Goal: Task Accomplishment & Management: Manage account settings

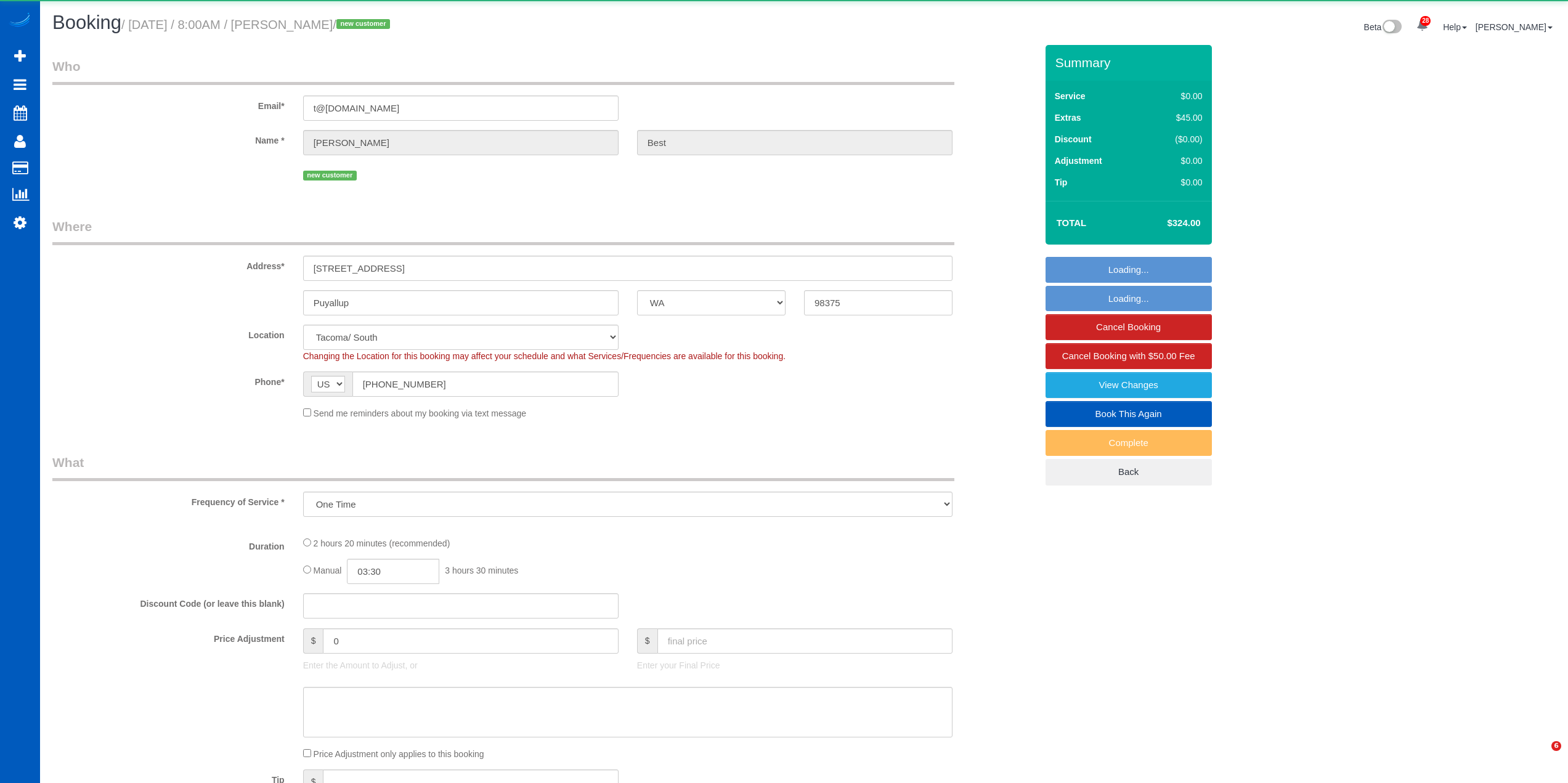
select select "WA"
select select "object:6278"
select select "string:fspay-32b01d59-5db2-470a-bd9b-49841b69fef1"
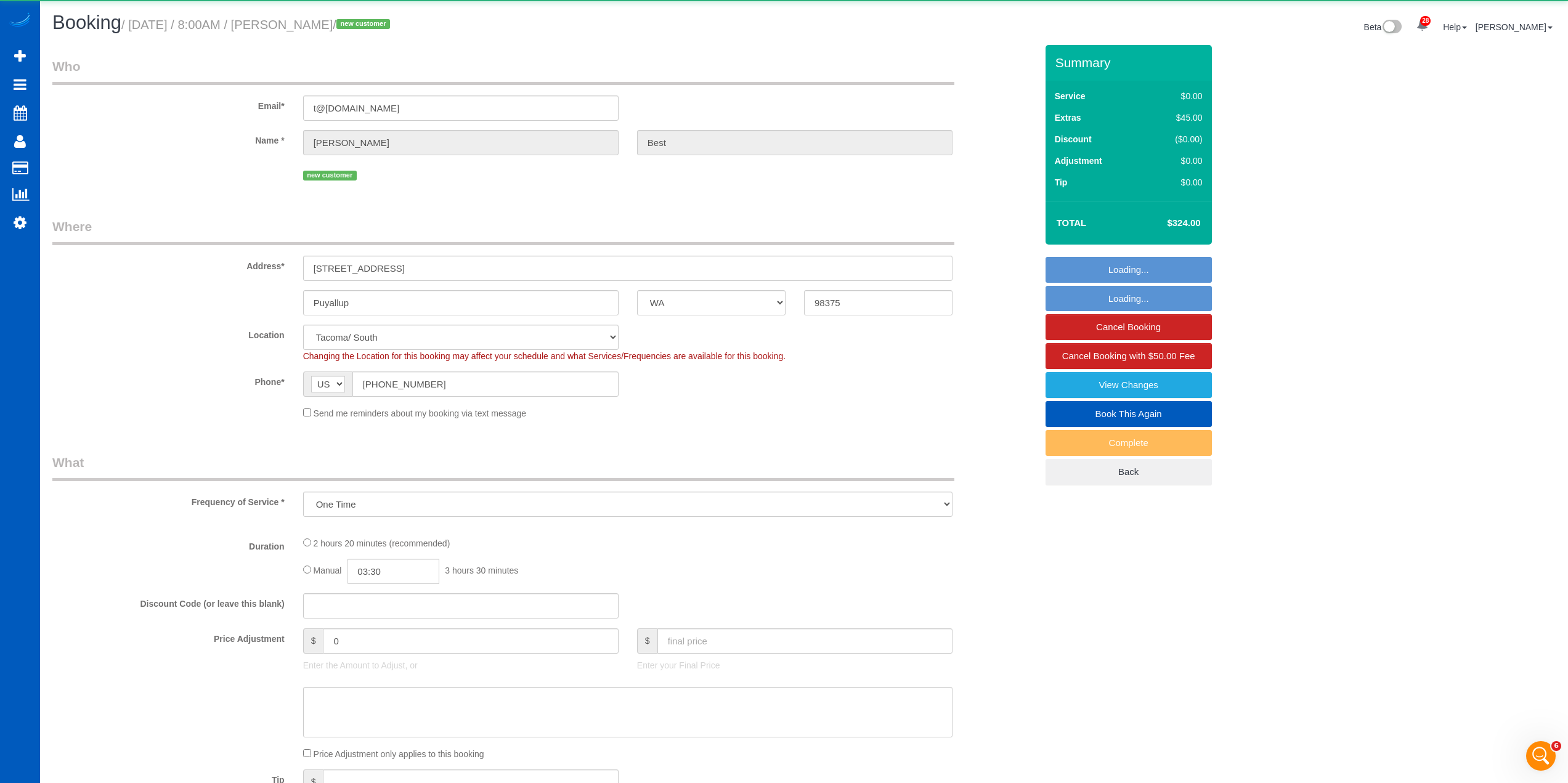
select select "199"
select select "1001"
select select "3"
select select "2"
select select "spot1"
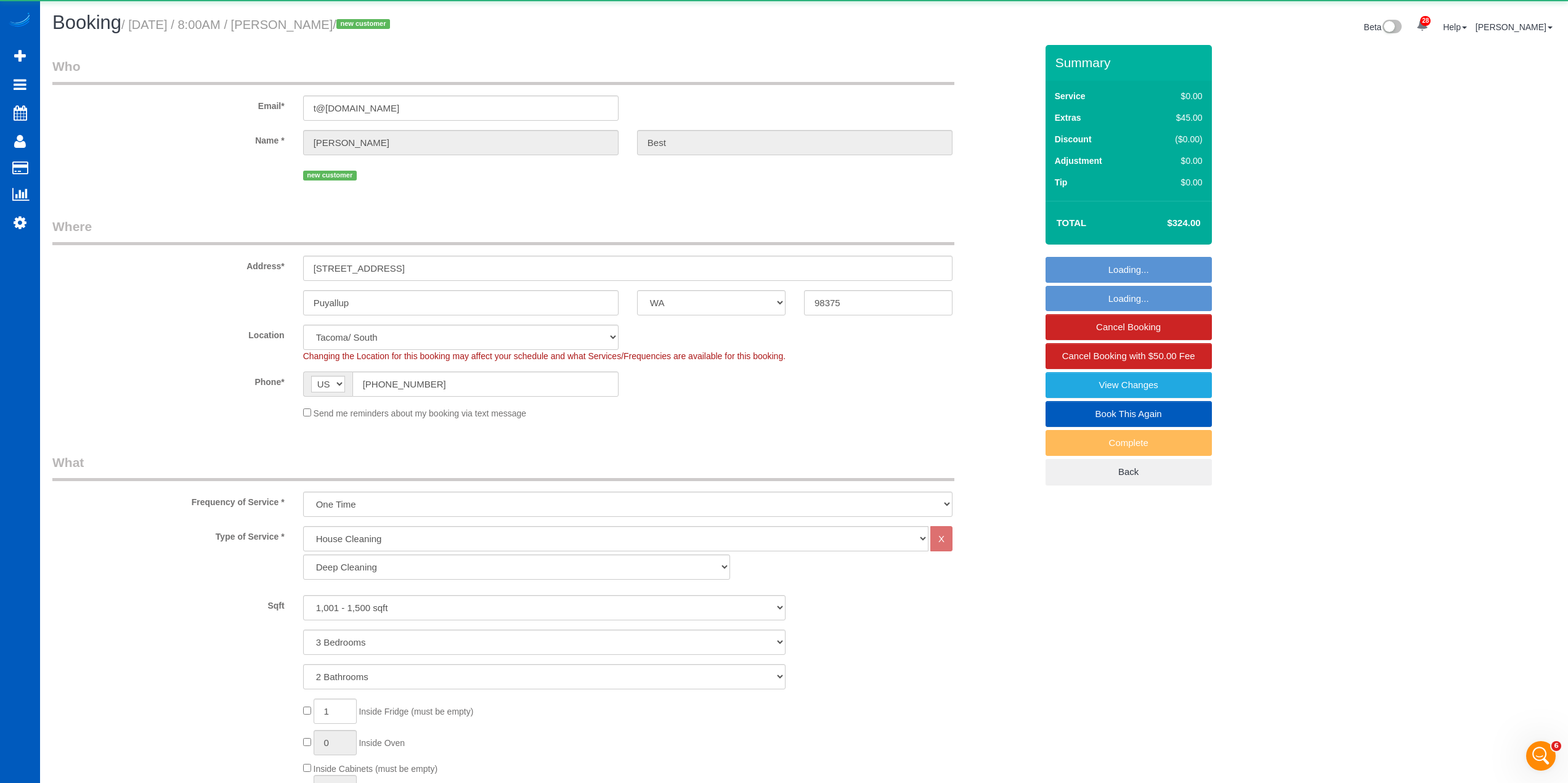
select select "1001"
select select "3"
select select "2"
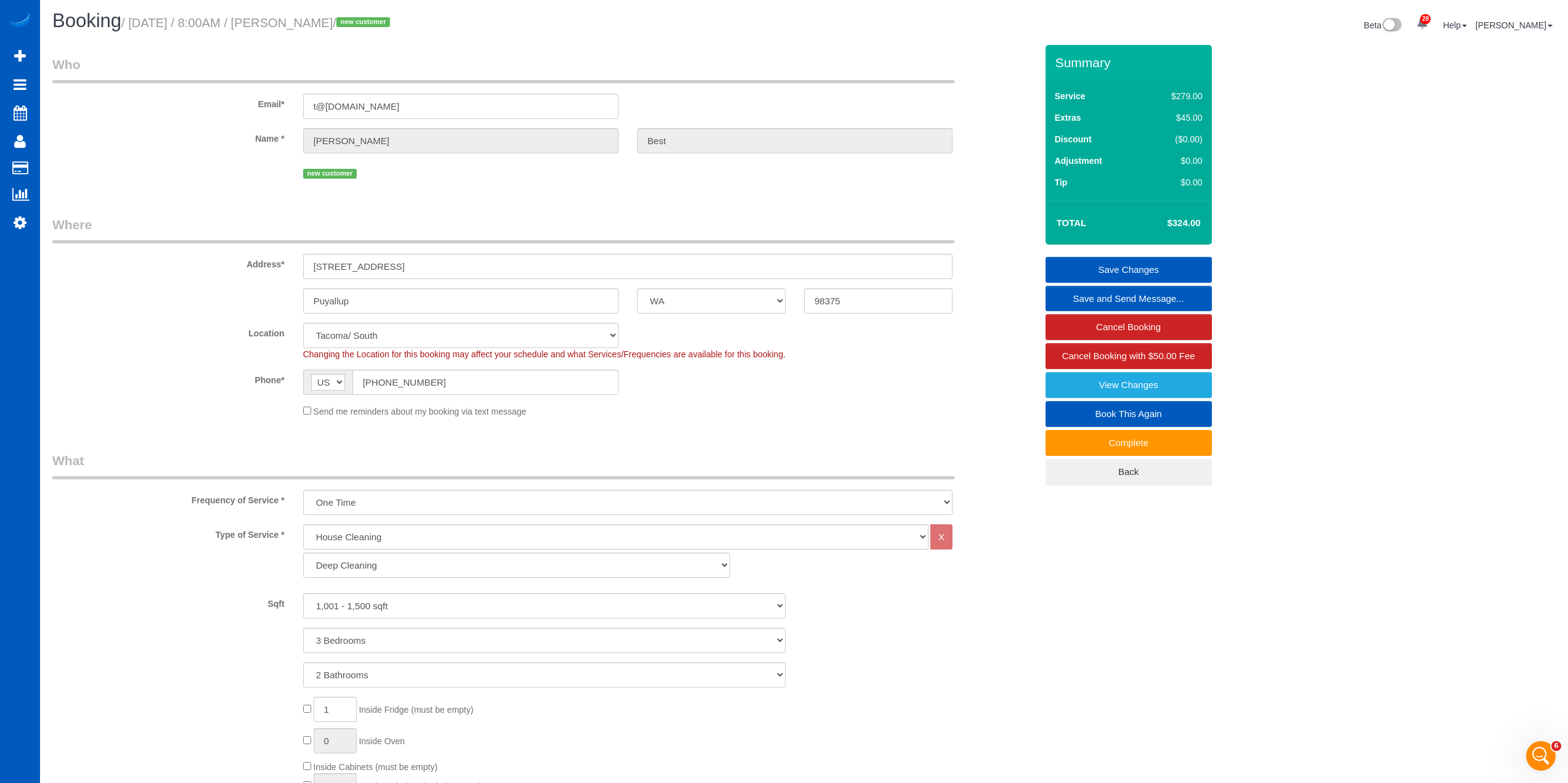
scroll to position [0, 0]
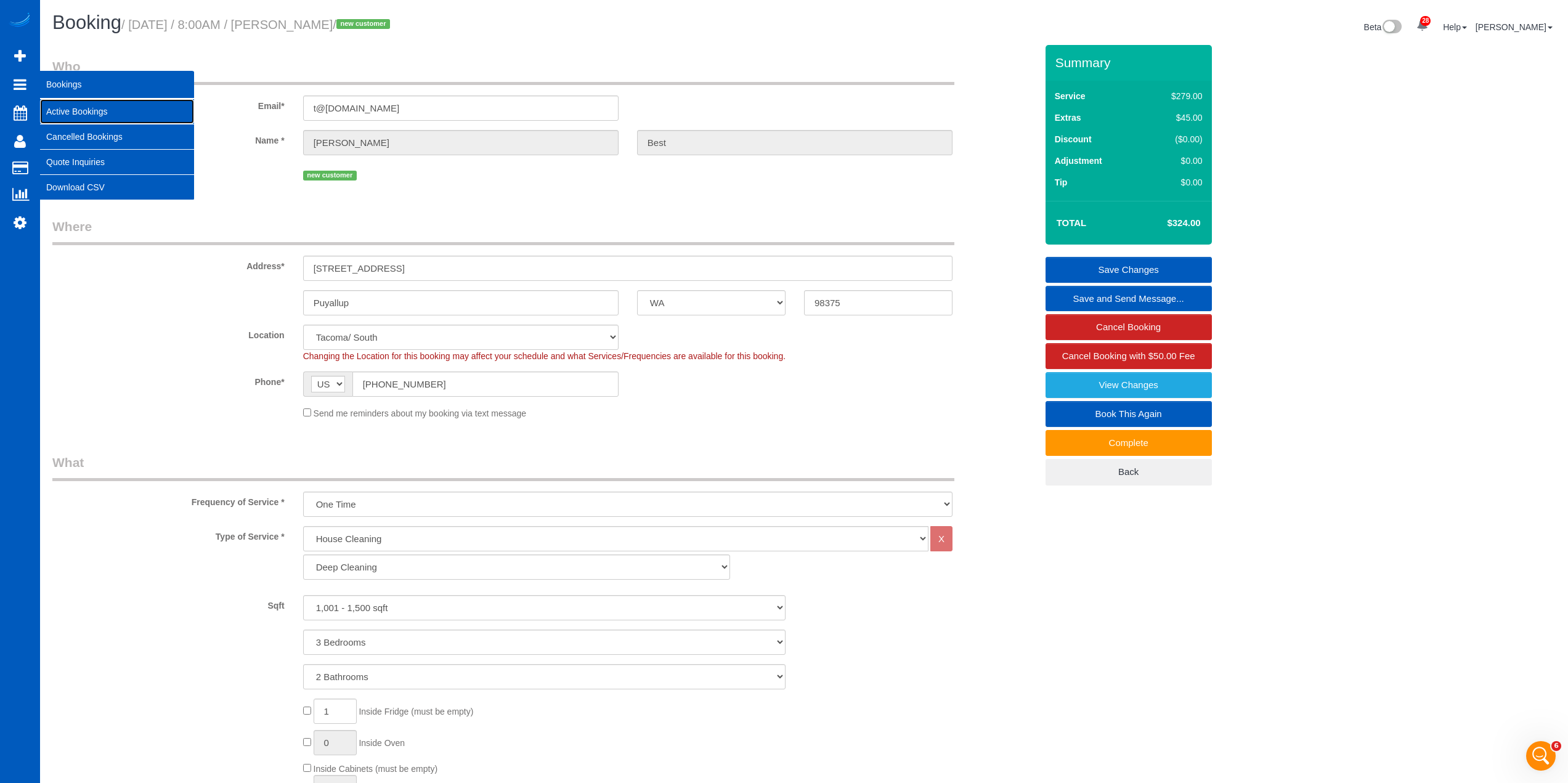
click at [65, 105] on link "Active Bookings" at bounding box center [117, 111] width 154 height 24
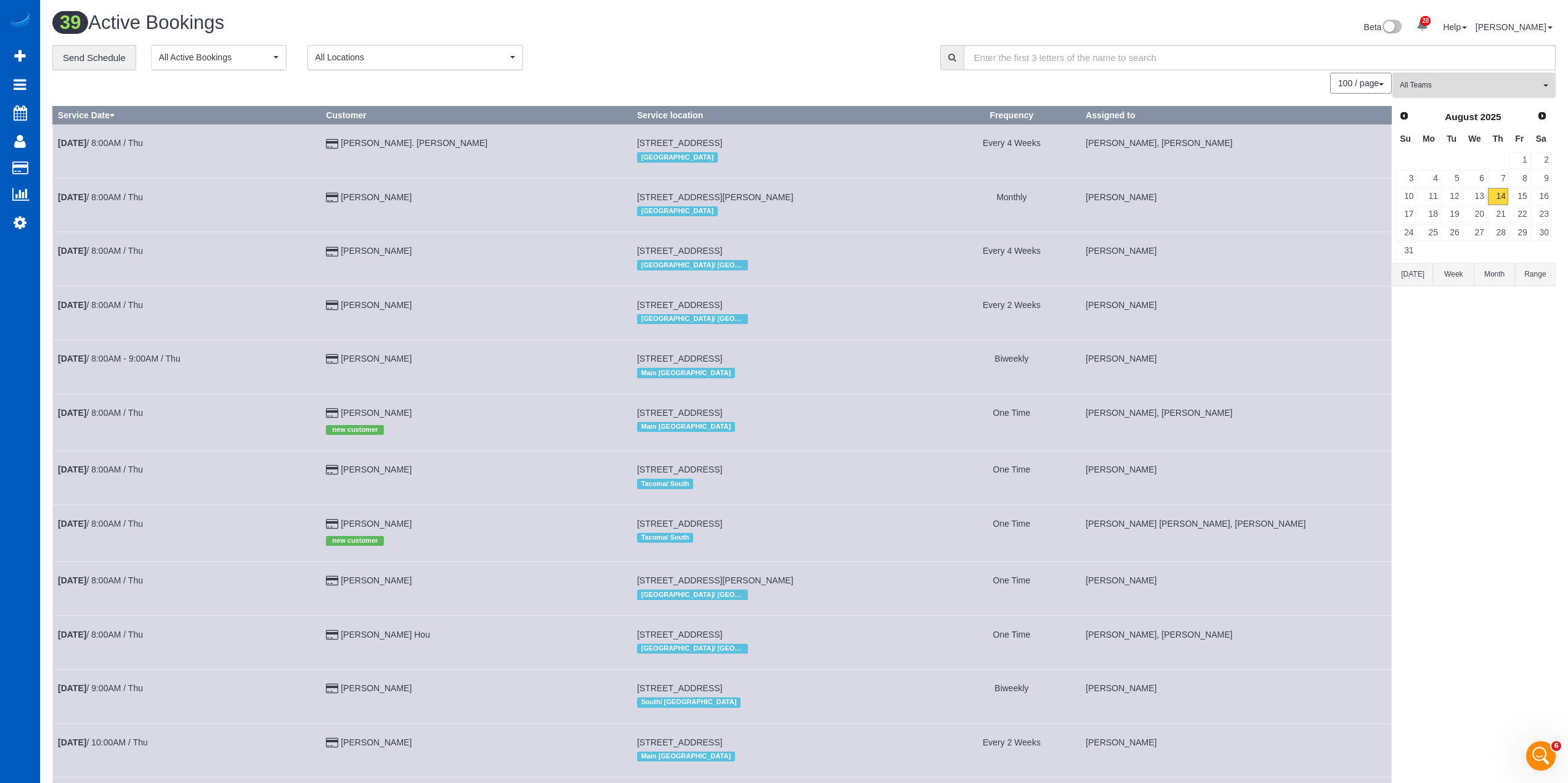
scroll to position [1987, 0]
drag, startPoint x: 732, startPoint y: 49, endPoint x: 731, endPoint y: 69, distance: 20.0
click at [732, 50] on div "**********" at bounding box center [487, 58] width 870 height 26
click at [1547, 756] on icon "Open Intercom Messenger" at bounding box center [1541, 756] width 20 height 20
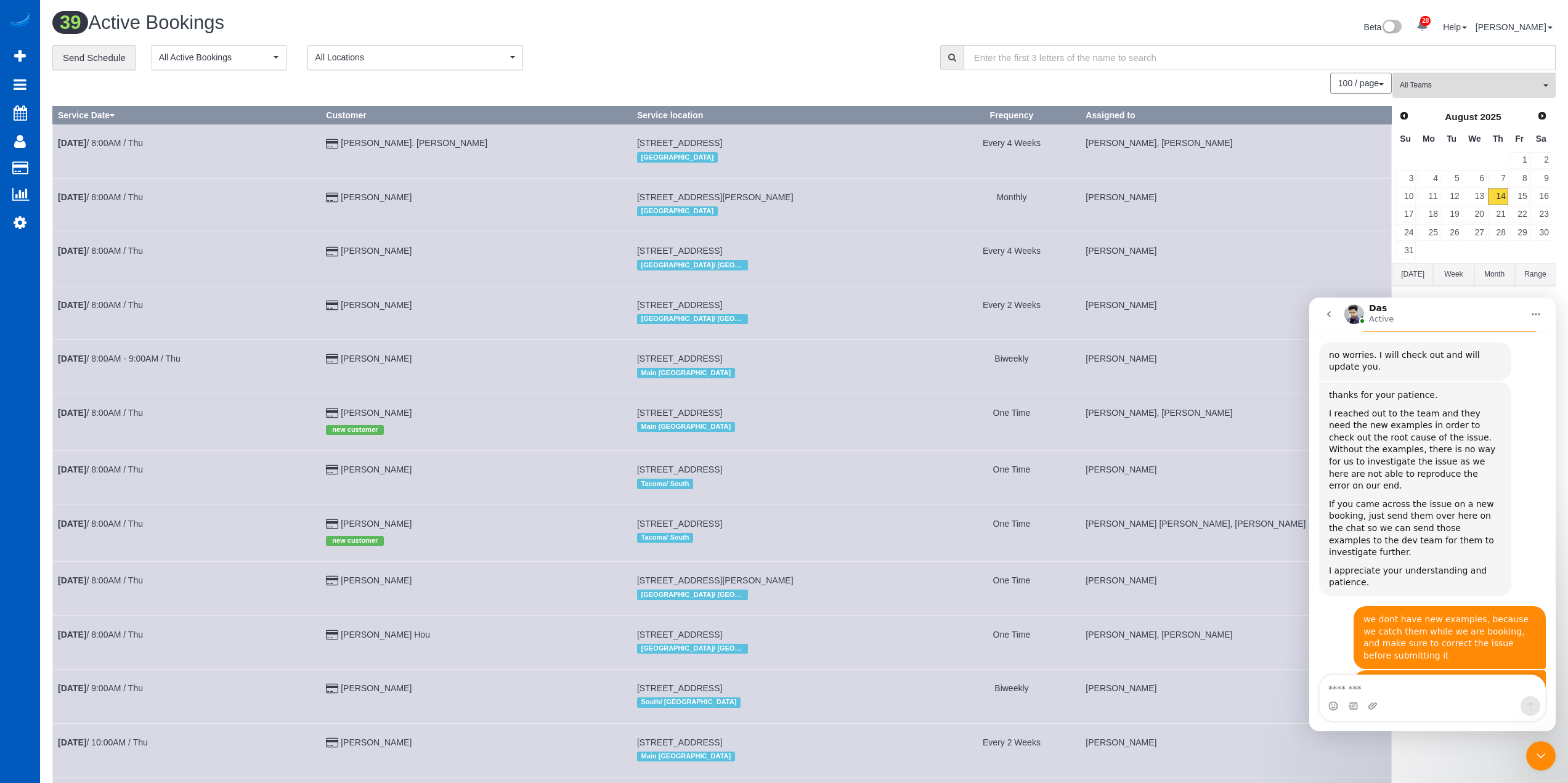
click at [1399, 678] on textarea "Message…" at bounding box center [1432, 686] width 225 height 21
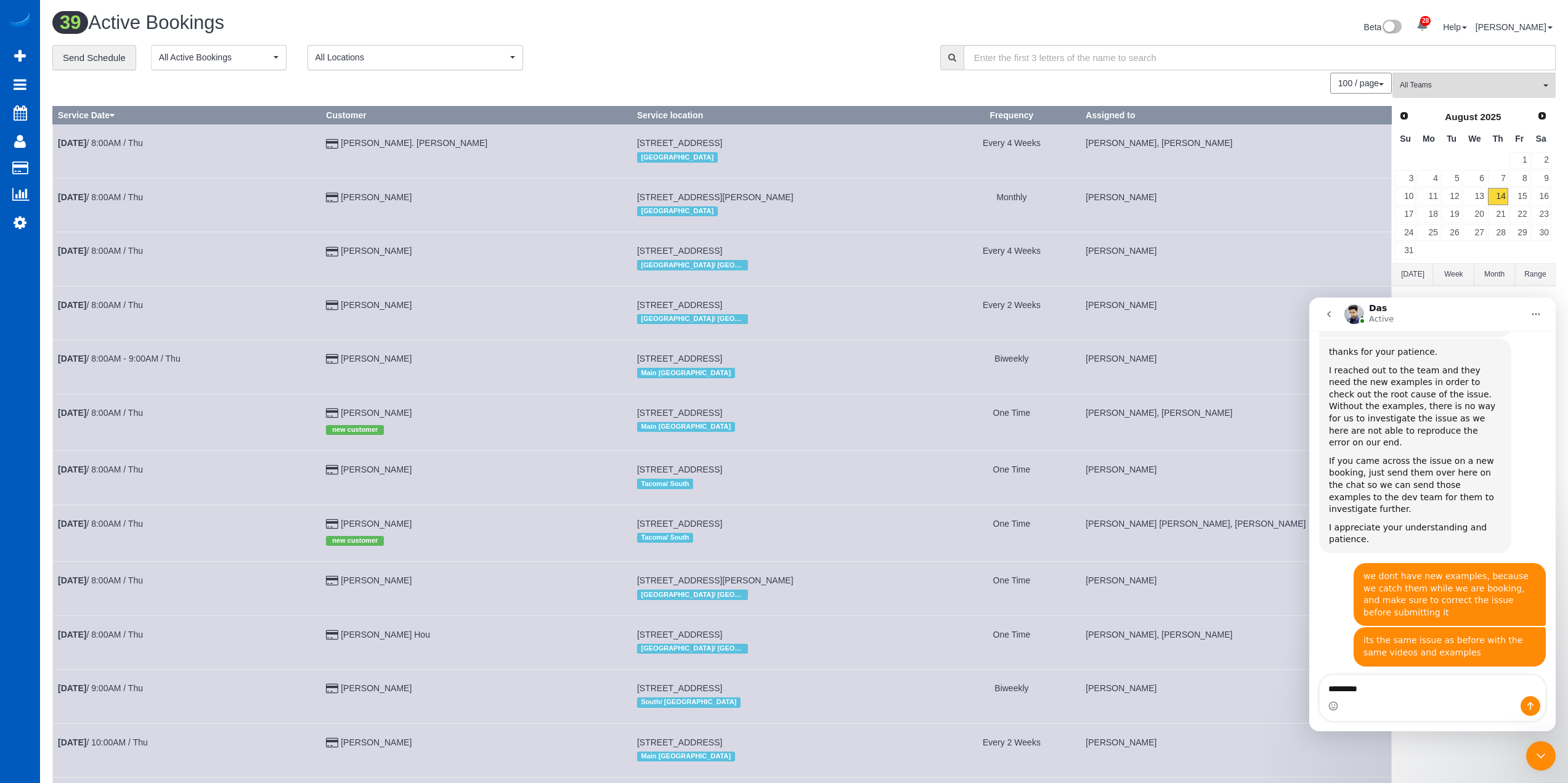
scroll to position [2035, 0]
type textarea "*"
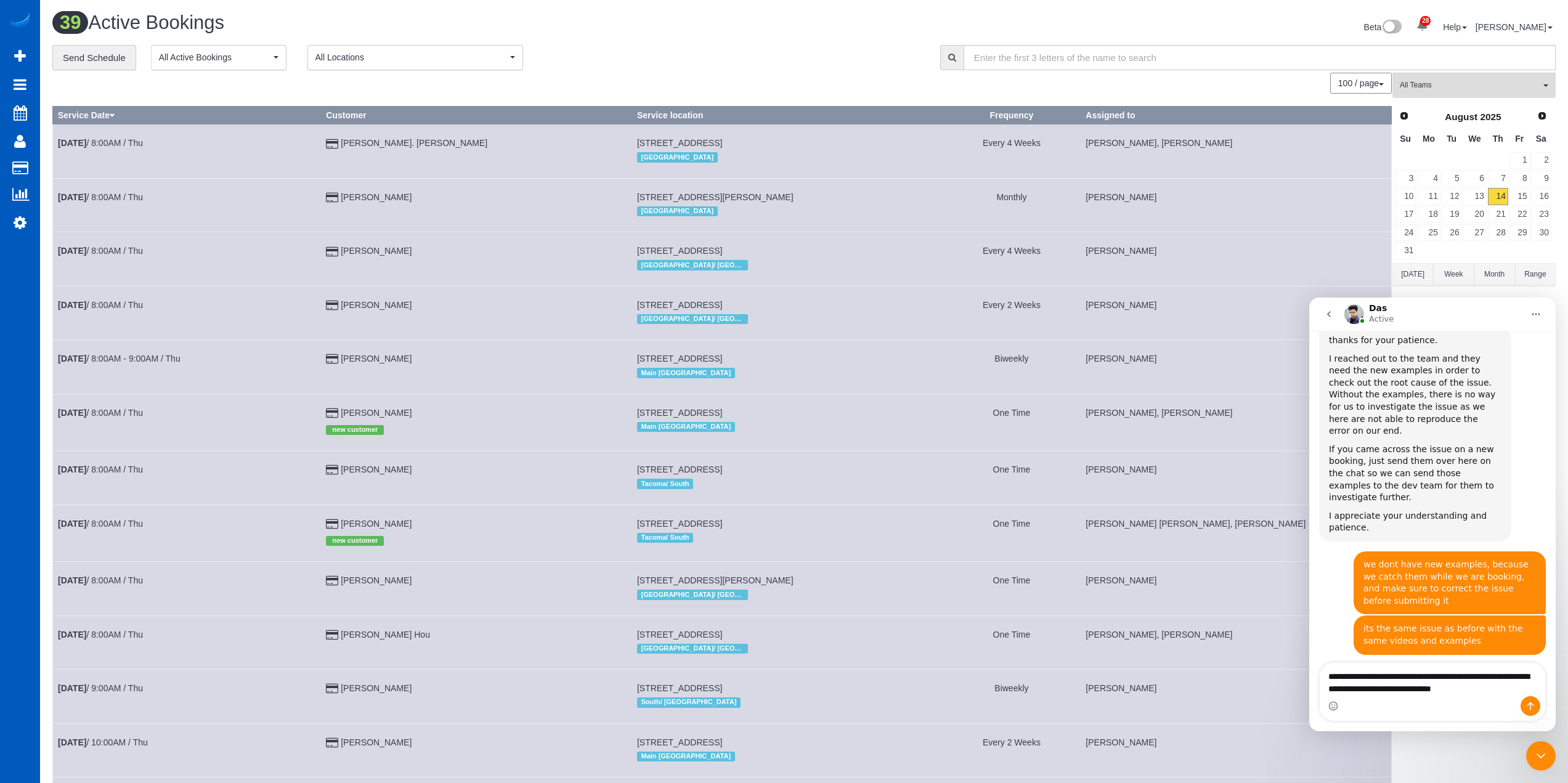
scroll to position [2041, 0]
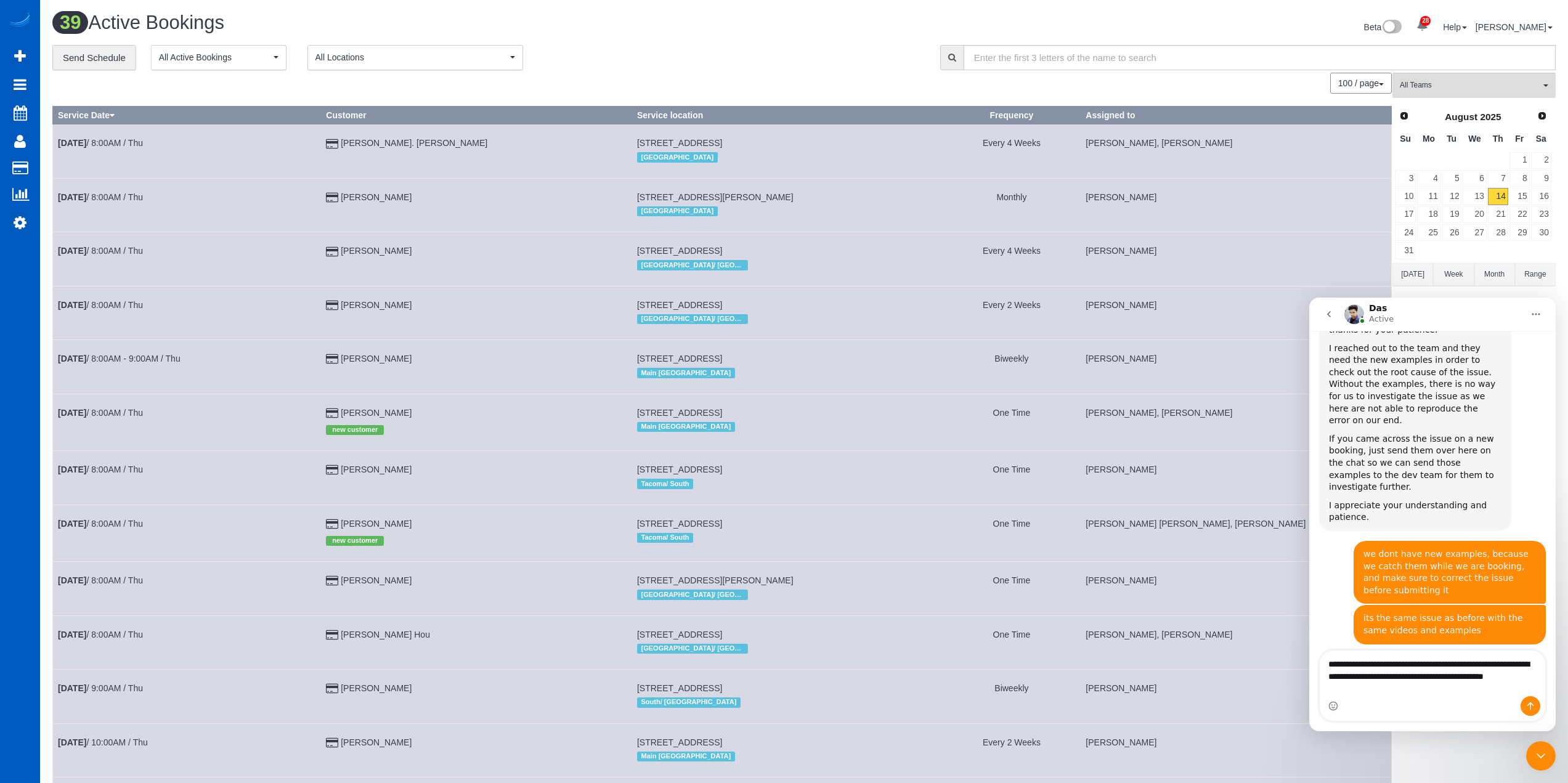
type textarea "**********"
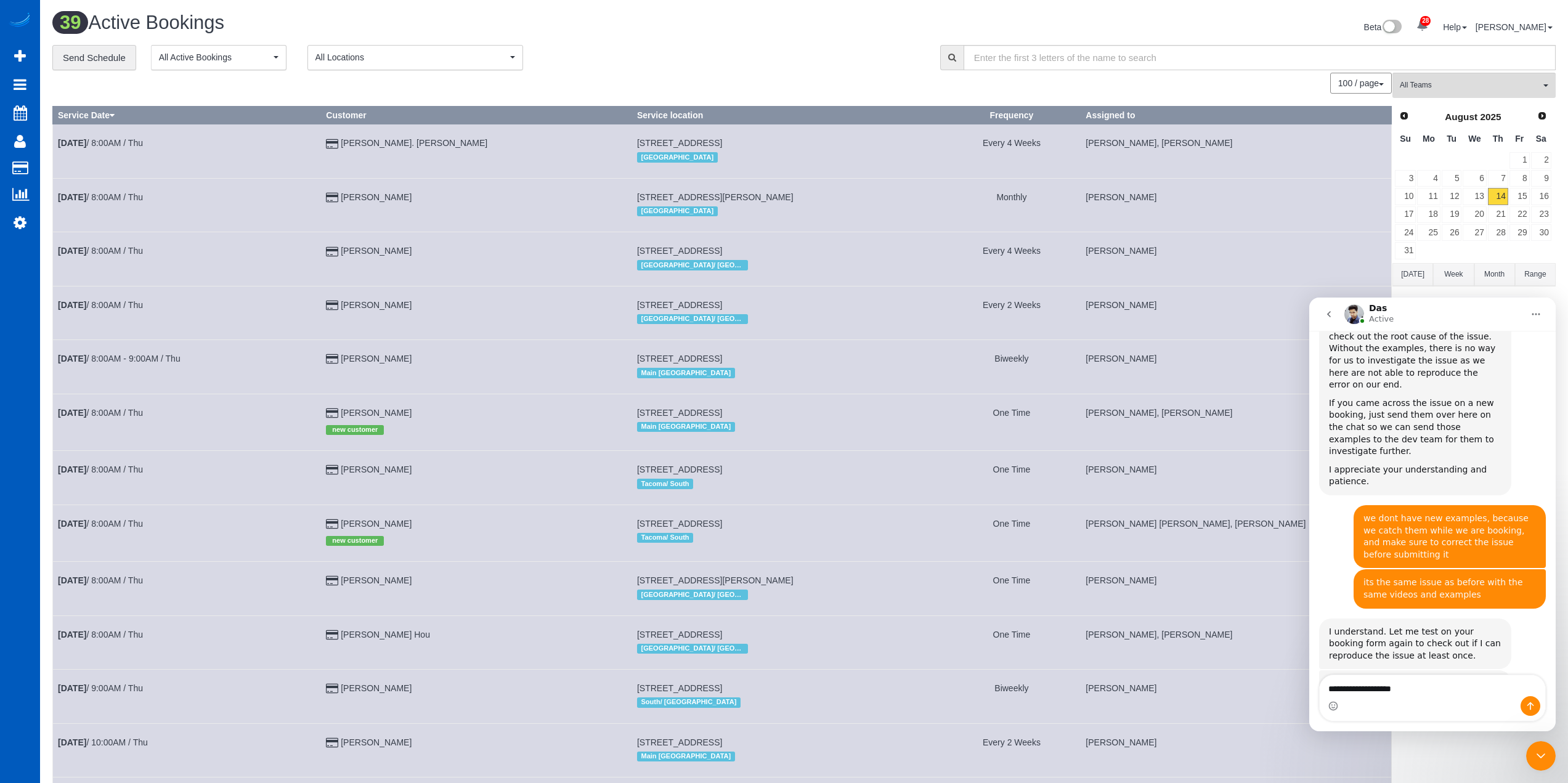
scroll to position [2136, 0]
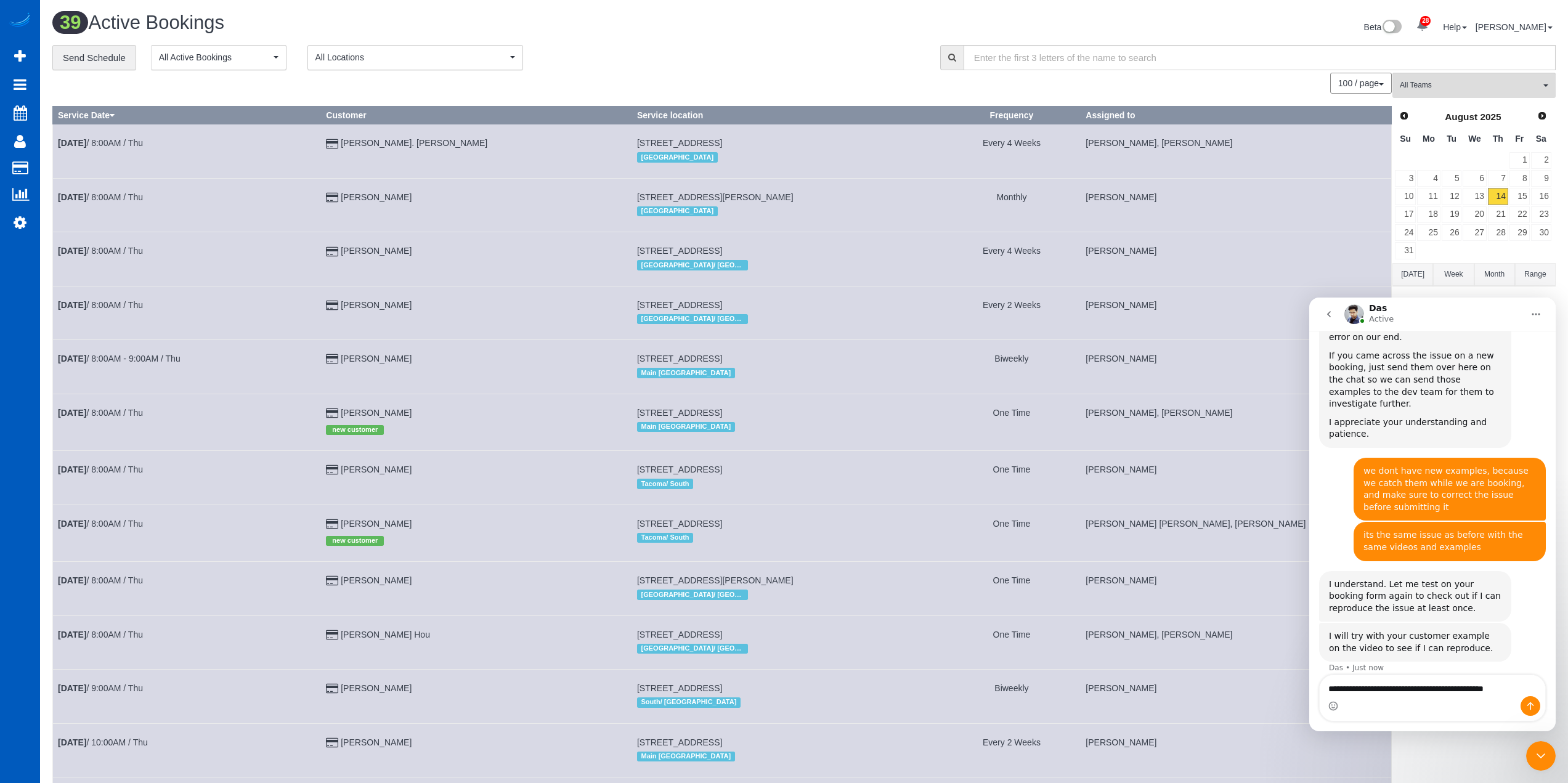
type textarea "**********"
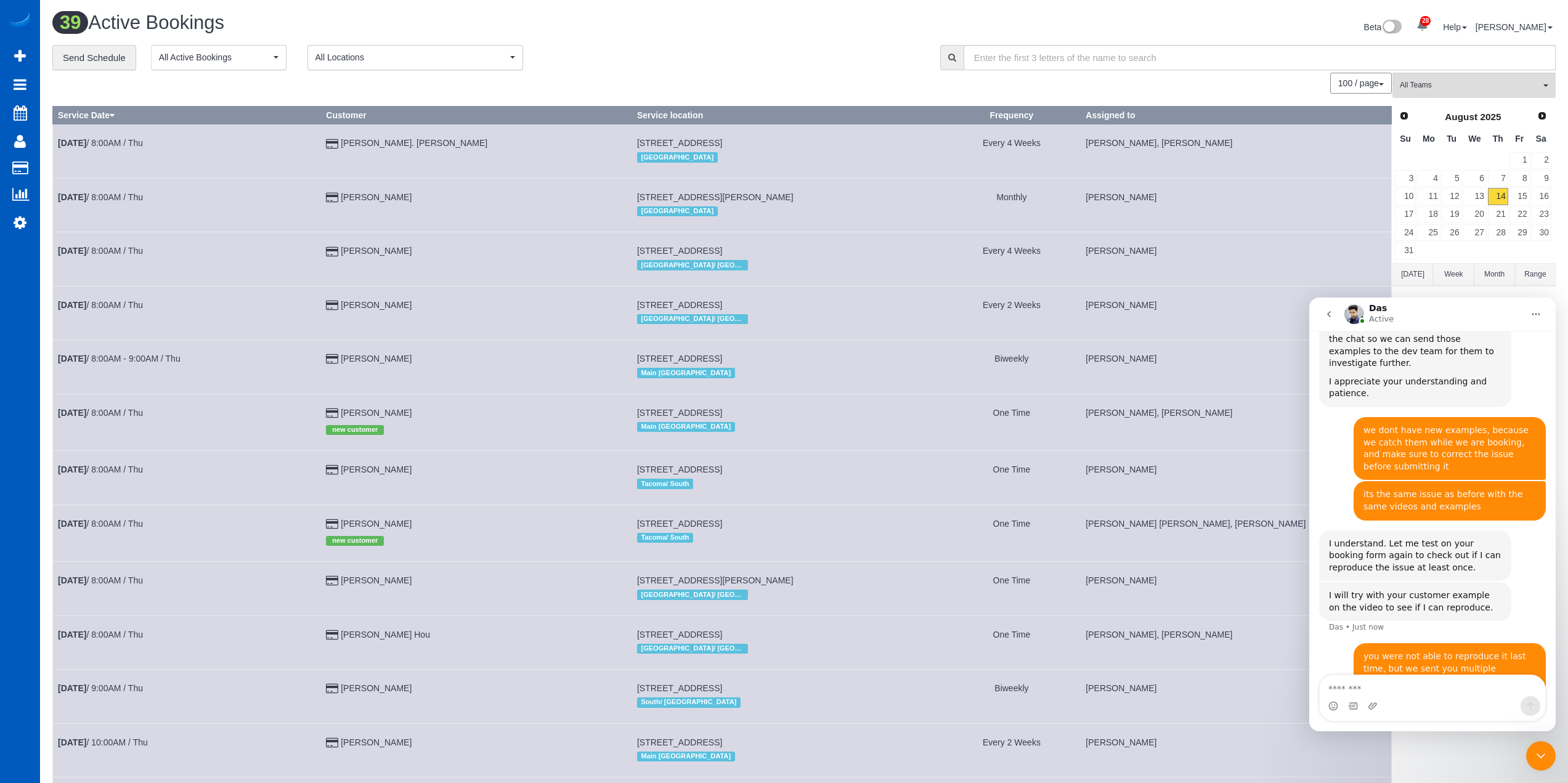
scroll to position [2130, 0]
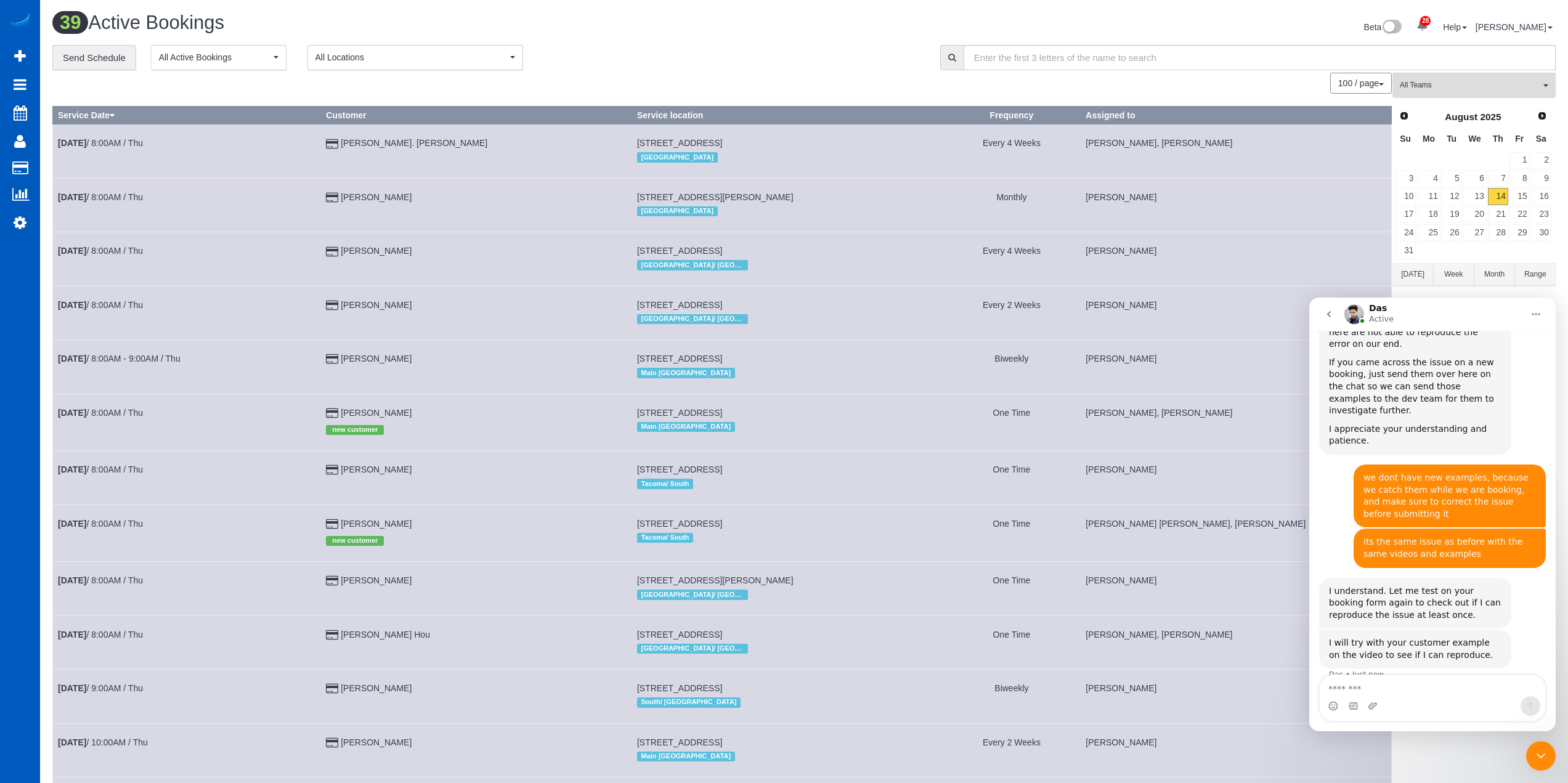
click at [1539, 752] on icon "Close Intercom Messenger" at bounding box center [1541, 756] width 15 height 15
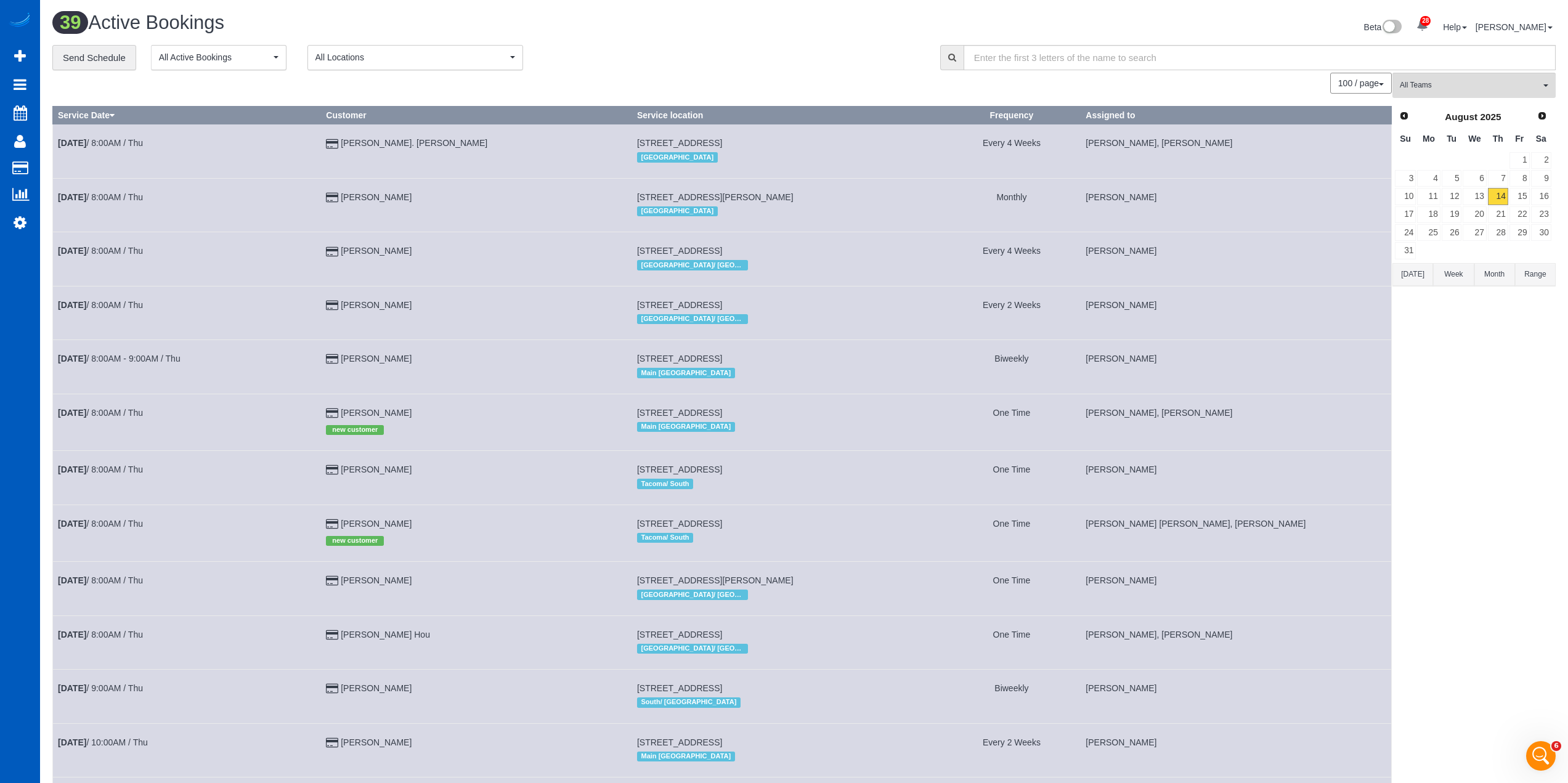
scroll to position [2177, 0]
click at [1522, 189] on link "15" at bounding box center [1519, 196] width 20 height 16
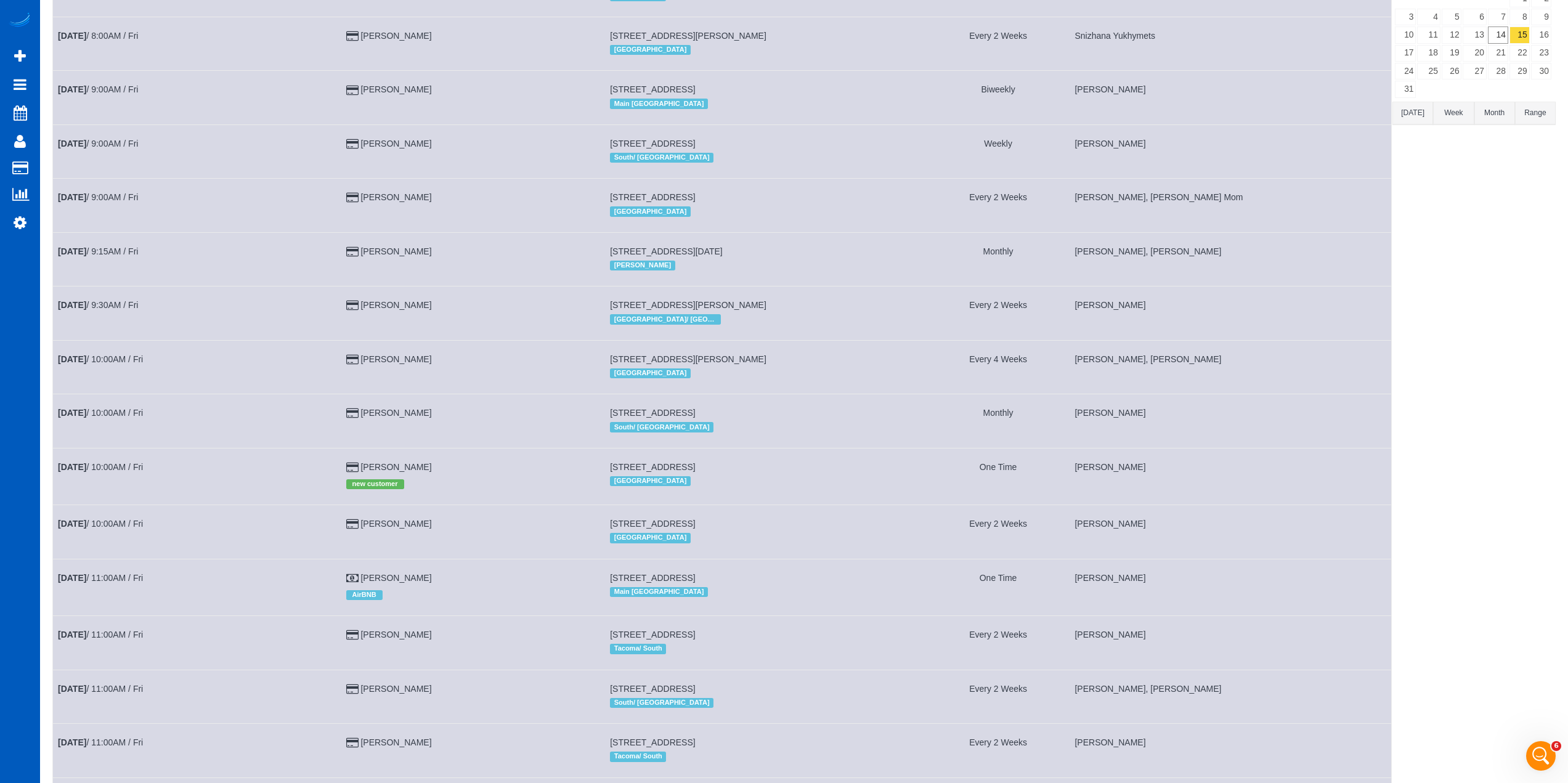
scroll to position [0, 0]
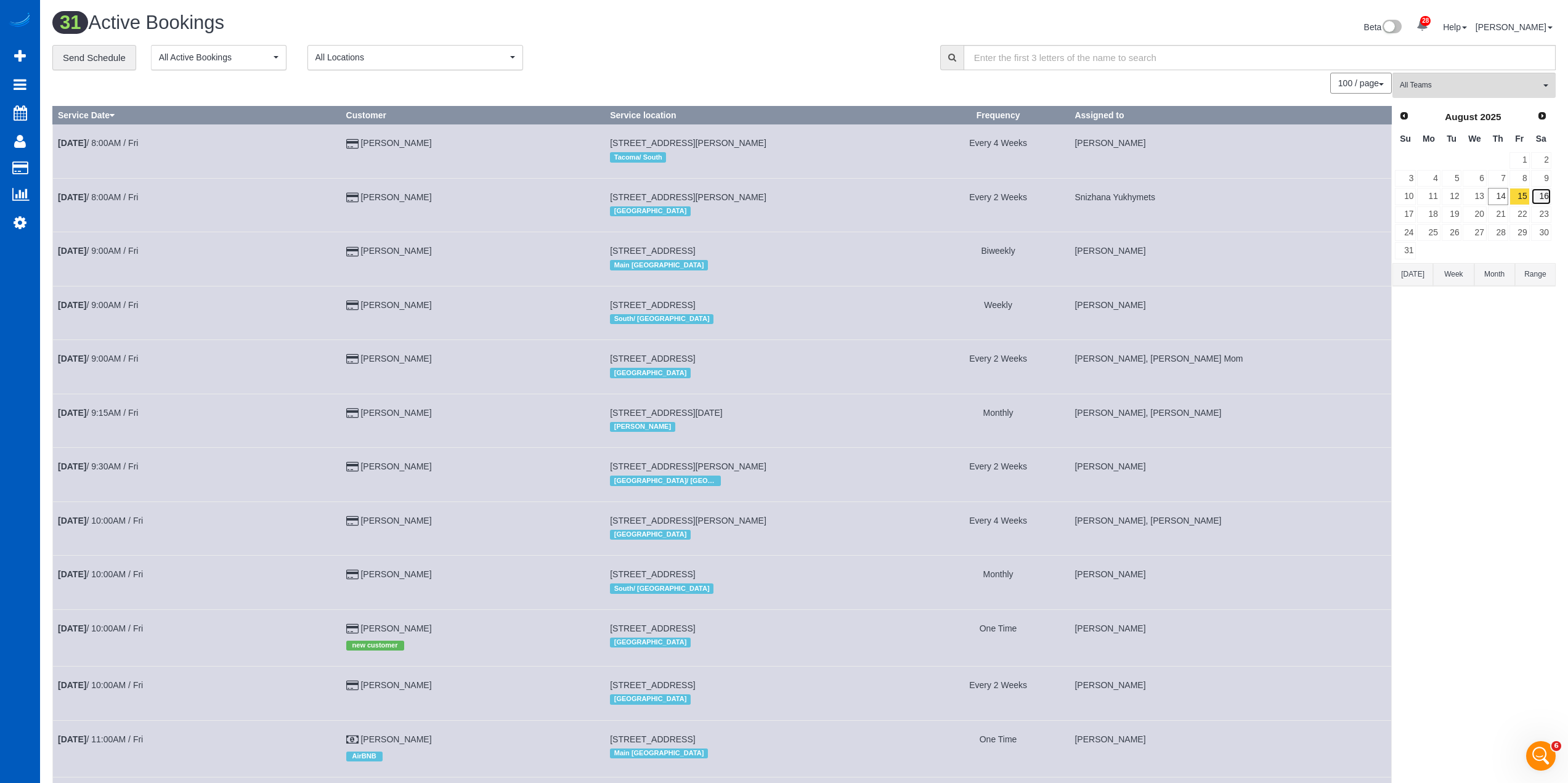
click at [1535, 194] on link "16" at bounding box center [1541, 196] width 20 height 16
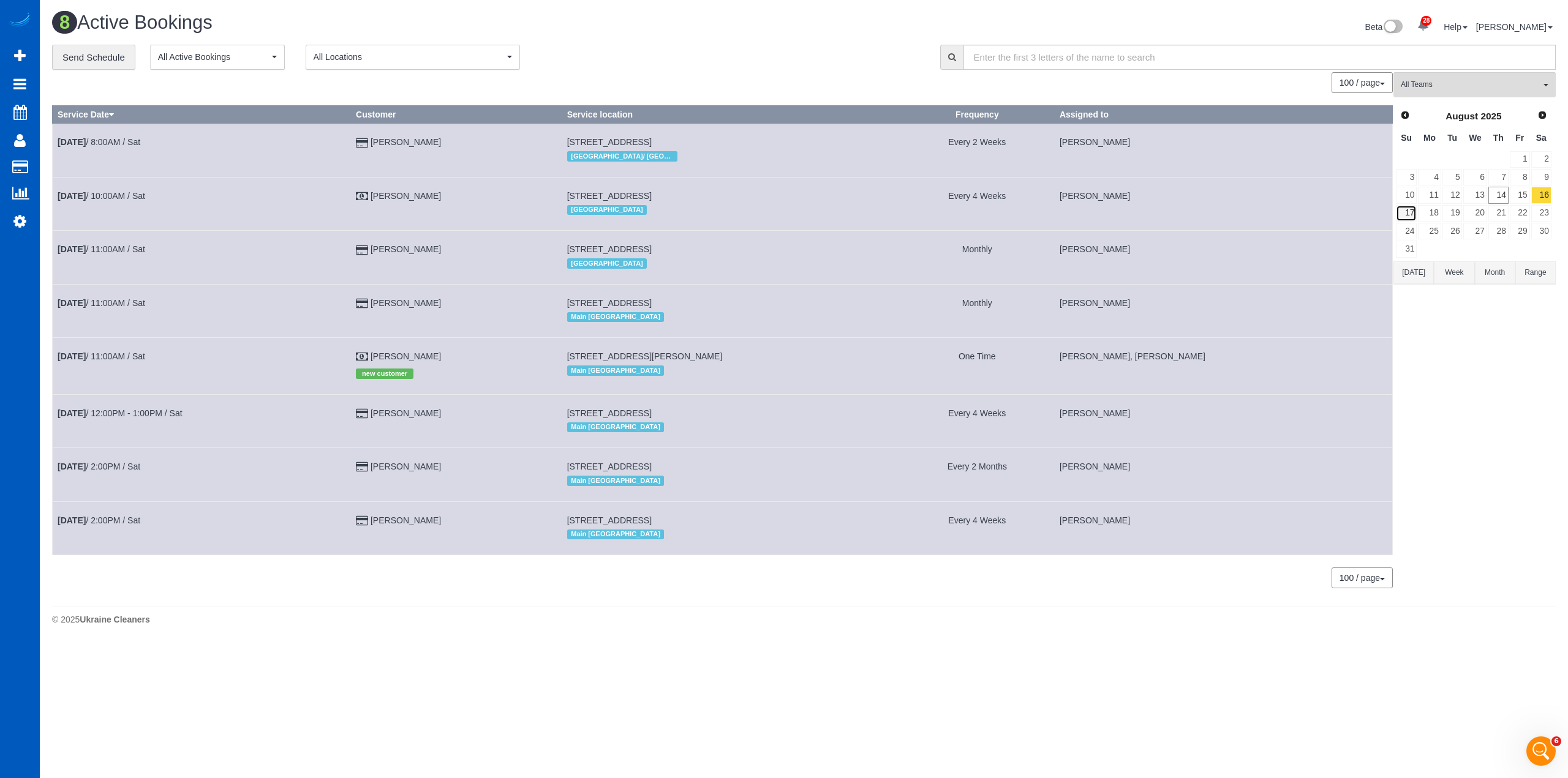
click at [1401, 211] on link "17" at bounding box center [1406, 213] width 21 height 16
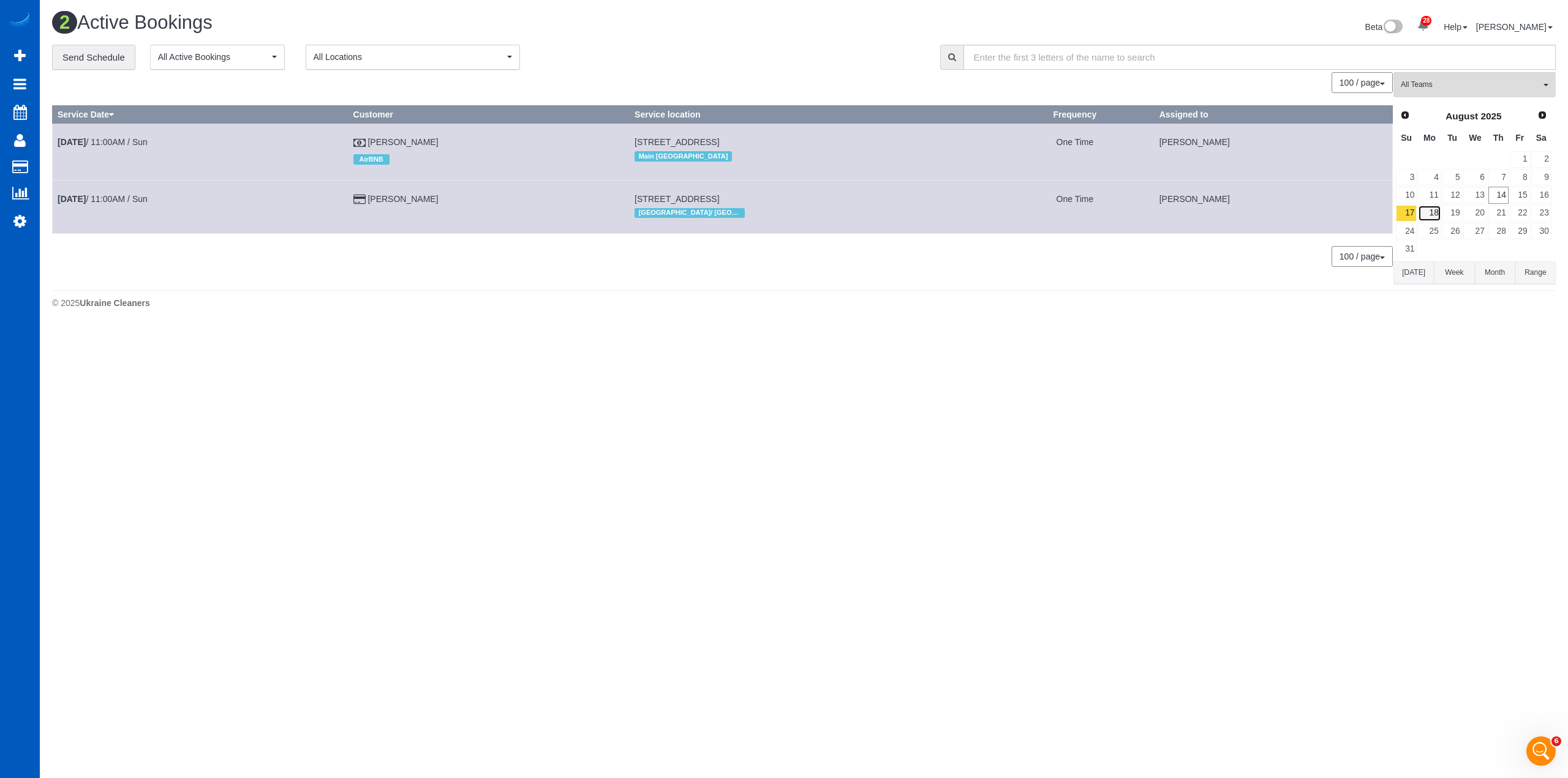
click at [1435, 208] on link "18" at bounding box center [1429, 213] width 23 height 16
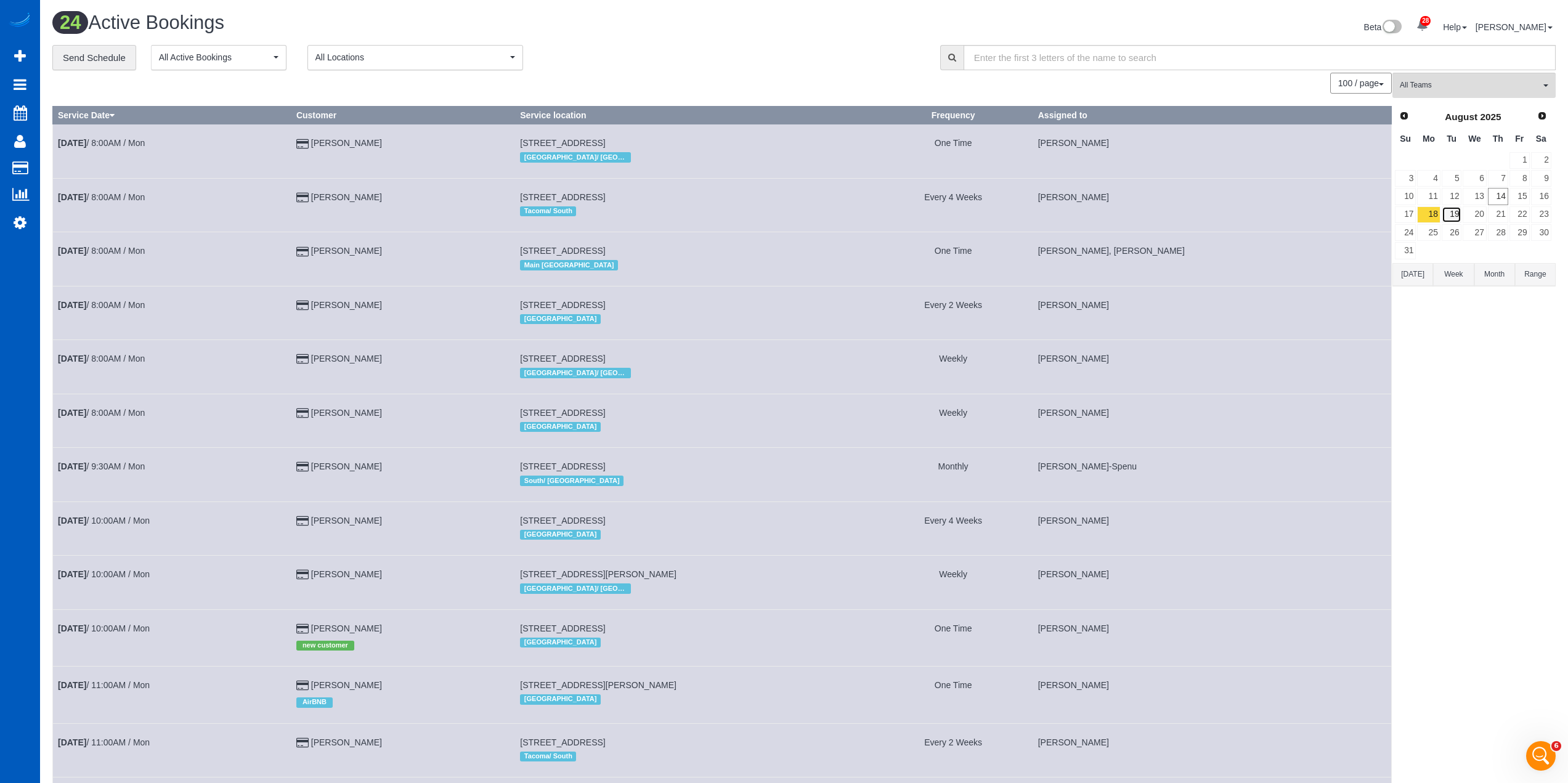
click at [1458, 214] on link "19" at bounding box center [1452, 214] width 20 height 16
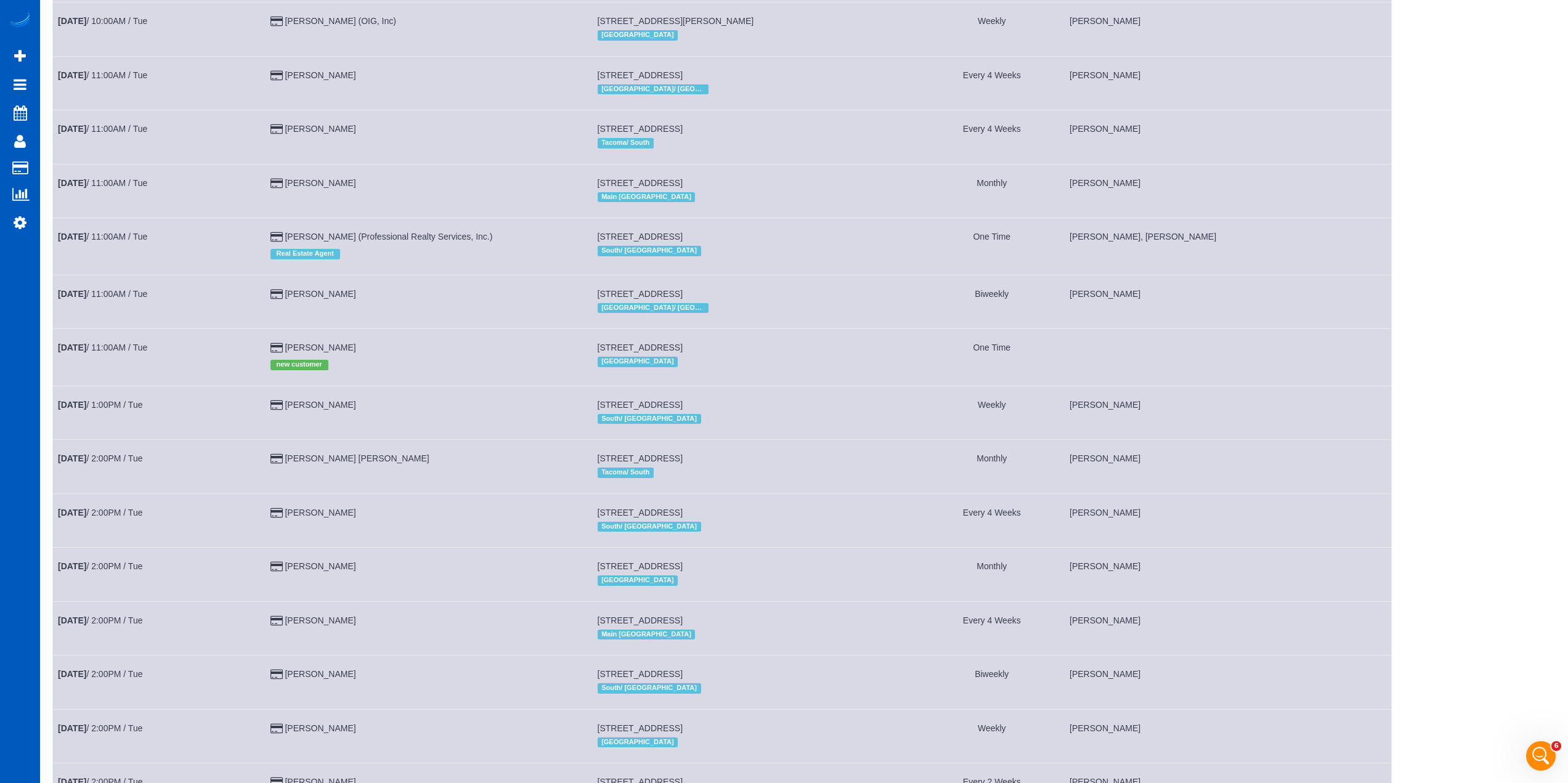
scroll to position [739, 0]
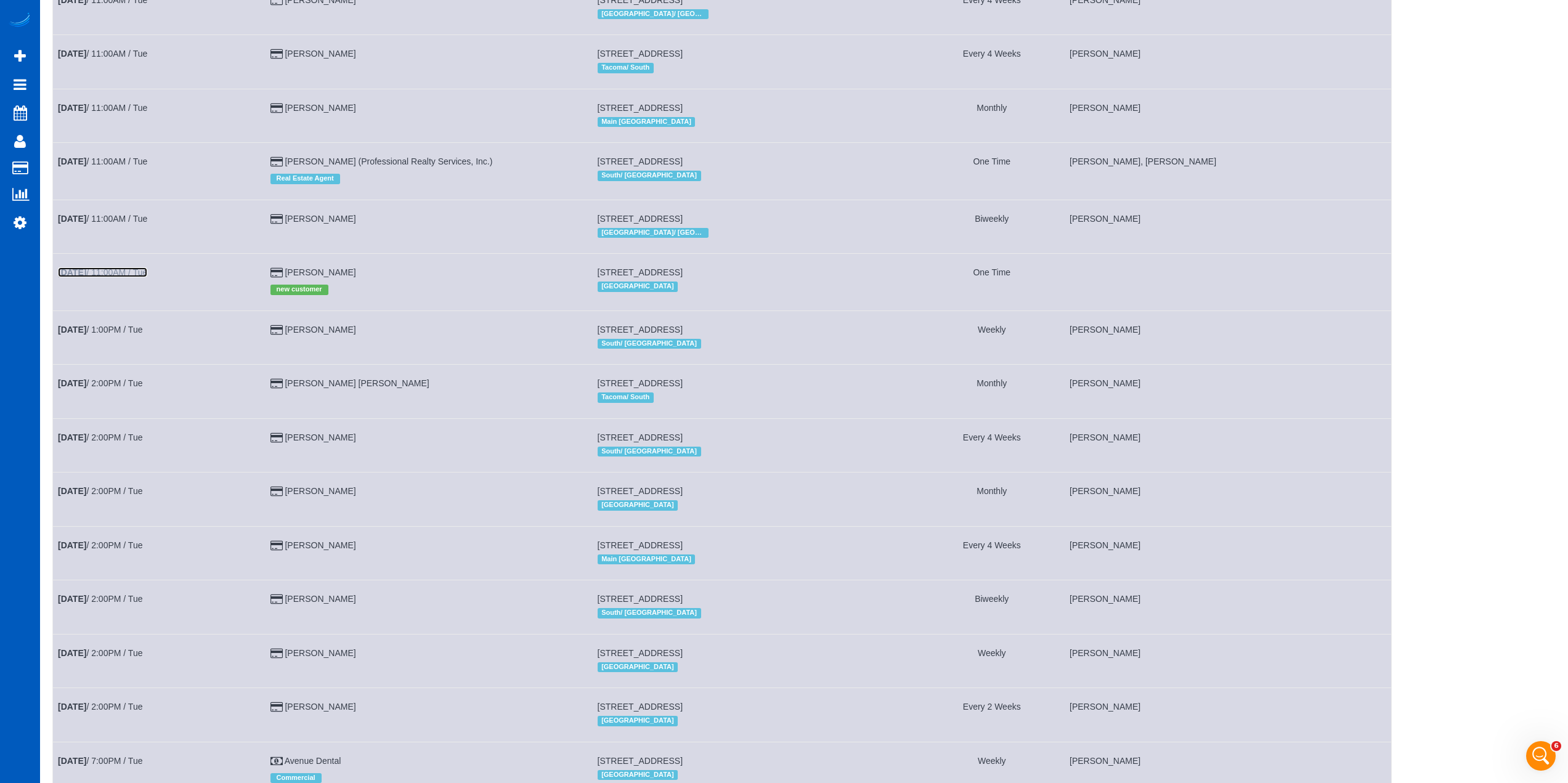
click at [136, 276] on link "Aug 19th / 11:00AM / Tue" at bounding box center [102, 272] width 90 height 10
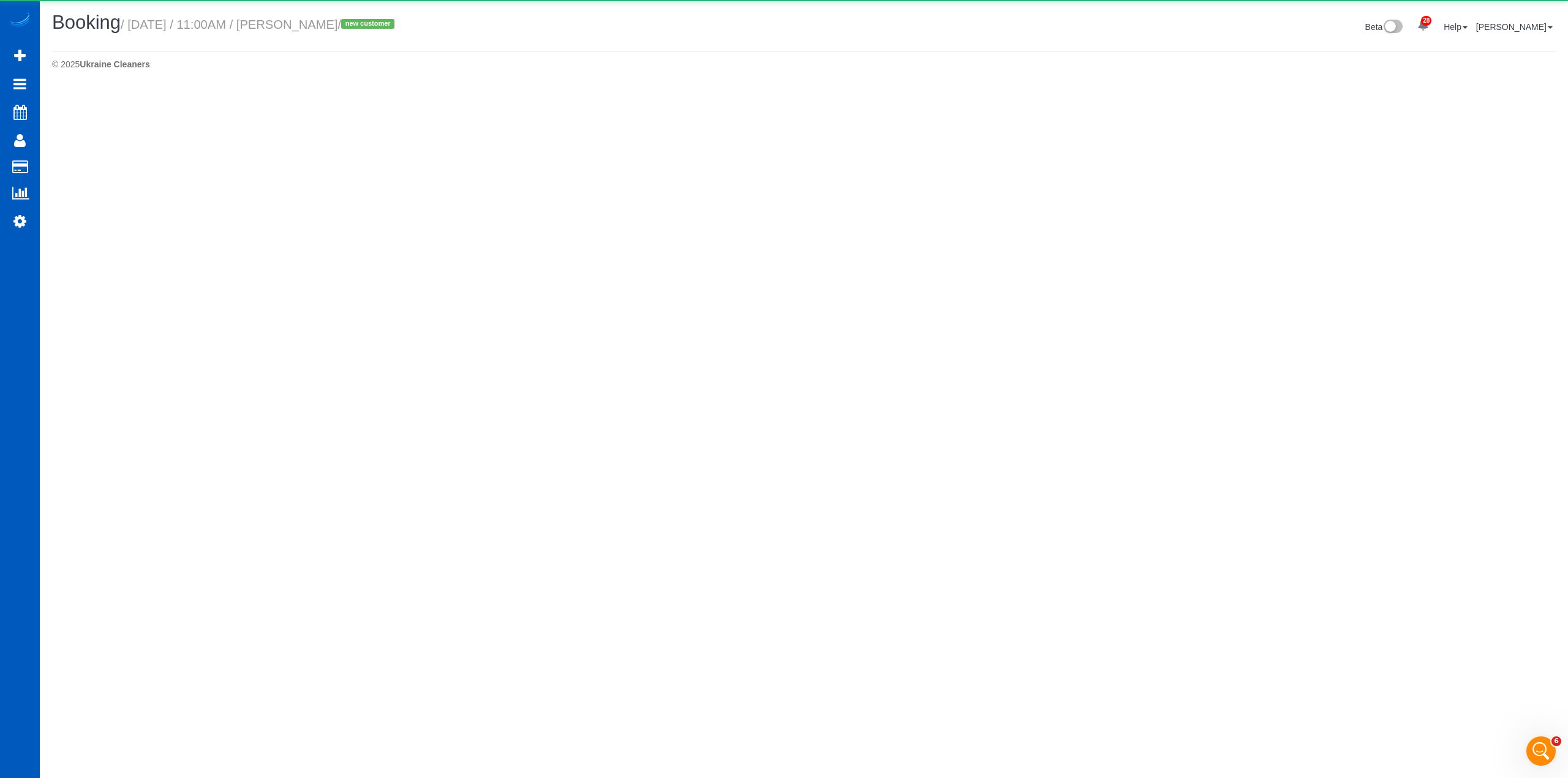
select select "WA"
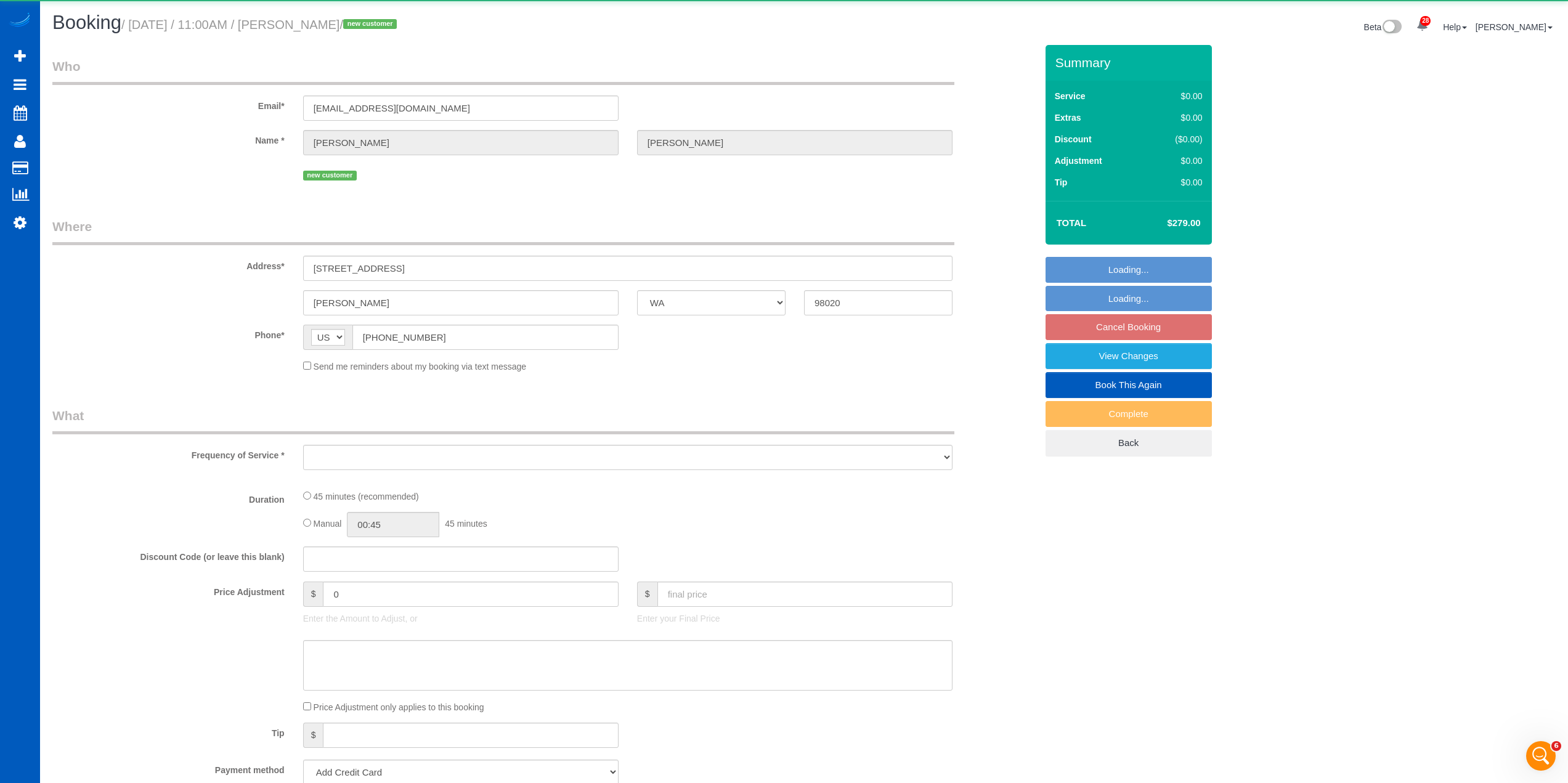
select select "string:fspay-a6eb6ce2-62ac-4bf2-8c6a-ffa201264c5f"
select select "number:8"
select select "object:9516"
select select "199"
select select "1001"
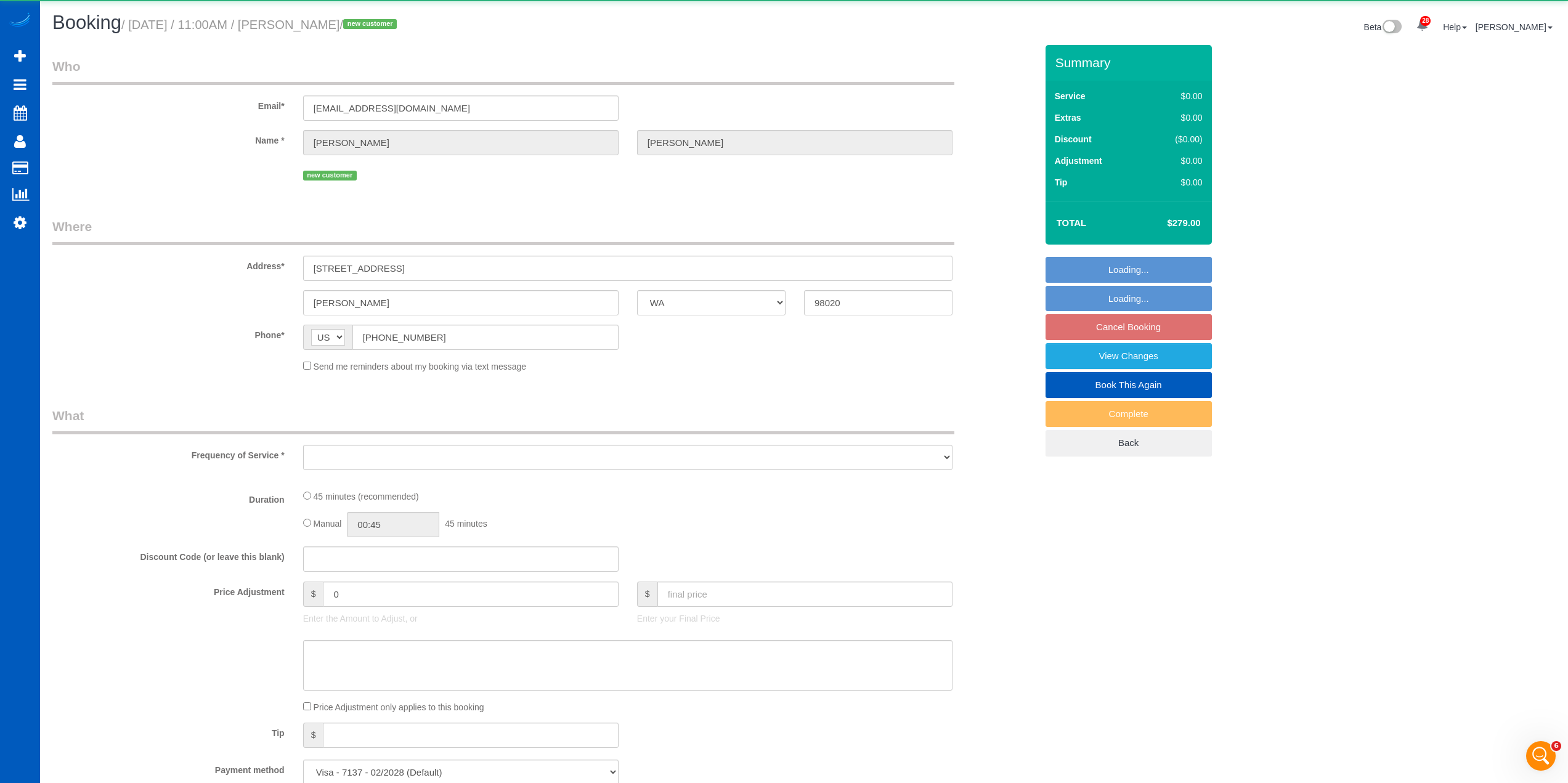
select select "spot9"
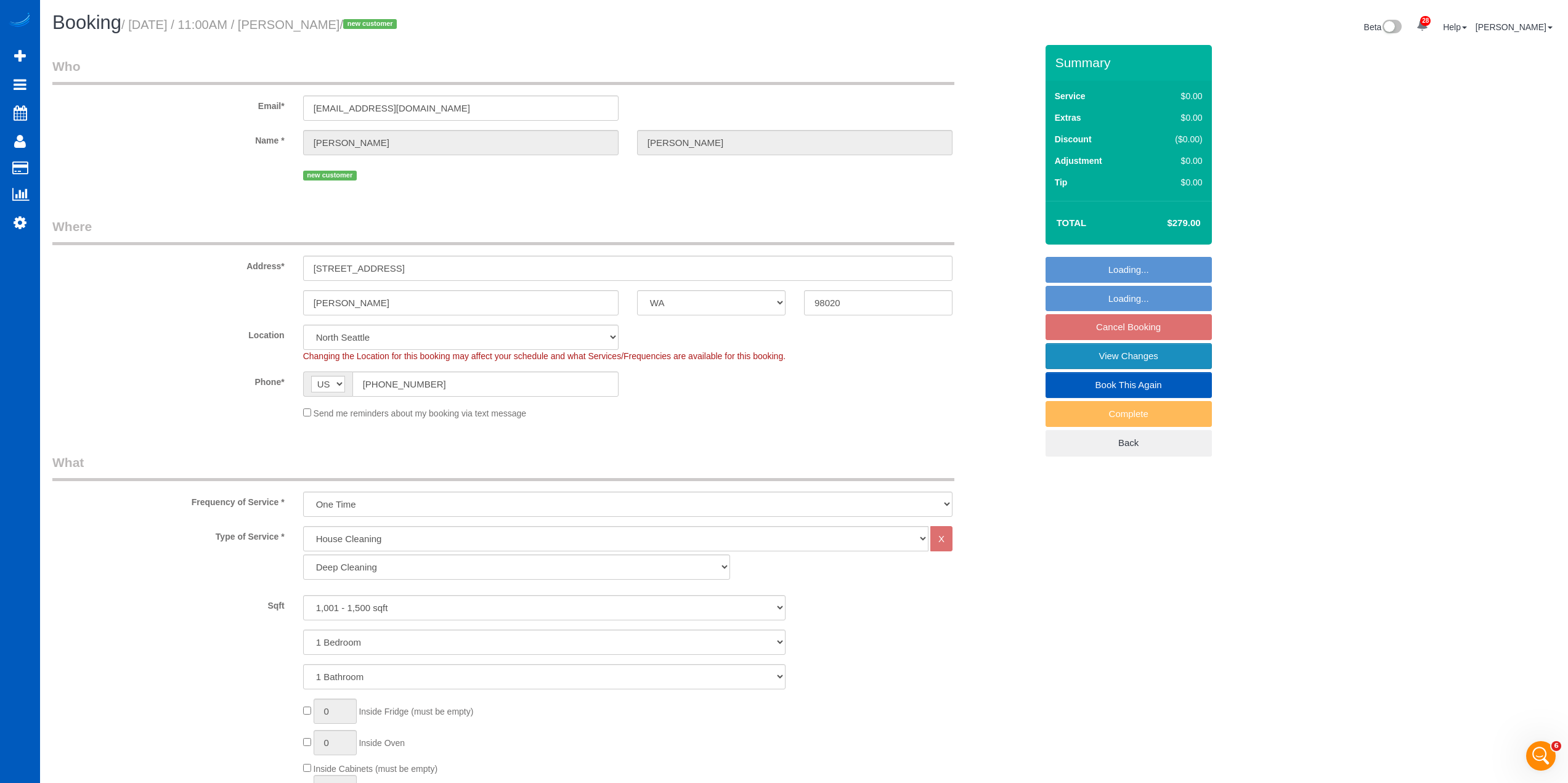
click at [1134, 357] on link "View Changes" at bounding box center [1128, 356] width 166 height 26
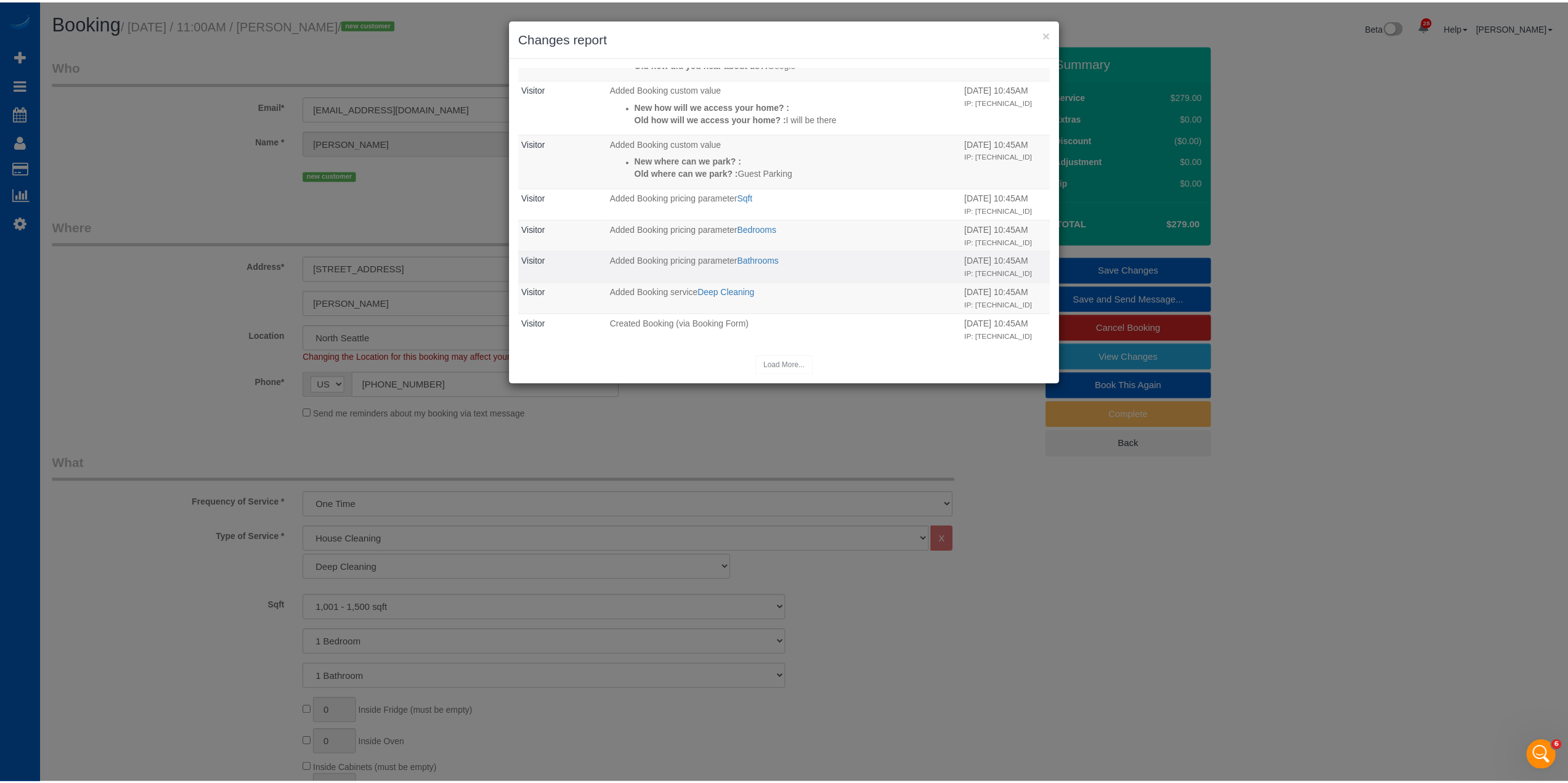
scroll to position [166, 0]
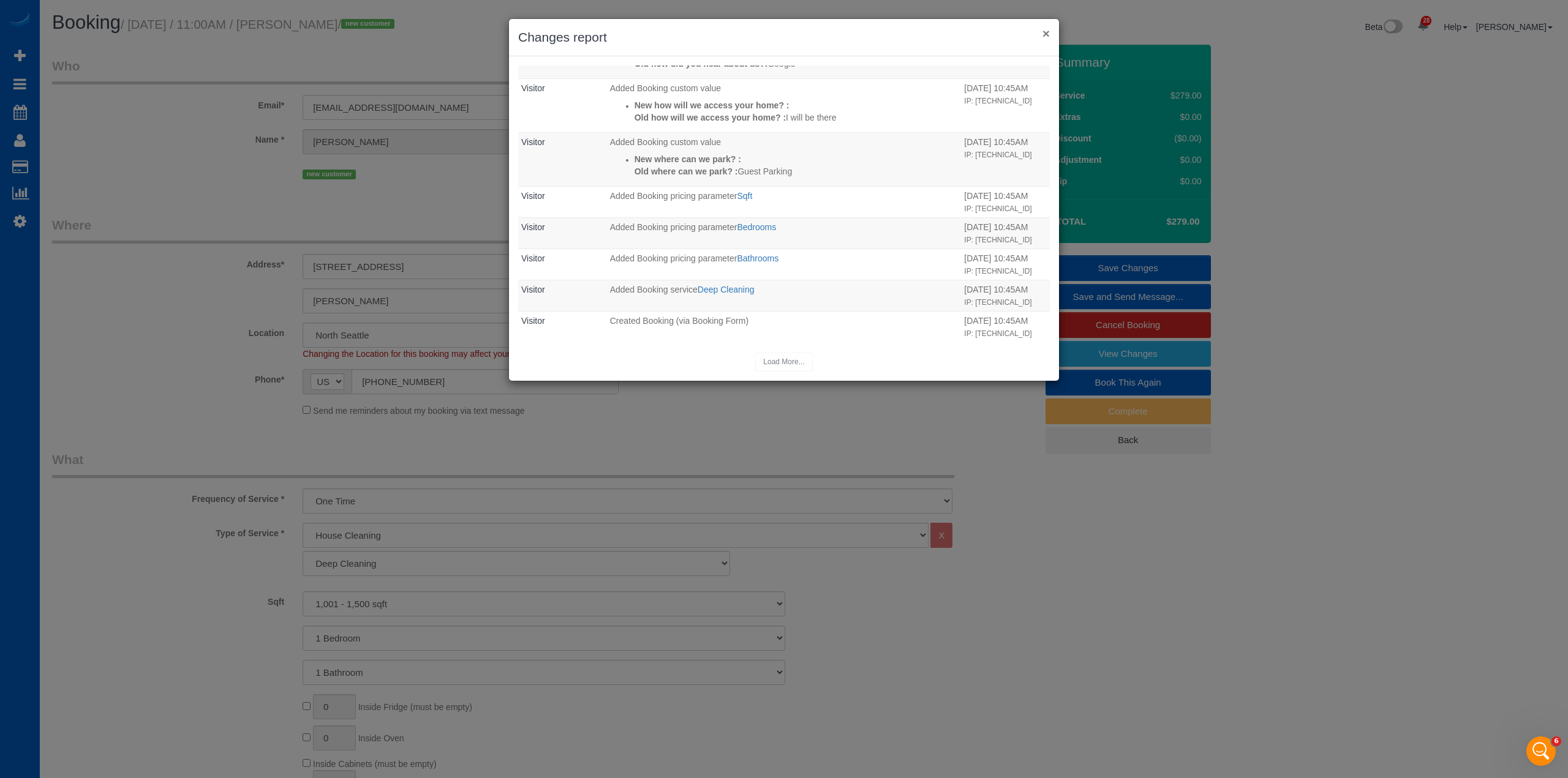
click at [1043, 32] on button "×" at bounding box center [1046, 33] width 7 height 13
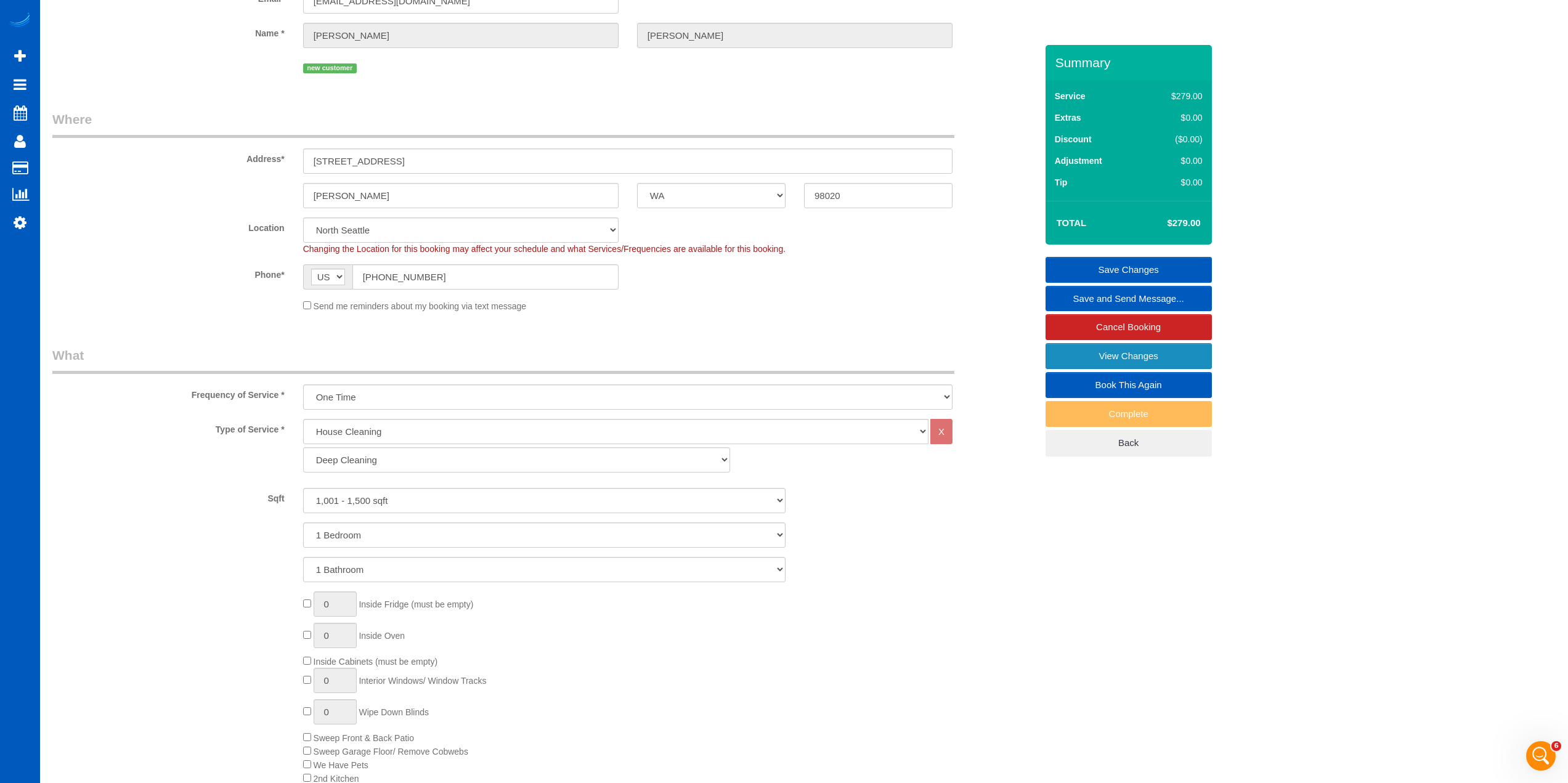
scroll to position [0, 0]
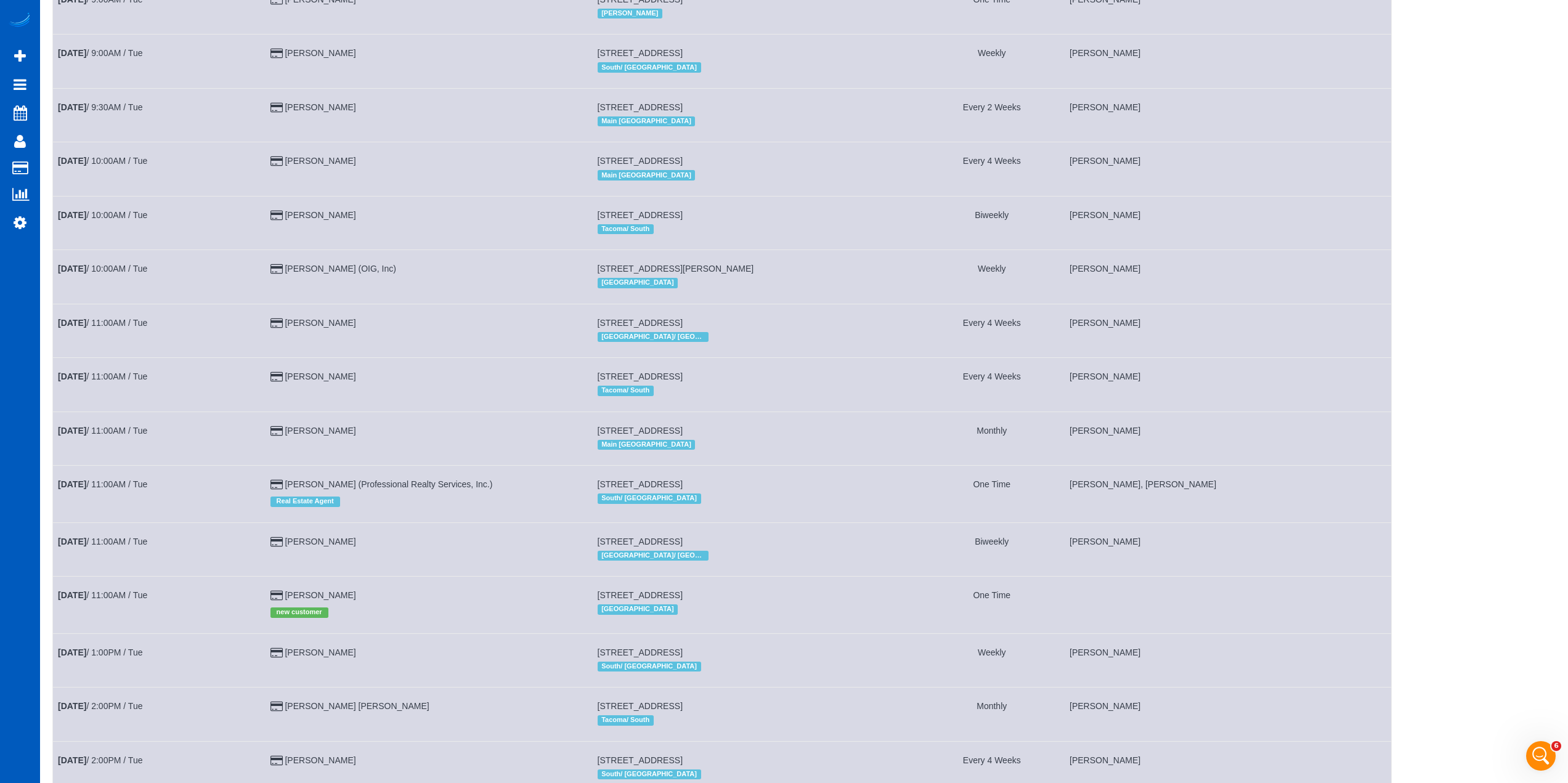
scroll to position [493, 0]
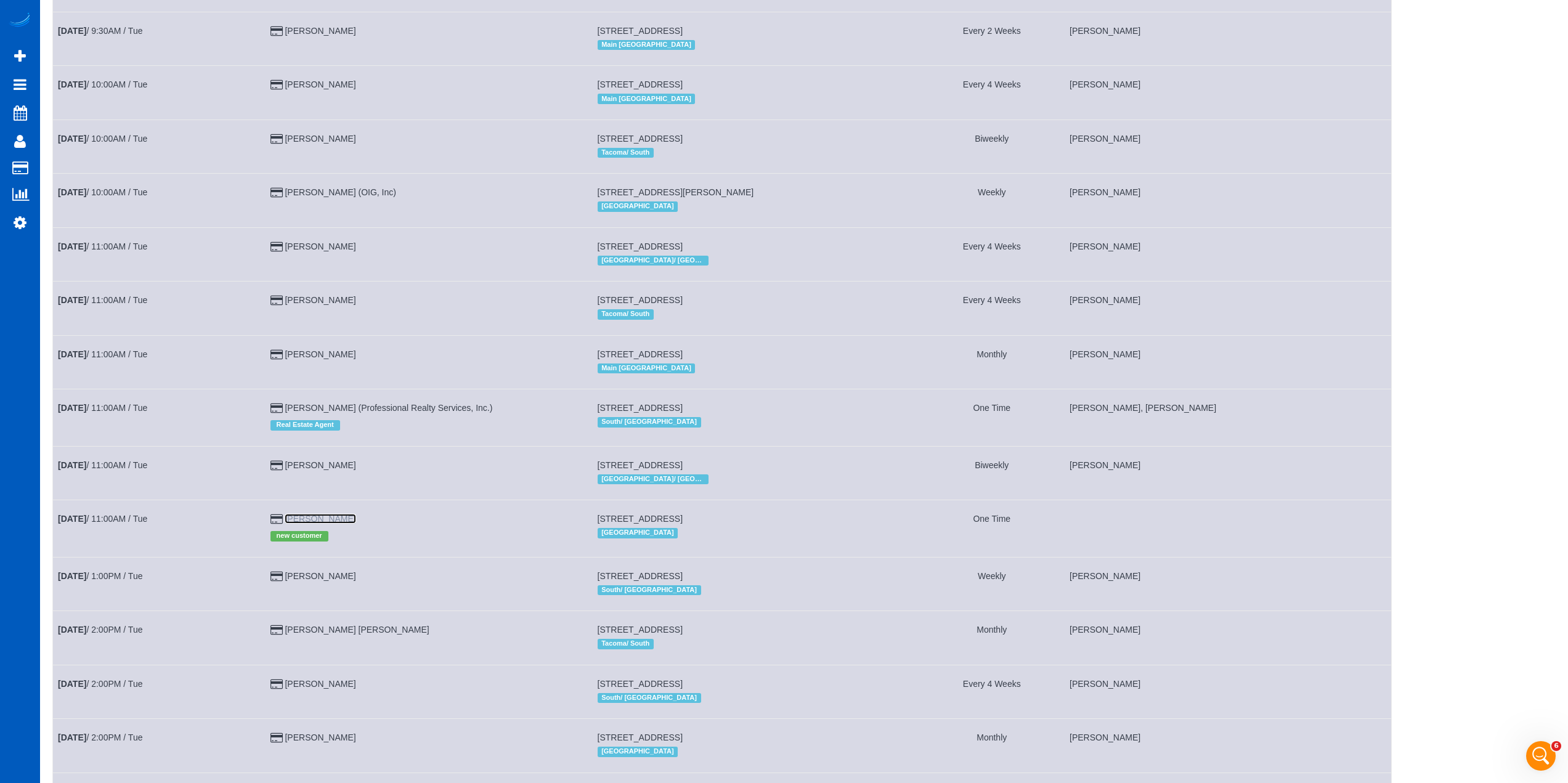
click at [322, 521] on link "Joe Riley" at bounding box center [320, 518] width 71 height 10
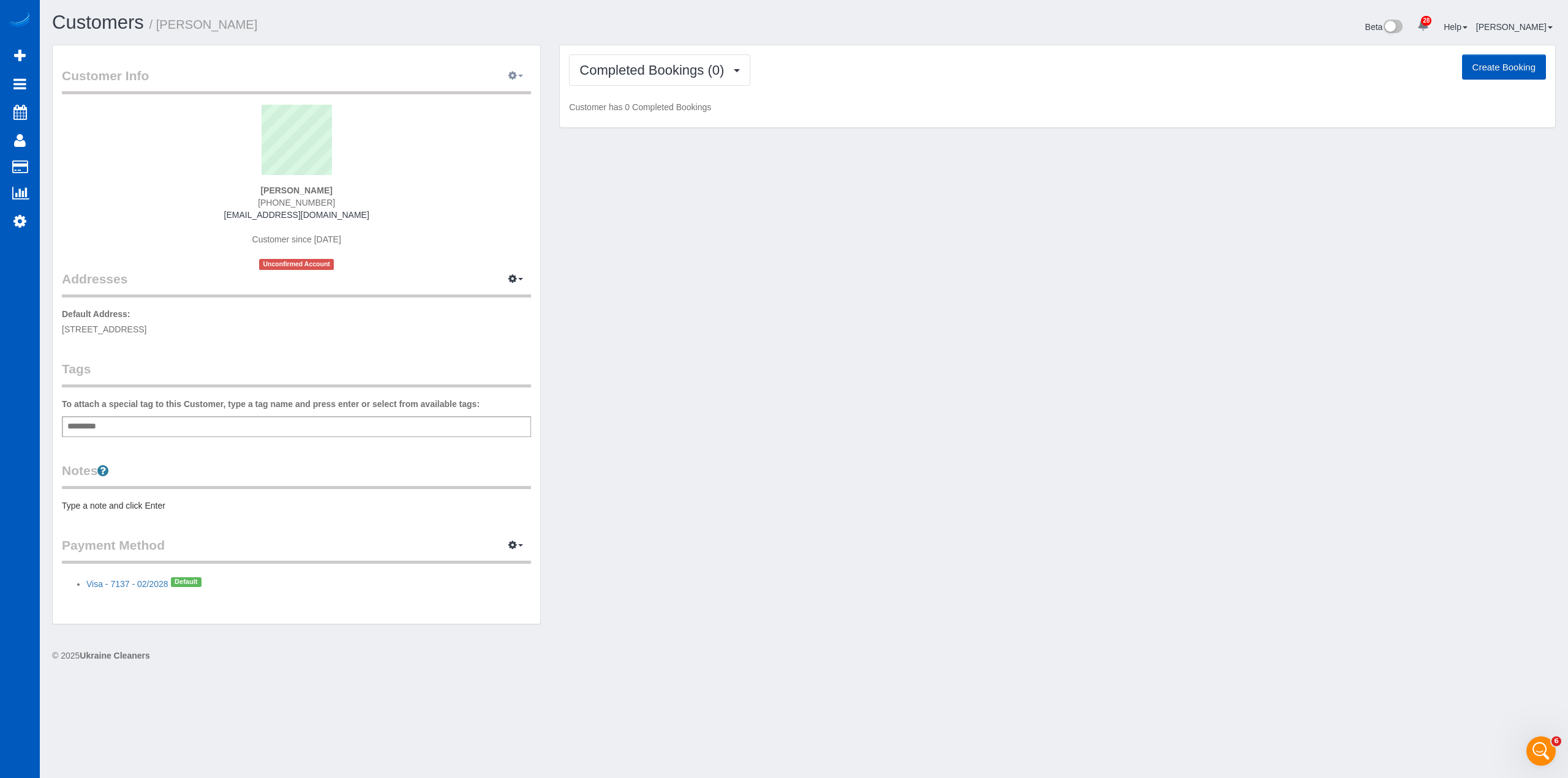
click at [502, 79] on button "button" at bounding box center [516, 77] width 31 height 19
click at [469, 99] on link "Edit Contact Info" at bounding box center [464, 99] width 133 height 16
select select "WA"
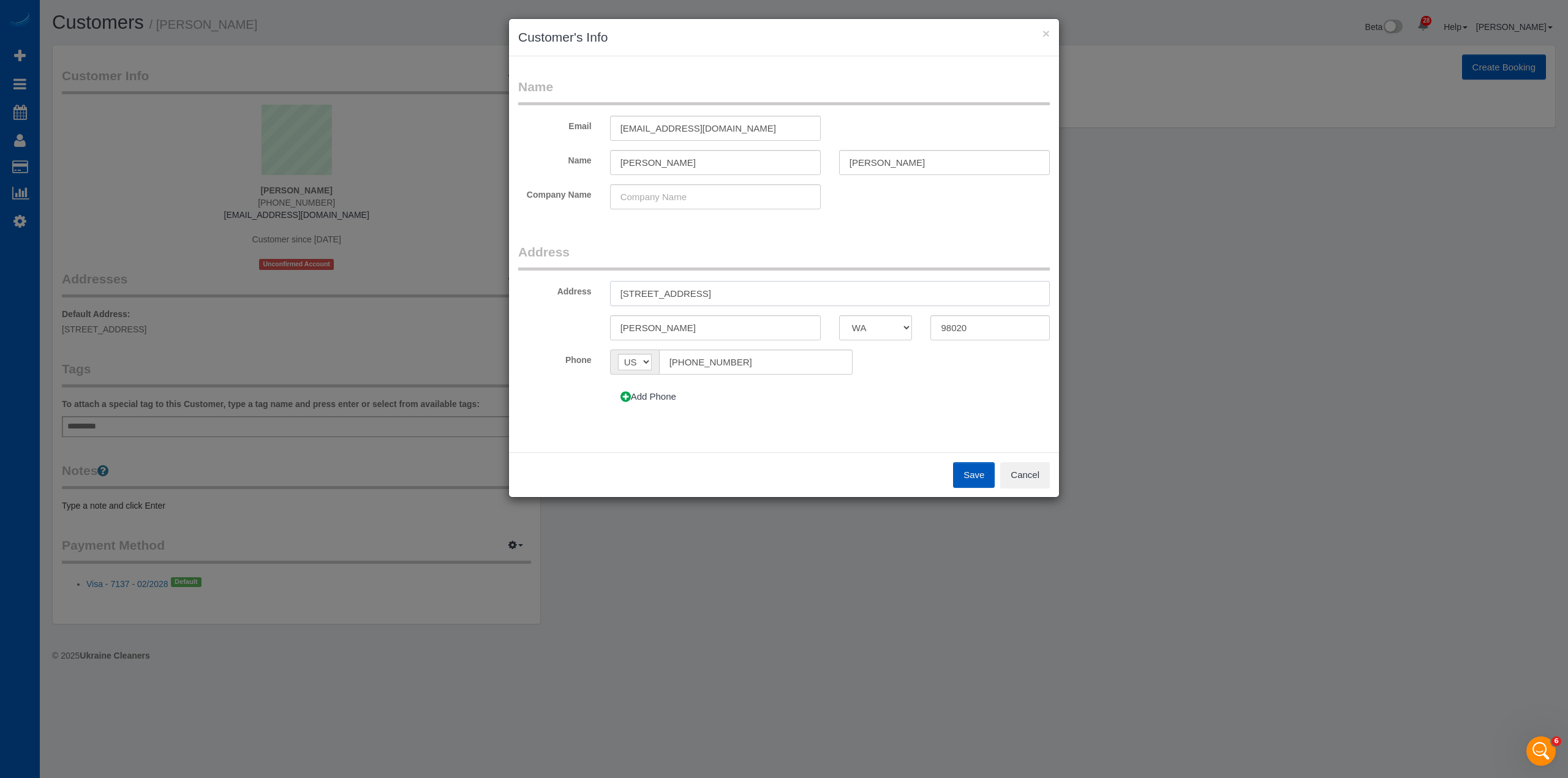
drag, startPoint x: 732, startPoint y: 292, endPoint x: 900, endPoint y: 294, distance: 168.0
click at [900, 294] on input "1224 6th Ave S APT C101, Edmonds, WA 98020, APT C101" at bounding box center [830, 293] width 440 height 25
type input "1224 6th Ave S APT C101"
click at [981, 475] on button "Save" at bounding box center [973, 475] width 42 height 26
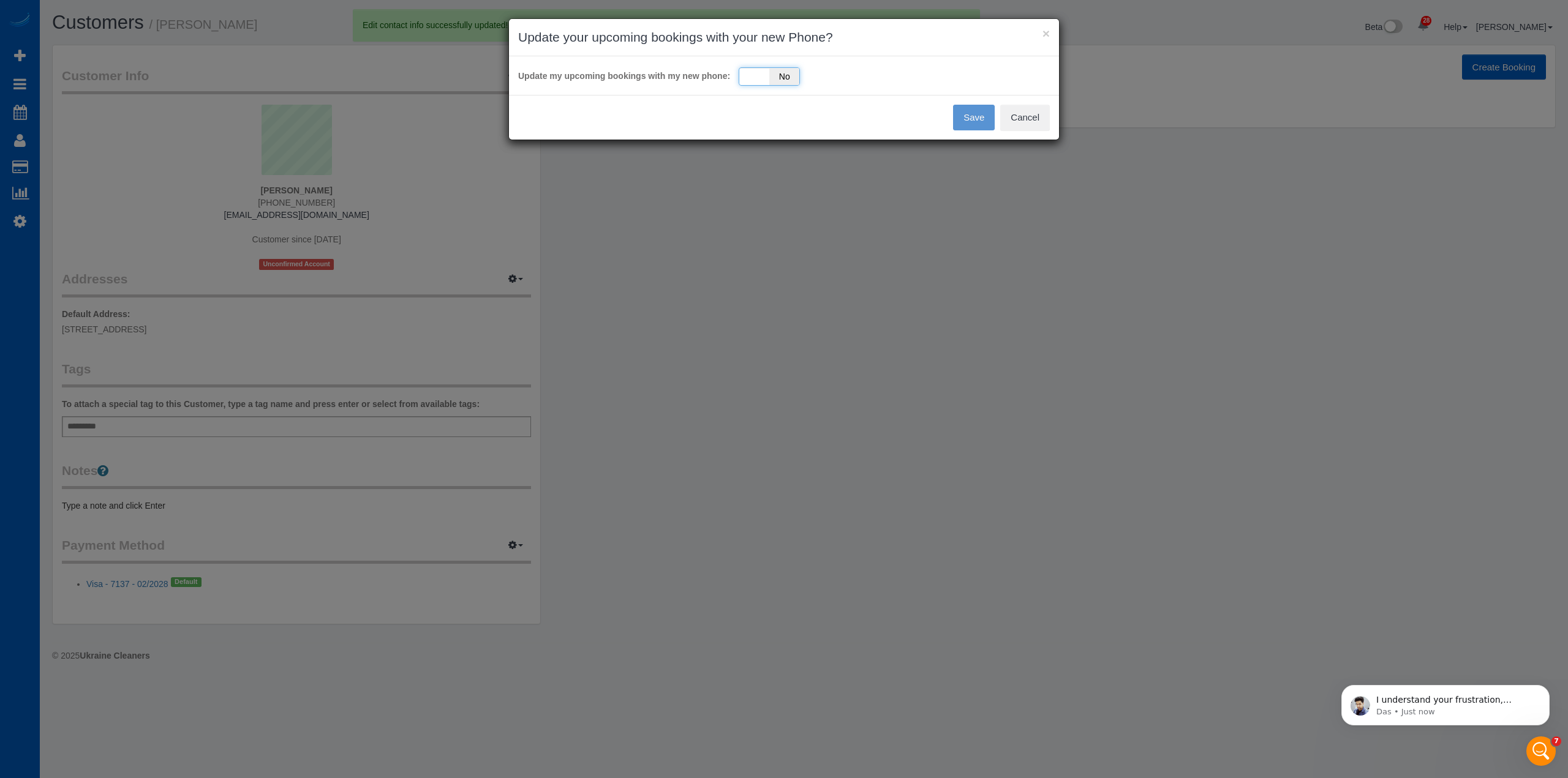
click at [769, 74] on div "Yes No" at bounding box center [769, 76] width 61 height 18
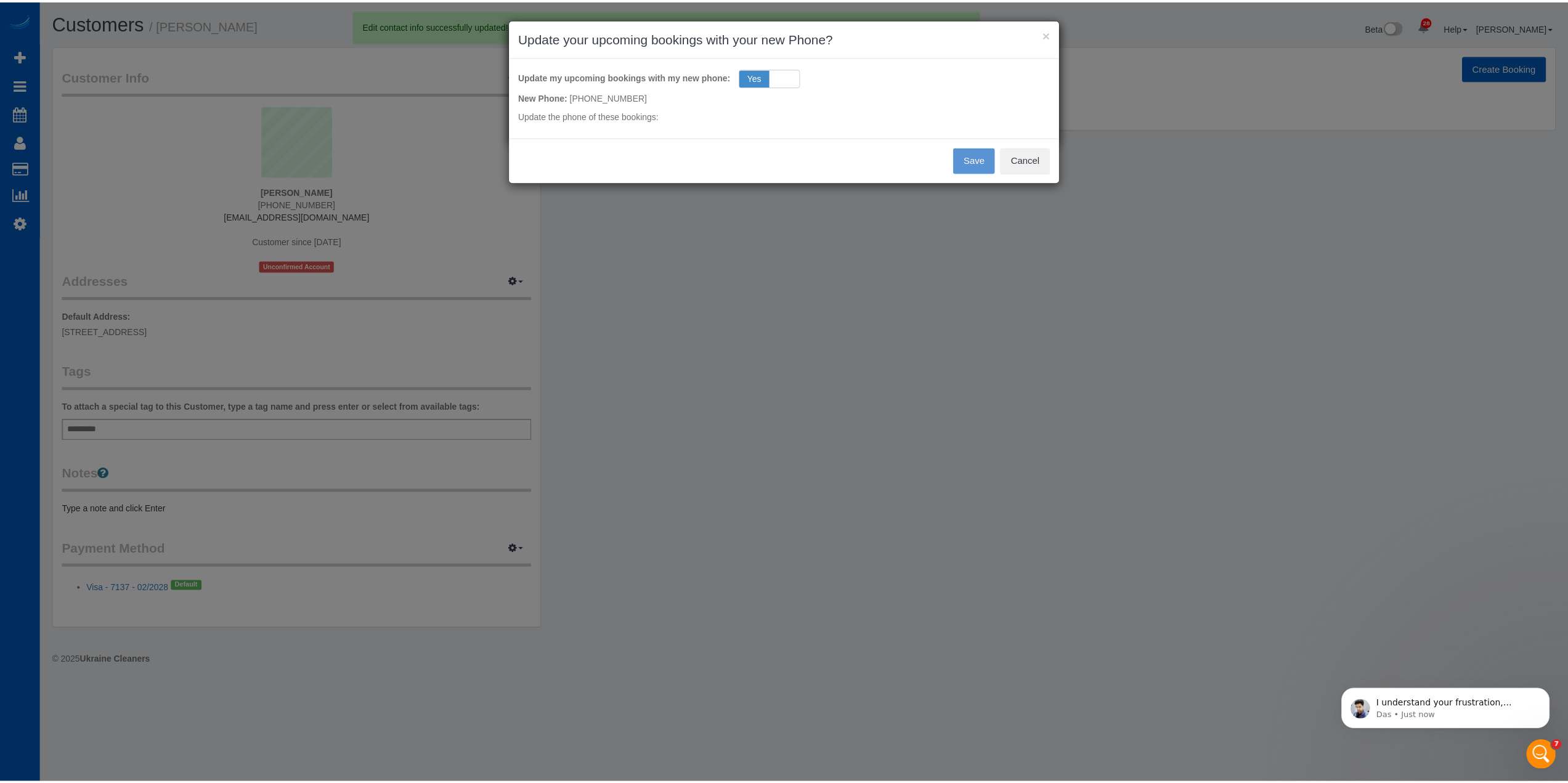
scroll to position [2178, 0]
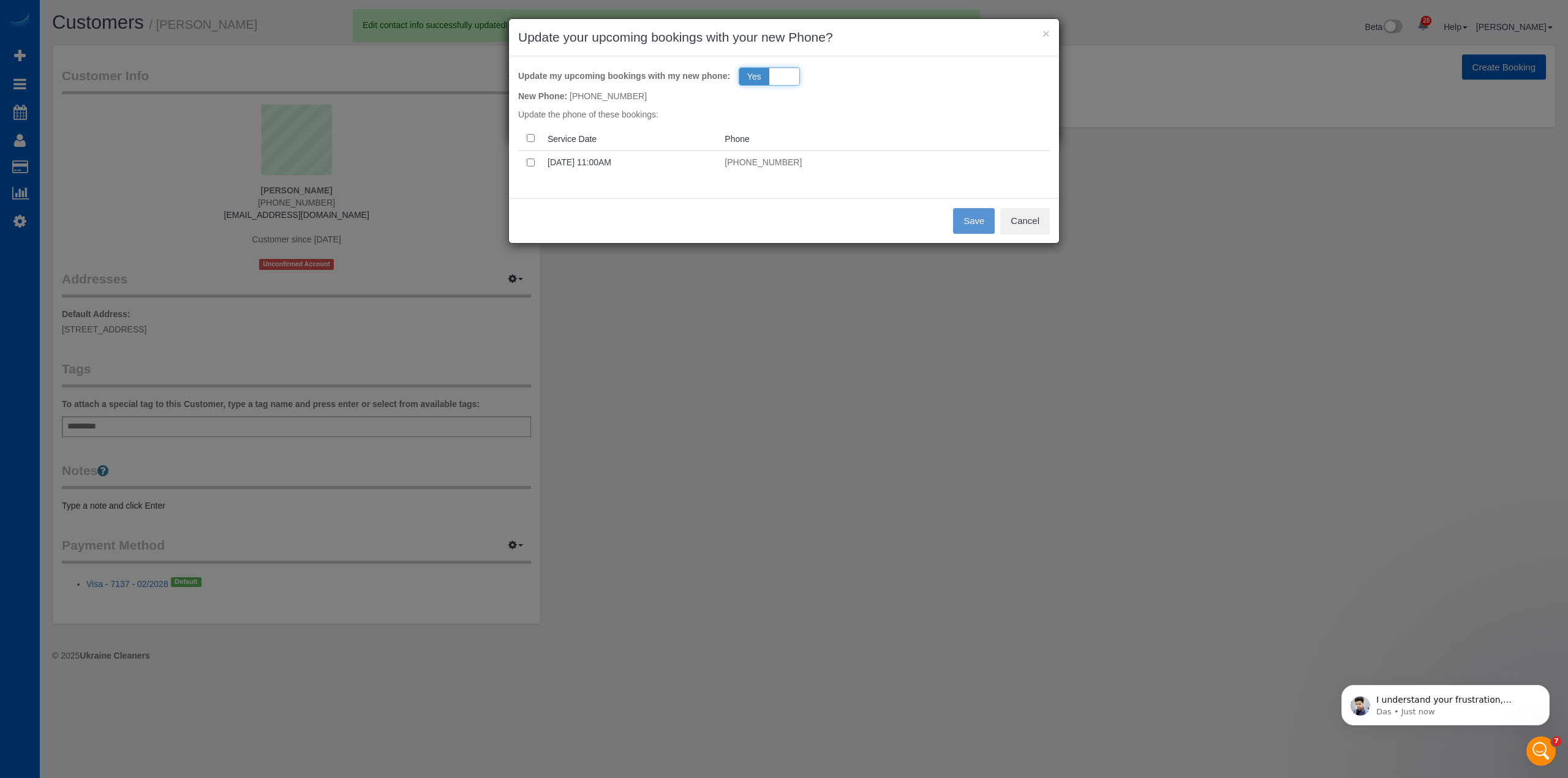
click at [752, 83] on span "Yes" at bounding box center [754, 76] width 30 height 17
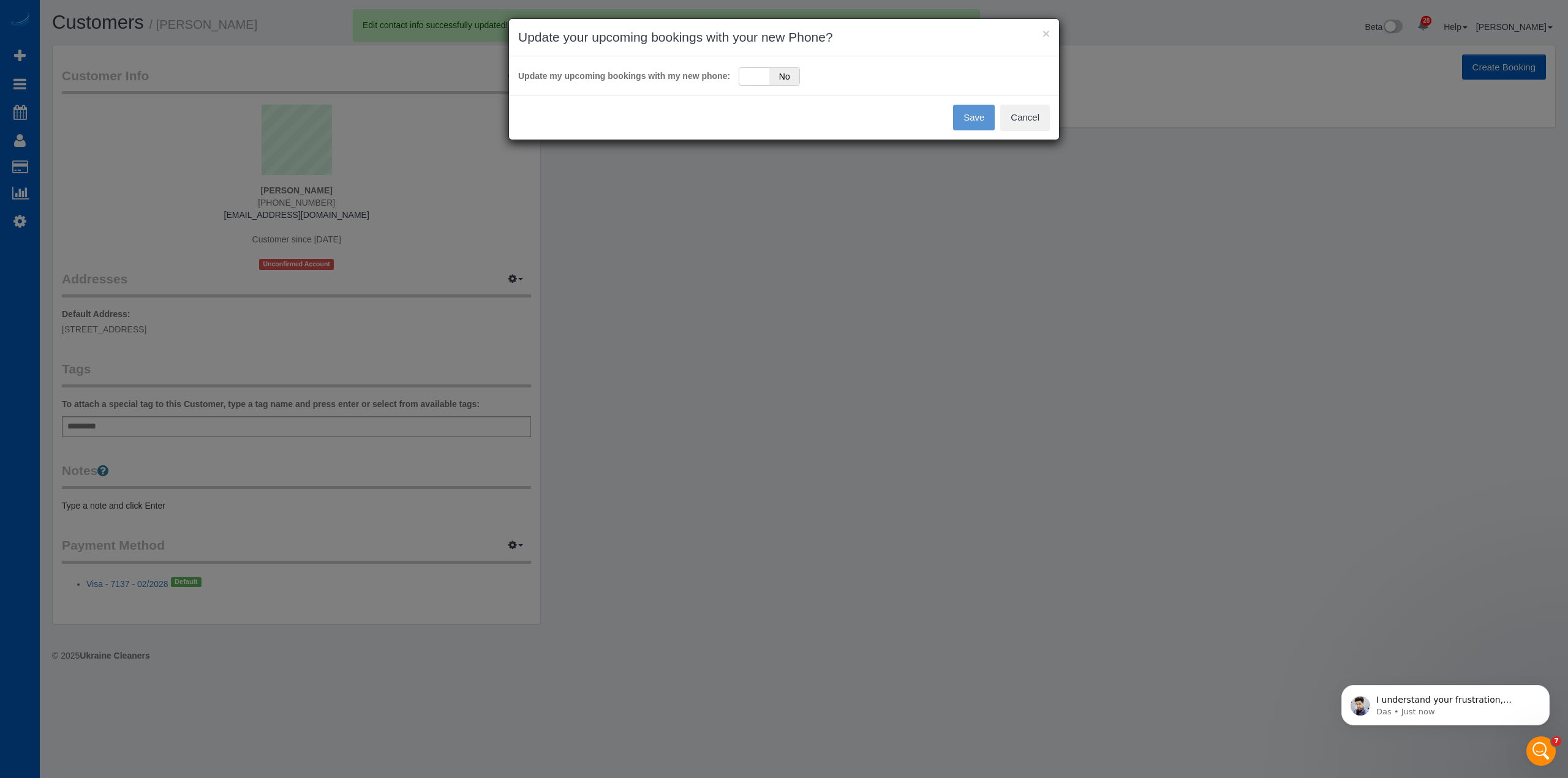
click at [972, 124] on div "Save Cancel" at bounding box center [784, 117] width 550 height 45
click at [766, 63] on div "Update my upcoming bookings with my new phone: Yes No" at bounding box center [784, 75] width 550 height 38
click at [766, 71] on div "Yes No" at bounding box center [769, 76] width 61 height 18
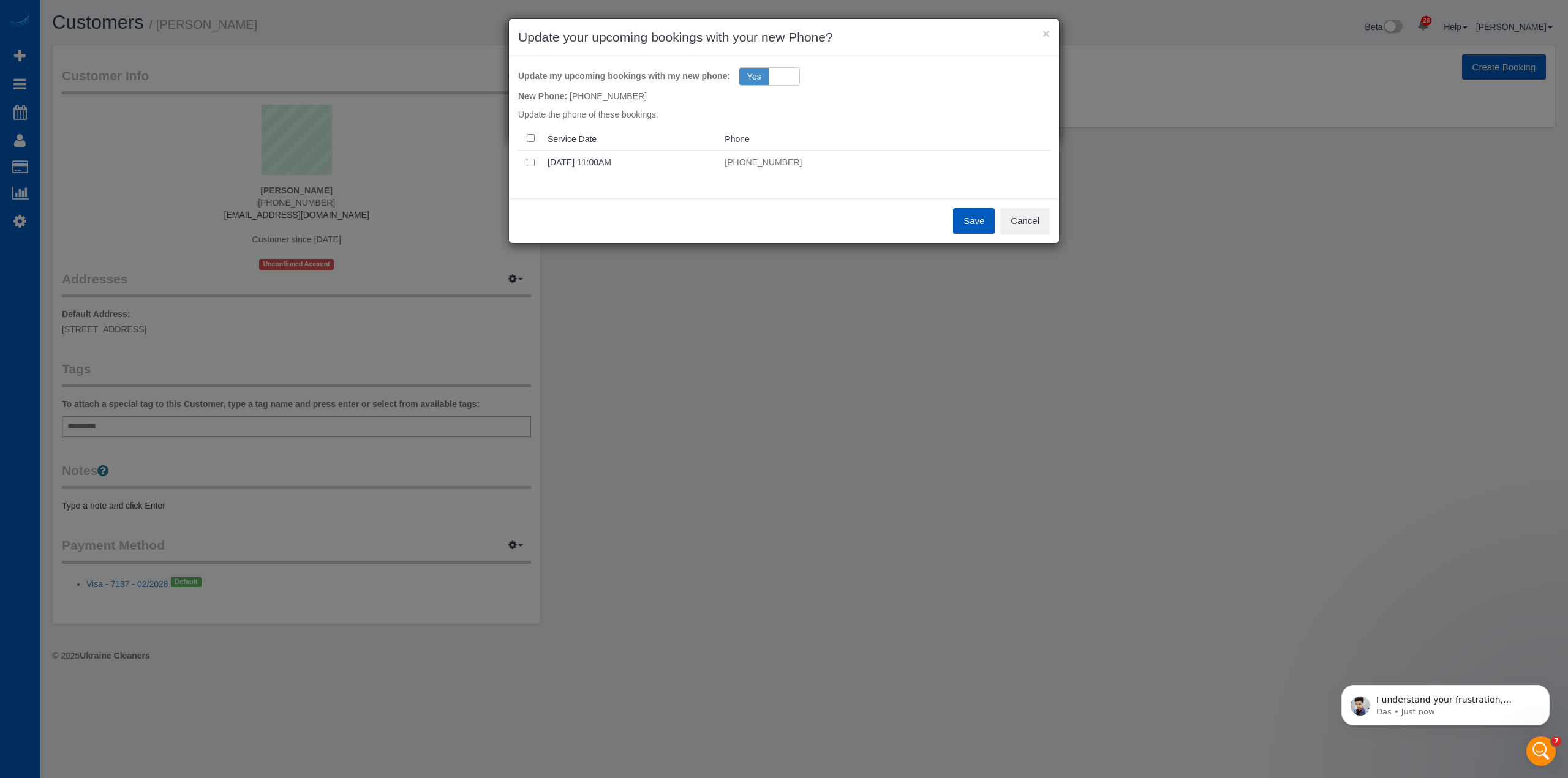
click at [978, 223] on button "Save" at bounding box center [973, 221] width 42 height 26
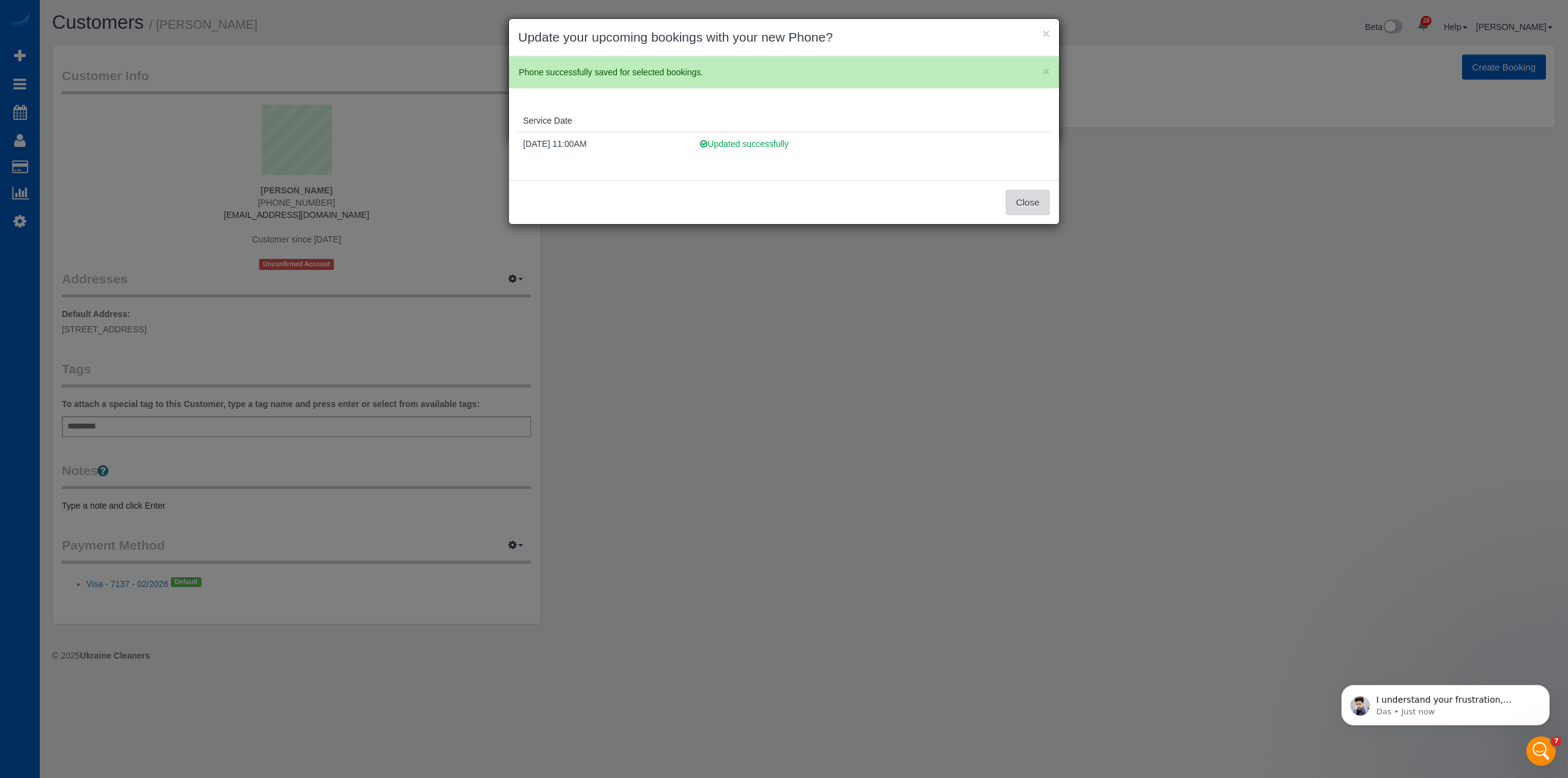
click at [1041, 203] on button "Close" at bounding box center [1028, 203] width 44 height 26
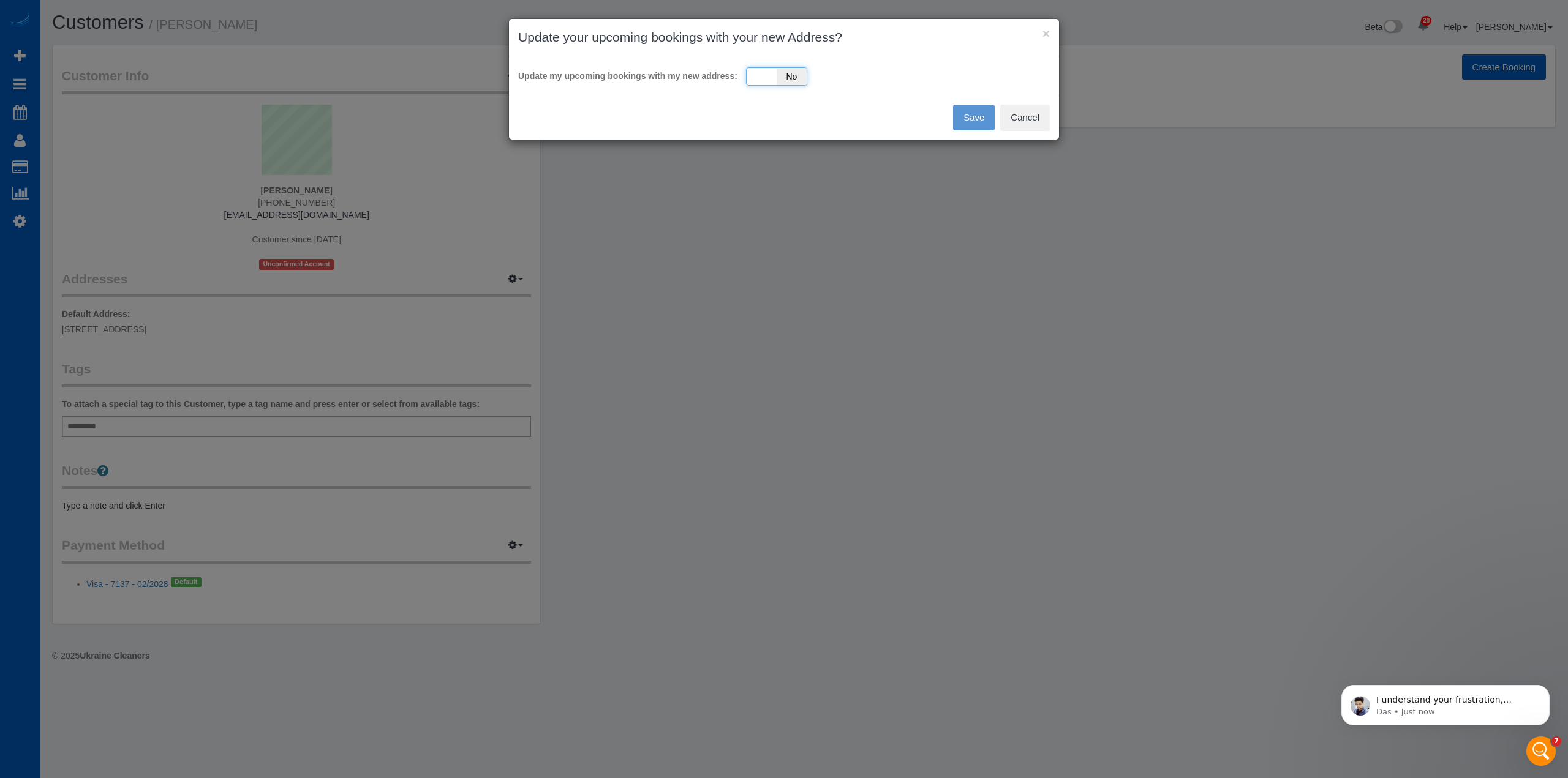
click at [768, 69] on div "Yes No" at bounding box center [776, 76] width 61 height 18
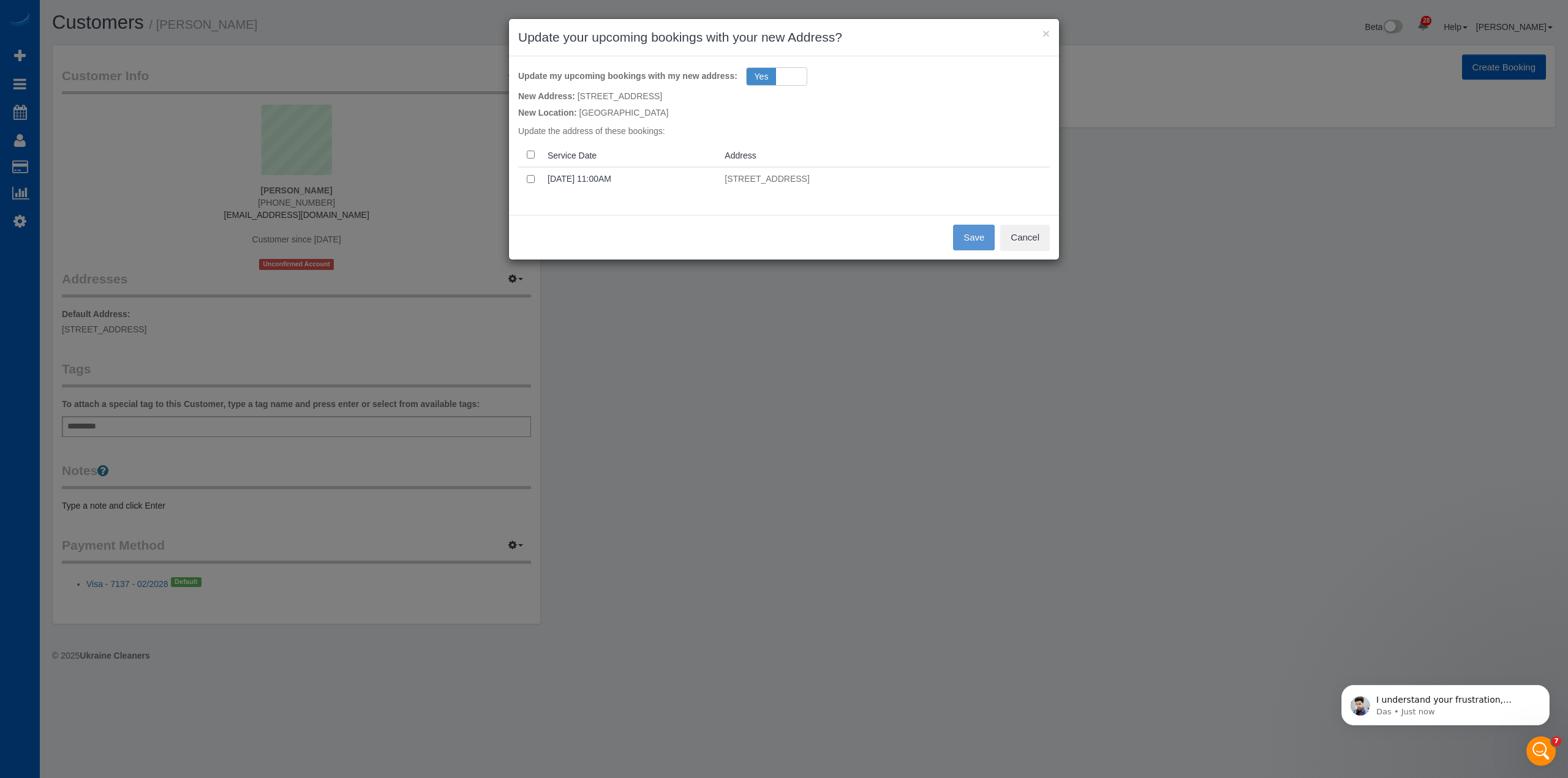
click at [536, 151] on th at bounding box center [530, 155] width 24 height 24
click at [979, 237] on button "Save" at bounding box center [973, 237] width 42 height 26
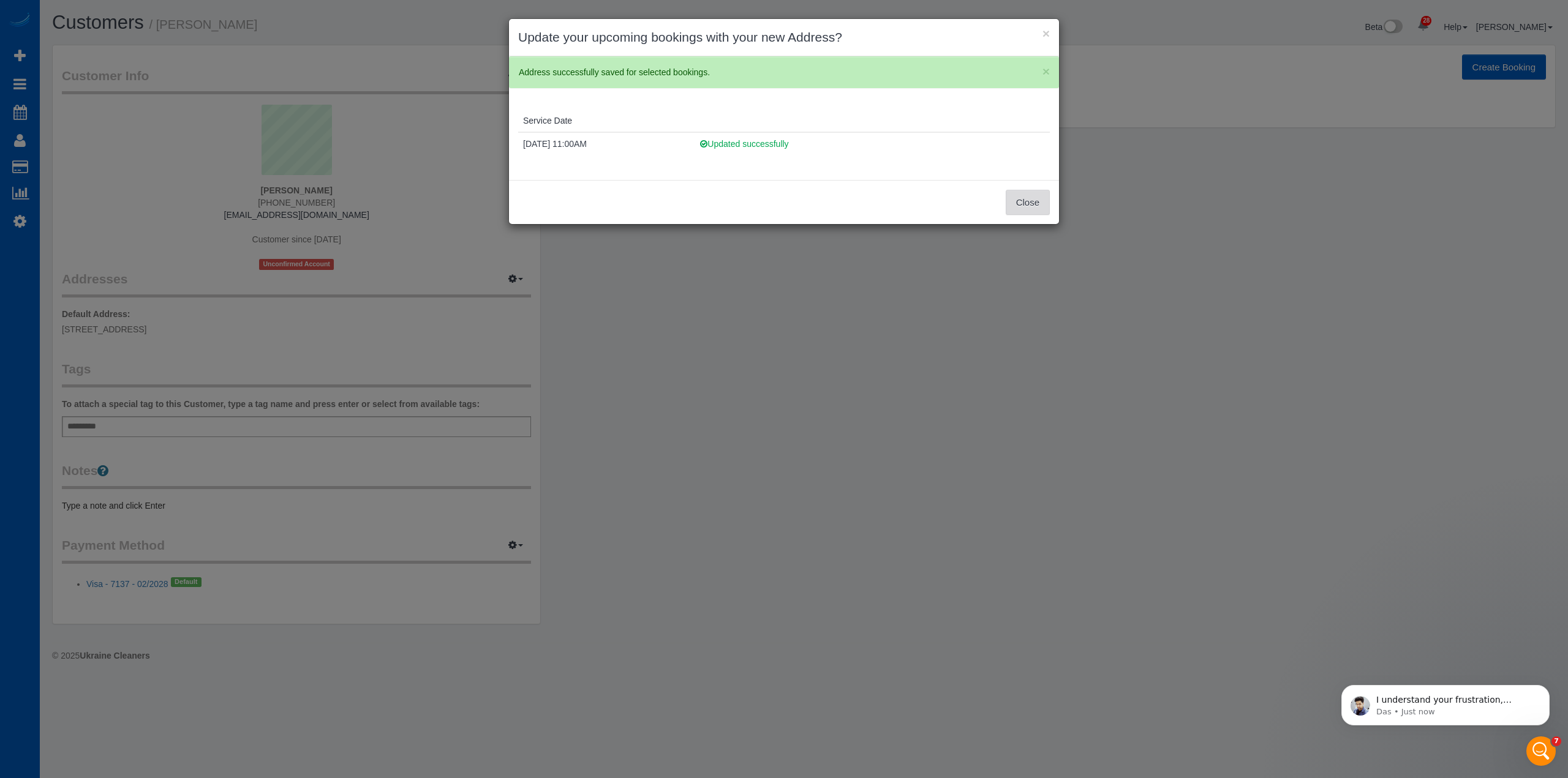
click at [1039, 196] on button "Close" at bounding box center [1028, 203] width 44 height 26
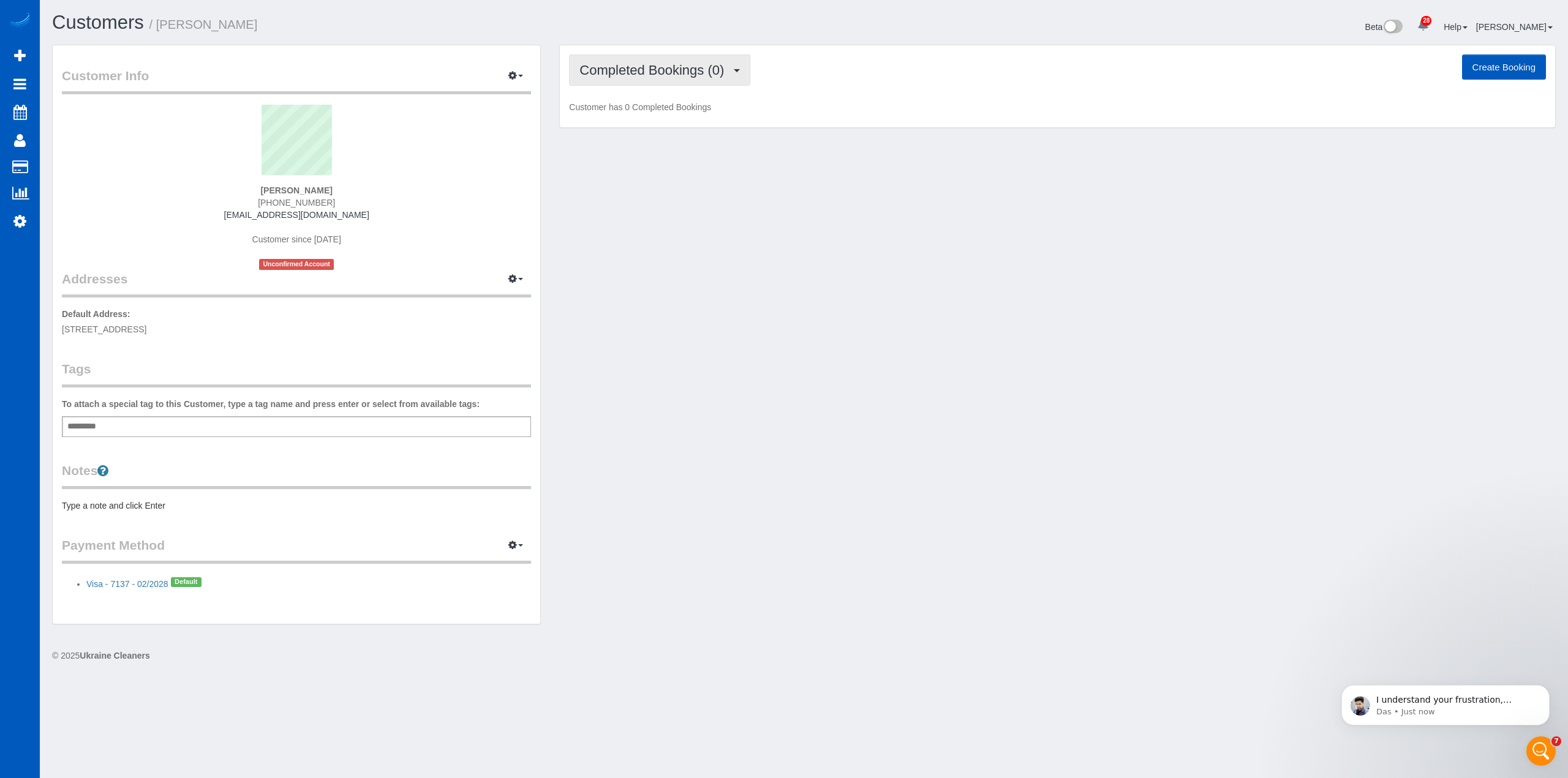
click at [631, 66] on span "Completed Bookings (0)" at bounding box center [654, 70] width 150 height 15
drag, startPoint x: 869, startPoint y: 150, endPoint x: 861, endPoint y: 153, distance: 8.5
click at [869, 151] on div "Customer Info Edit Contact Info Send Message Email Preferences Special Sales Ta…" at bounding box center [803, 341] width 1522 height 592
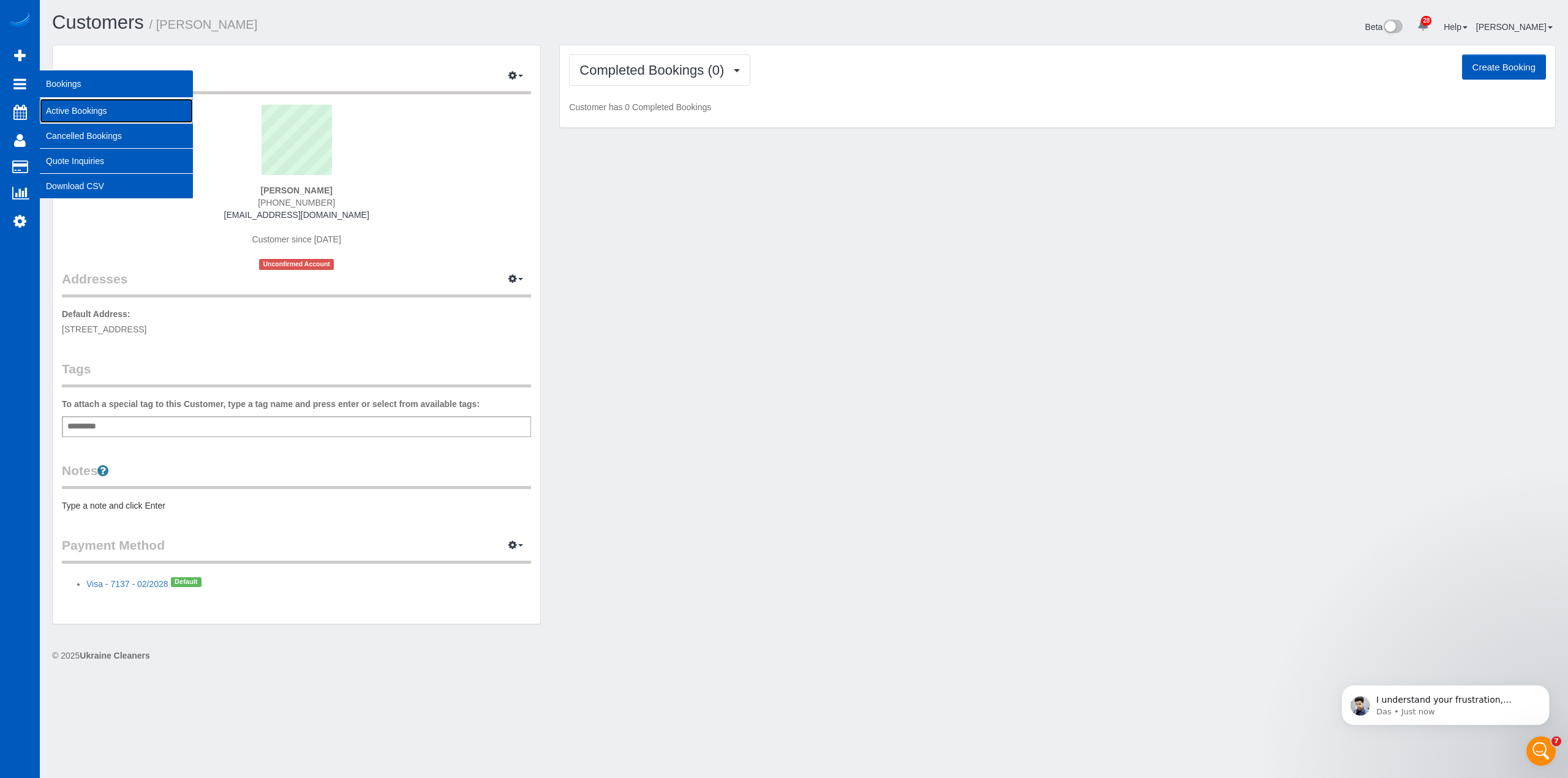
click at [88, 100] on link "Active Bookings" at bounding box center [116, 111] width 153 height 24
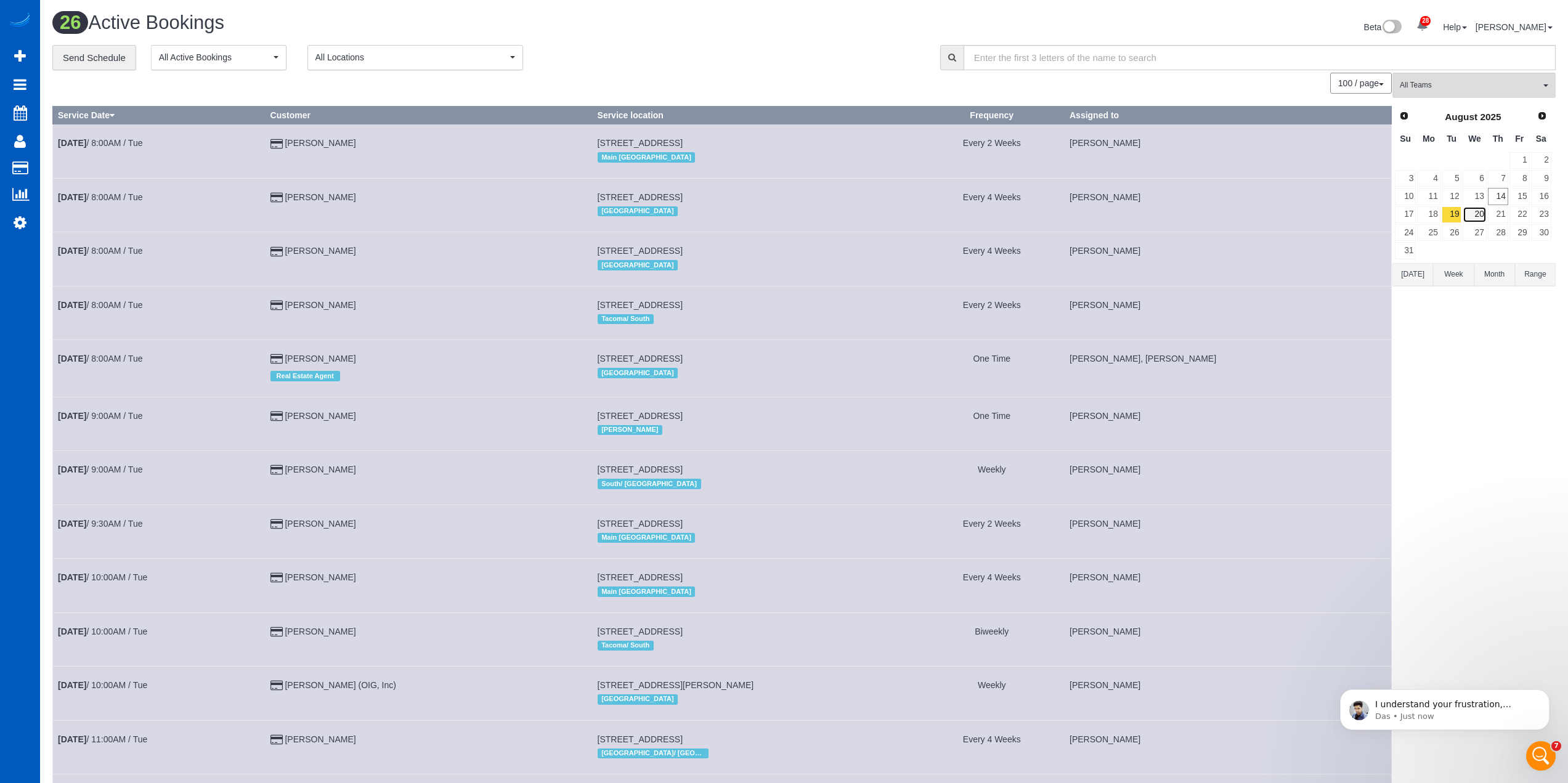
click at [1472, 210] on link "20" at bounding box center [1475, 214] width 24 height 16
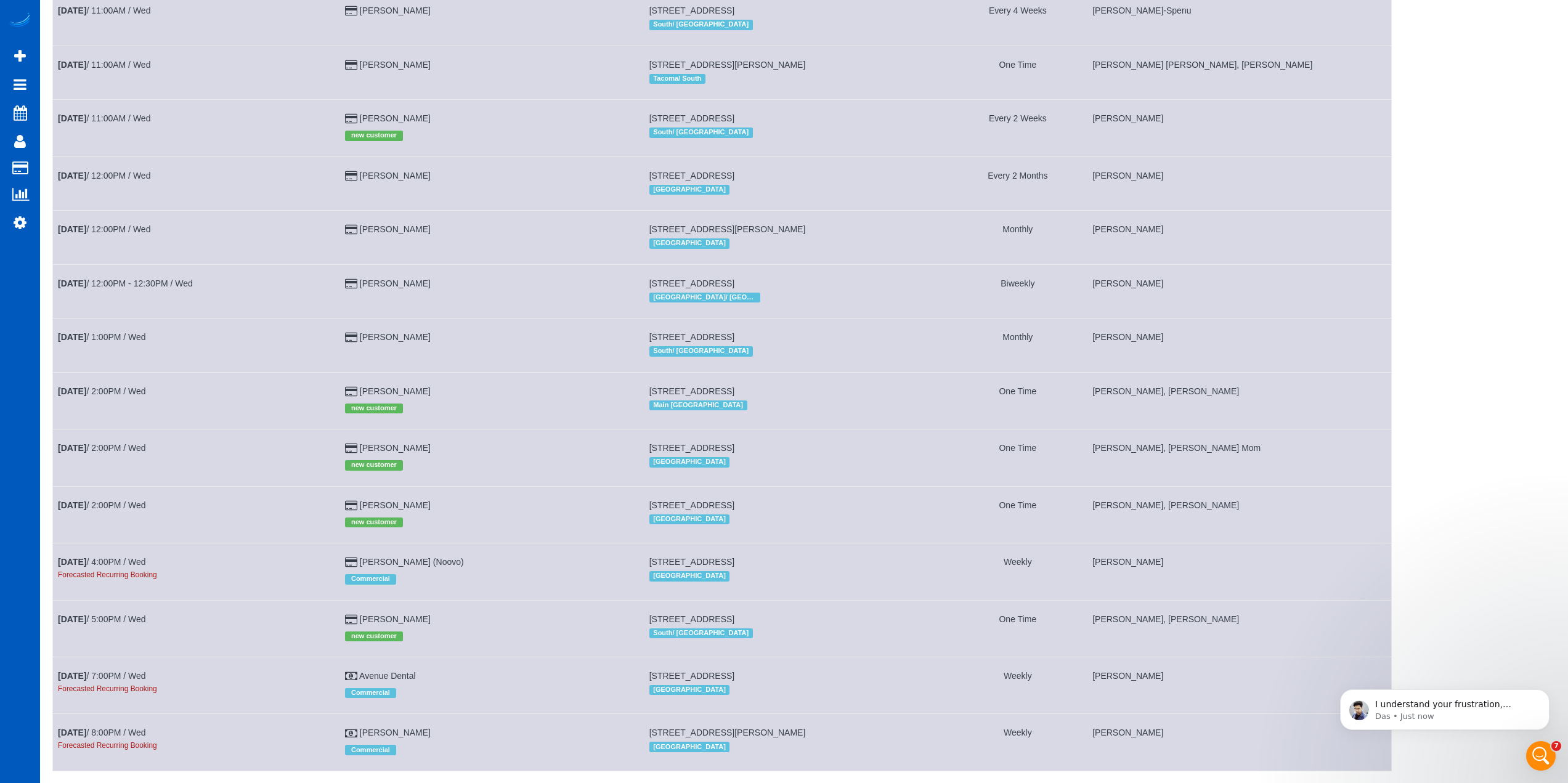
scroll to position [1082, 0]
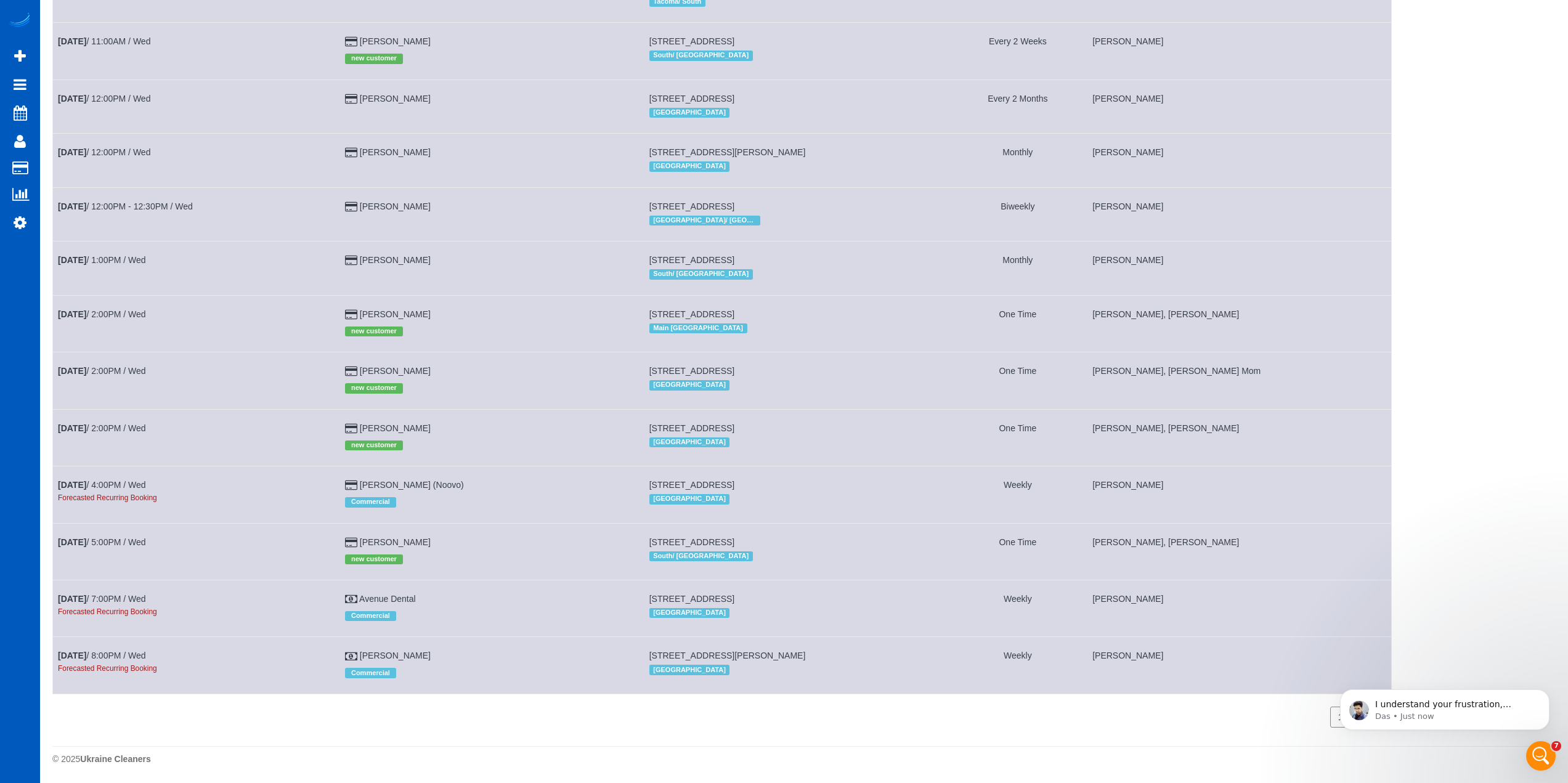
click at [1545, 750] on icon "Open Intercom Messenger" at bounding box center [1541, 756] width 20 height 20
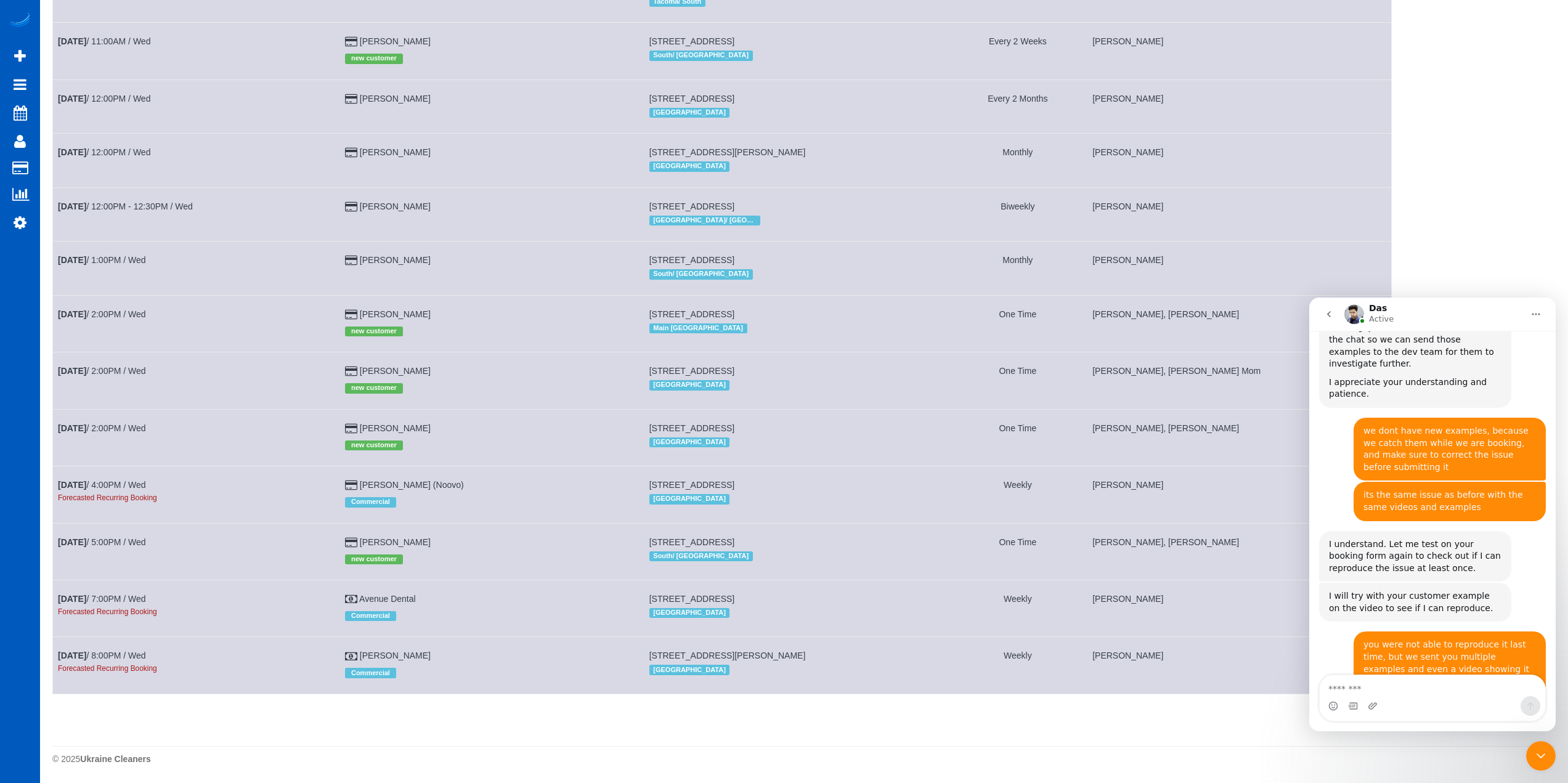
scroll to position [2178, 0]
click at [1434, 696] on textarea "Message…" at bounding box center [1432, 686] width 225 height 21
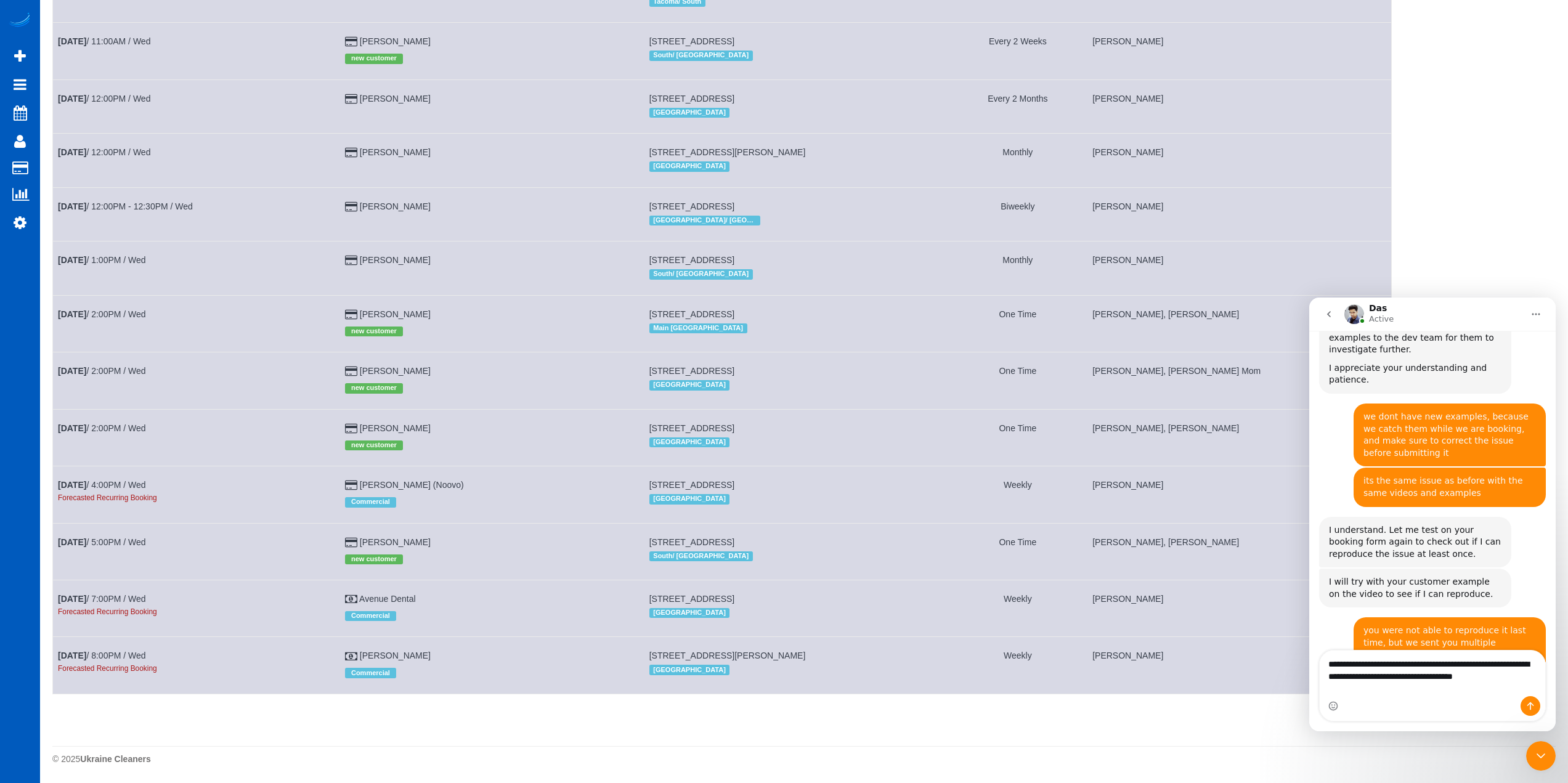
scroll to position [2203, 0]
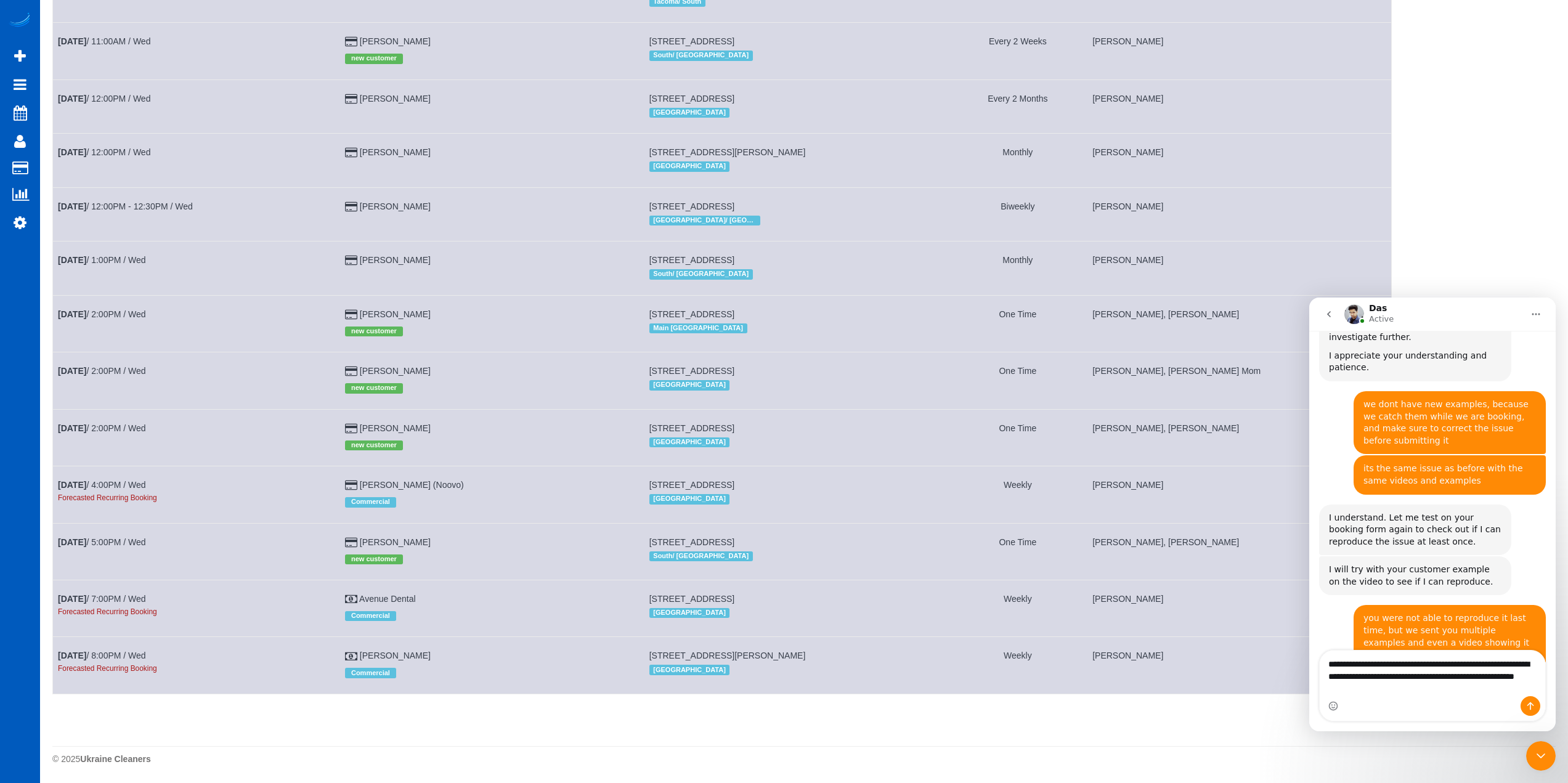
type textarea "**********"
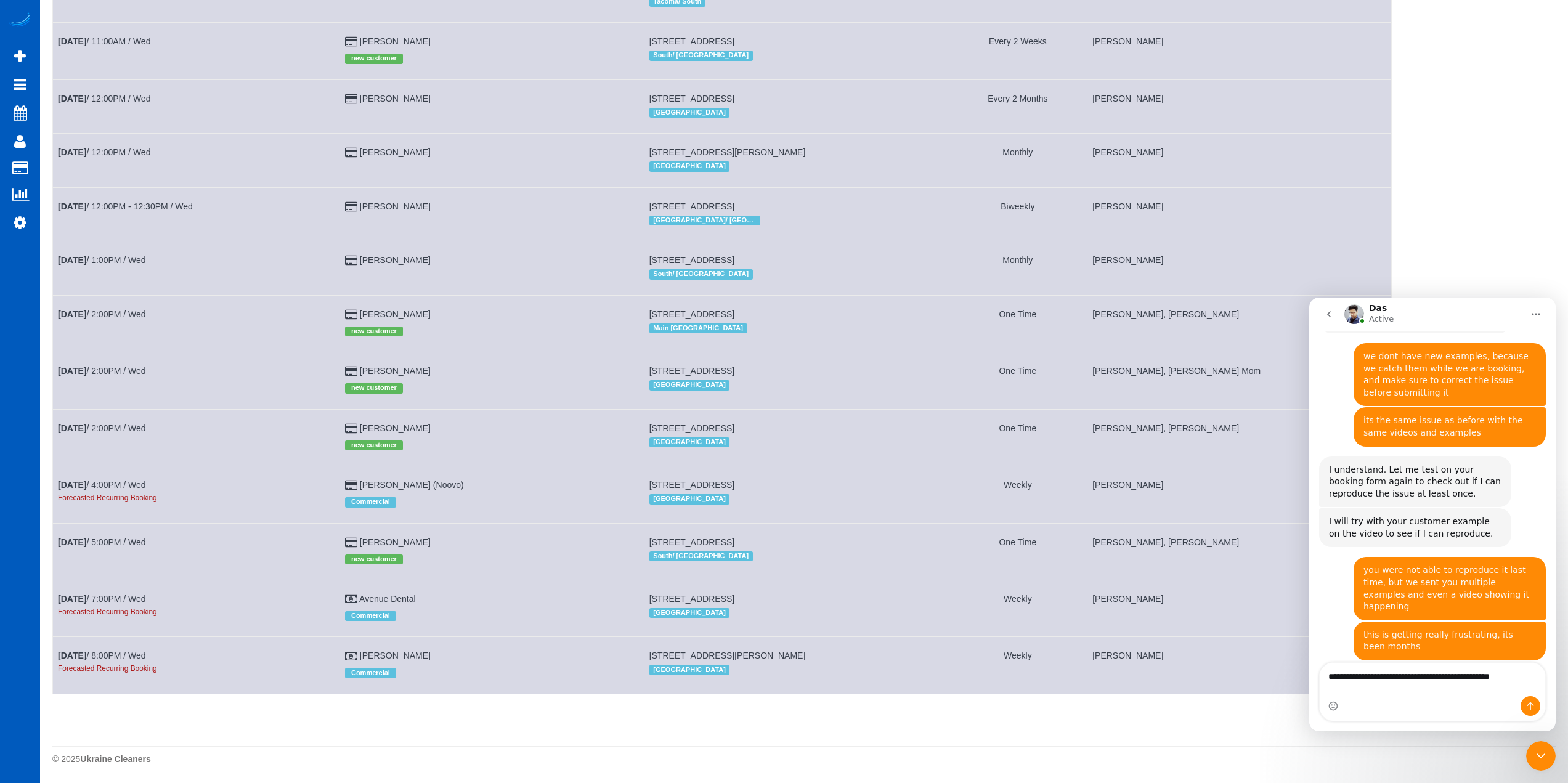
scroll to position [2263, 0]
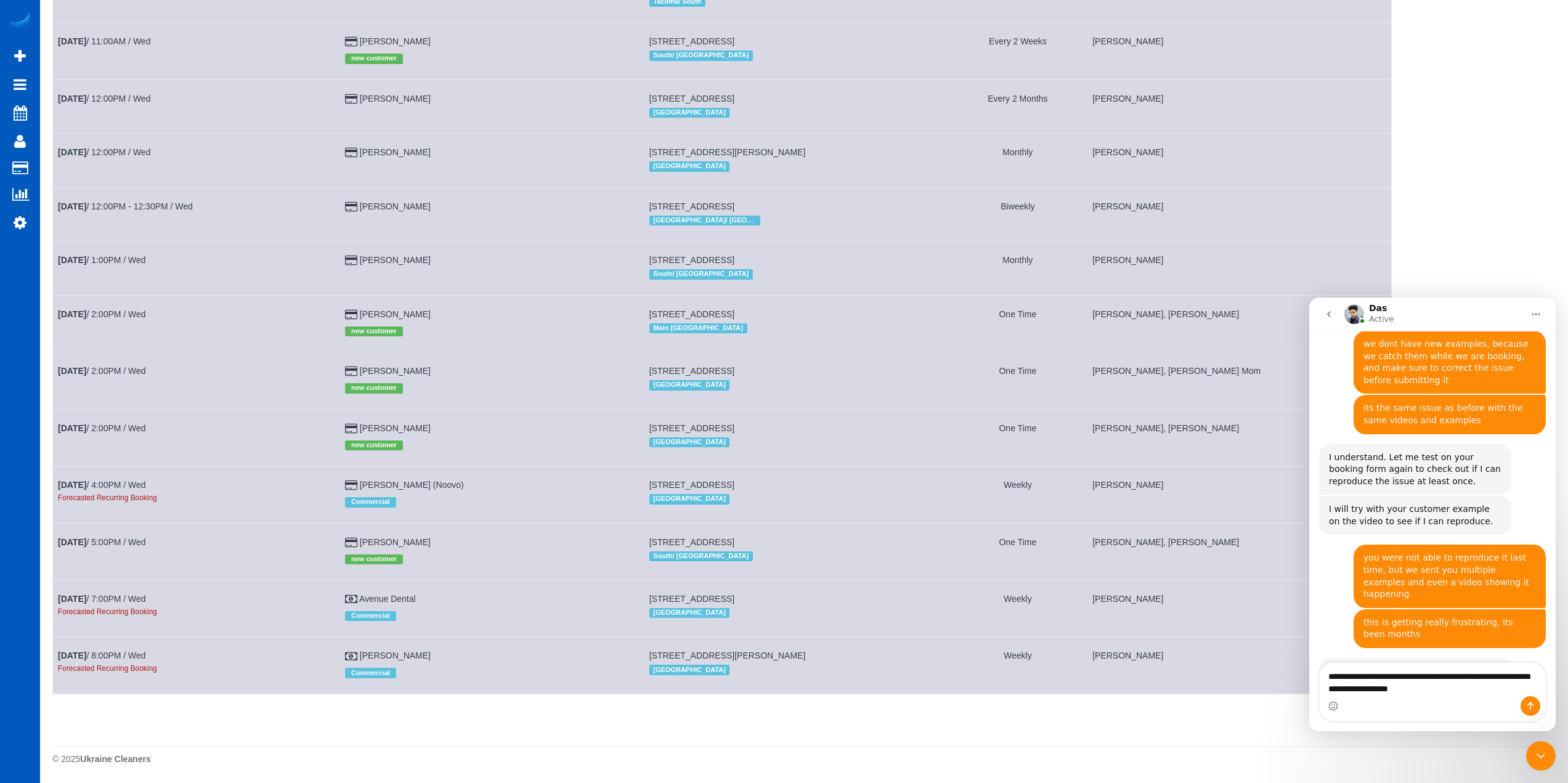
type textarea "**********"
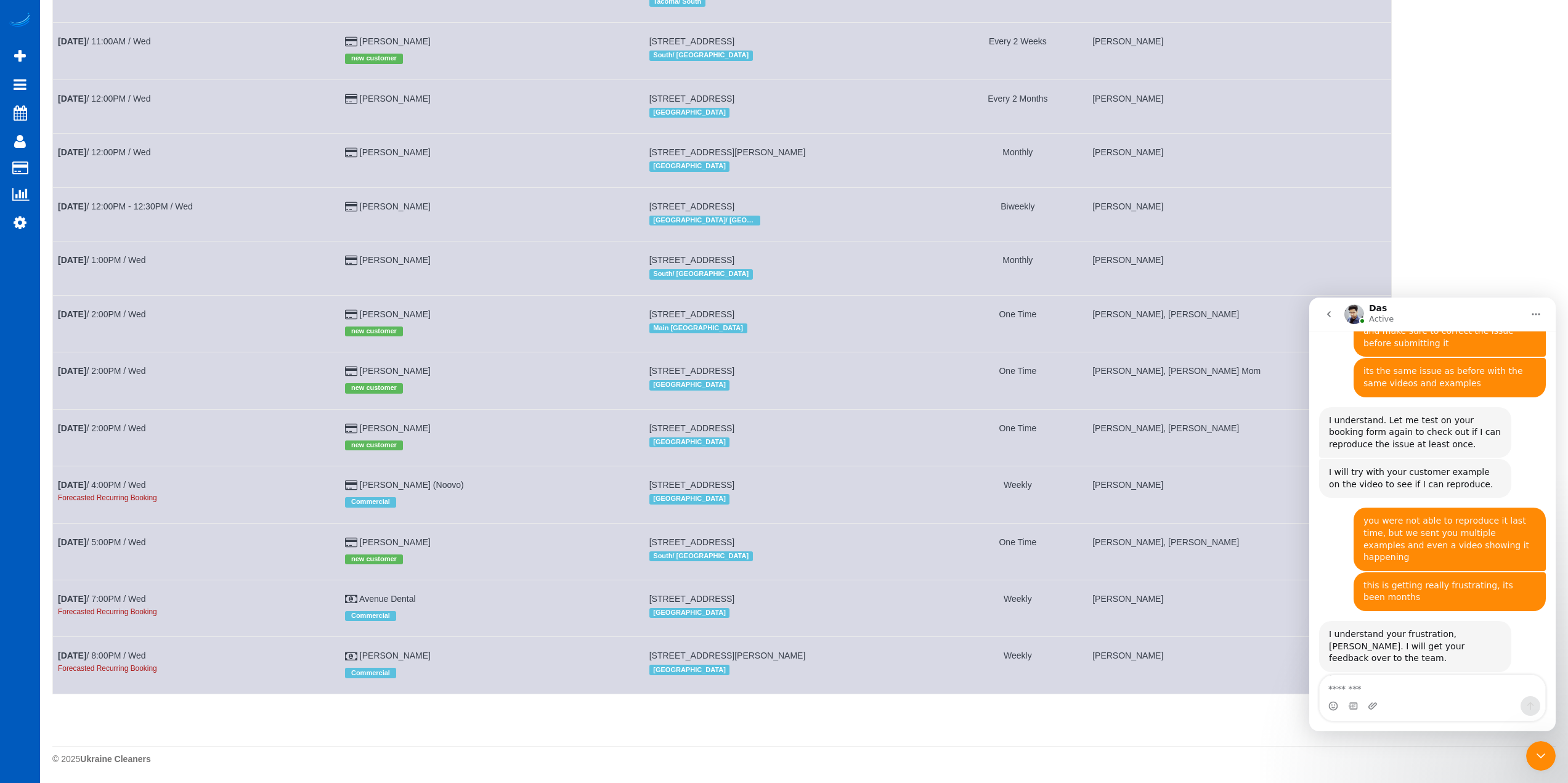
scroll to position [2303, 0]
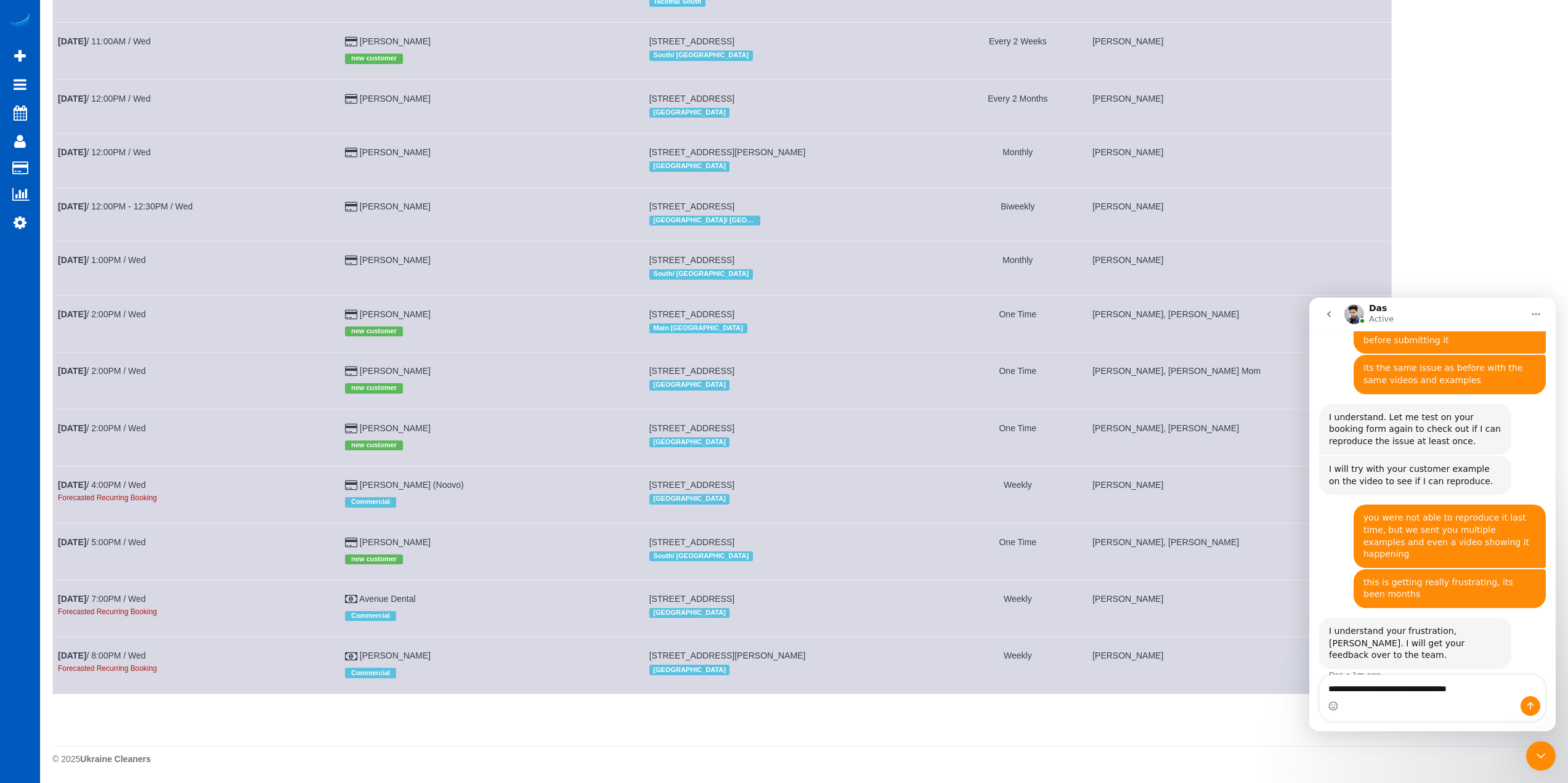
type textarea "**********"
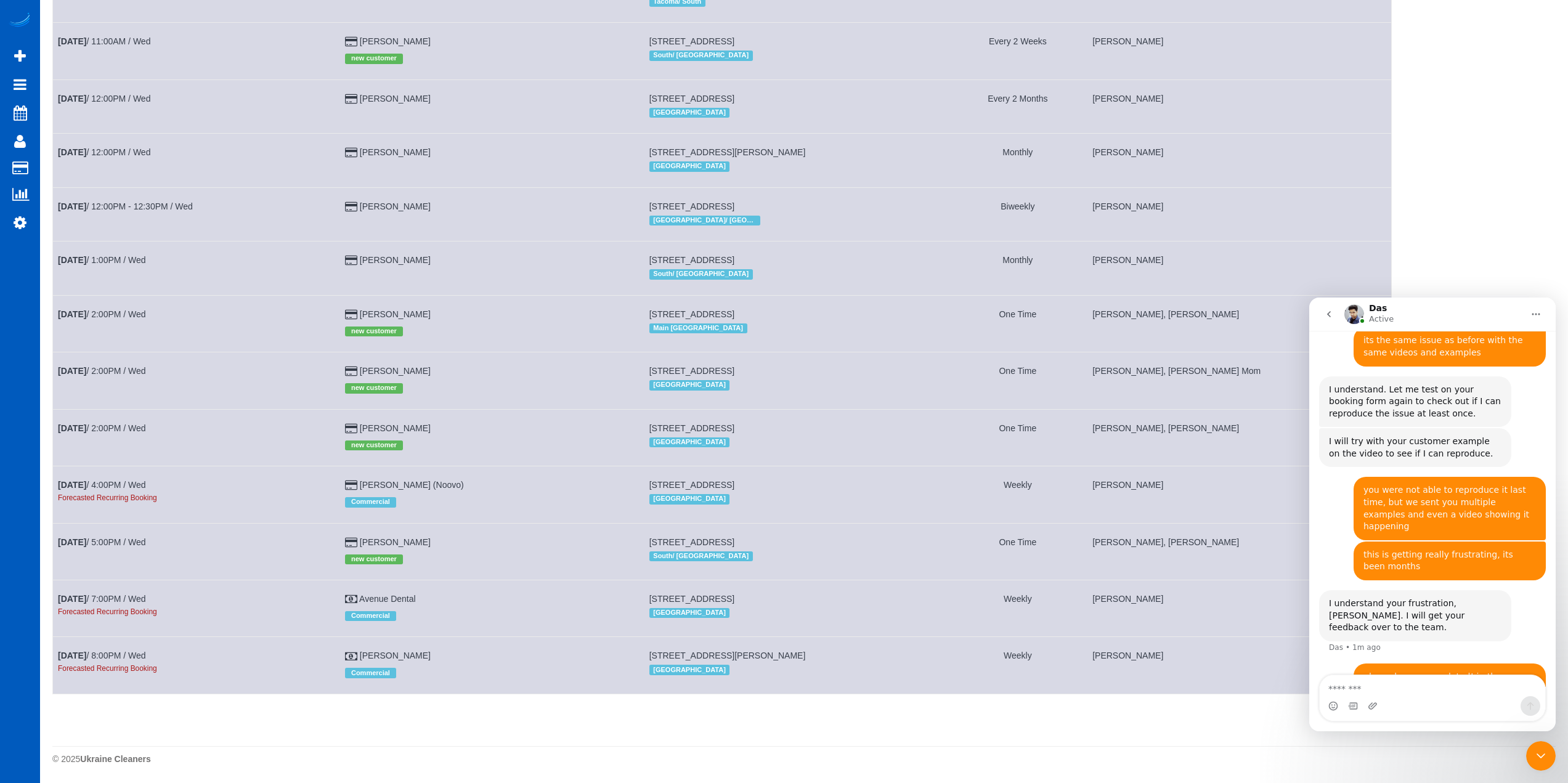
click at [1539, 747] on div "Close Intercom Messenger" at bounding box center [1541, 756] width 30 height 30
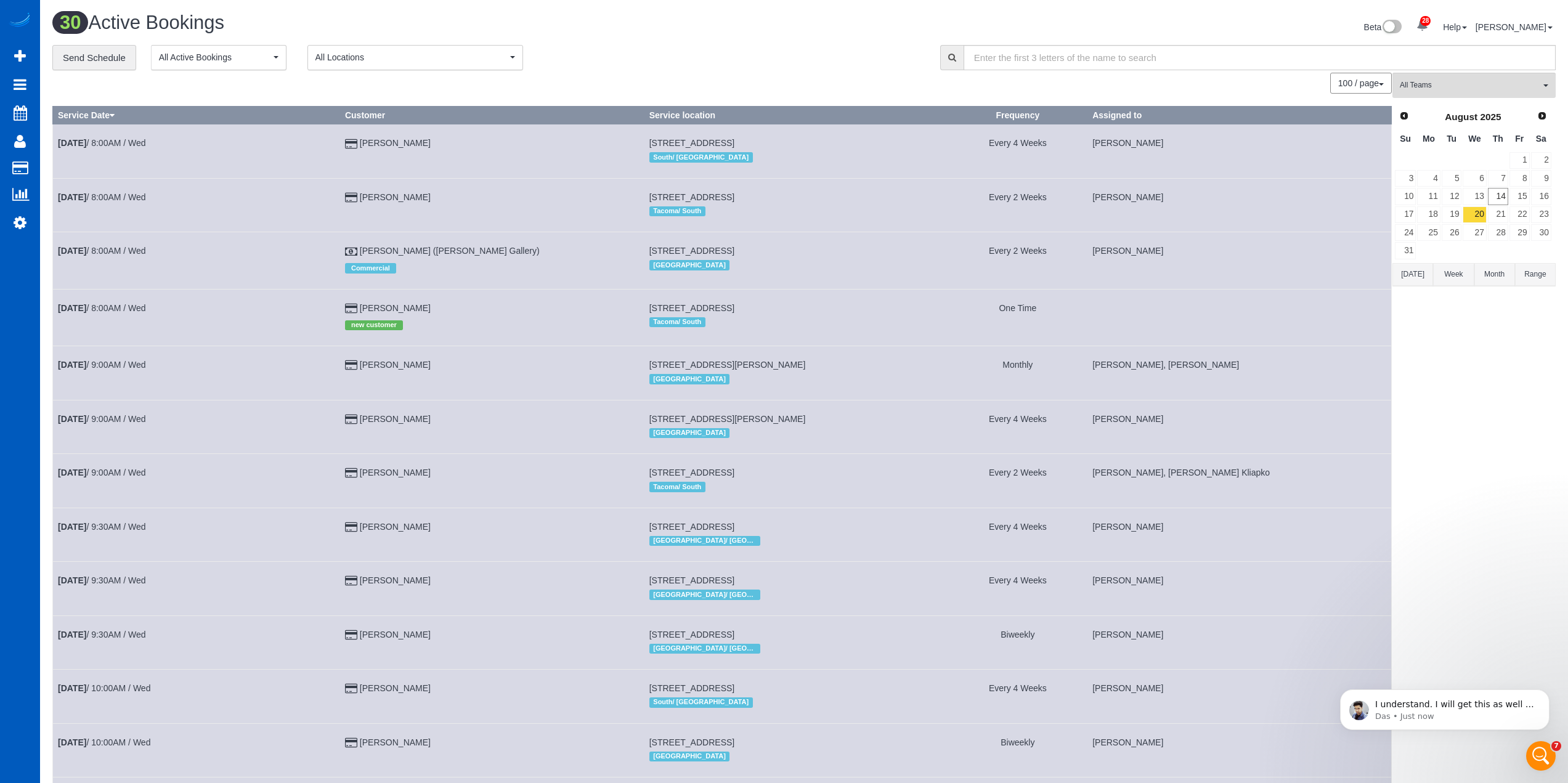
scroll to position [2380, 0]
click at [1543, 757] on icon "Open Intercom Messenger" at bounding box center [1541, 756] width 9 height 10
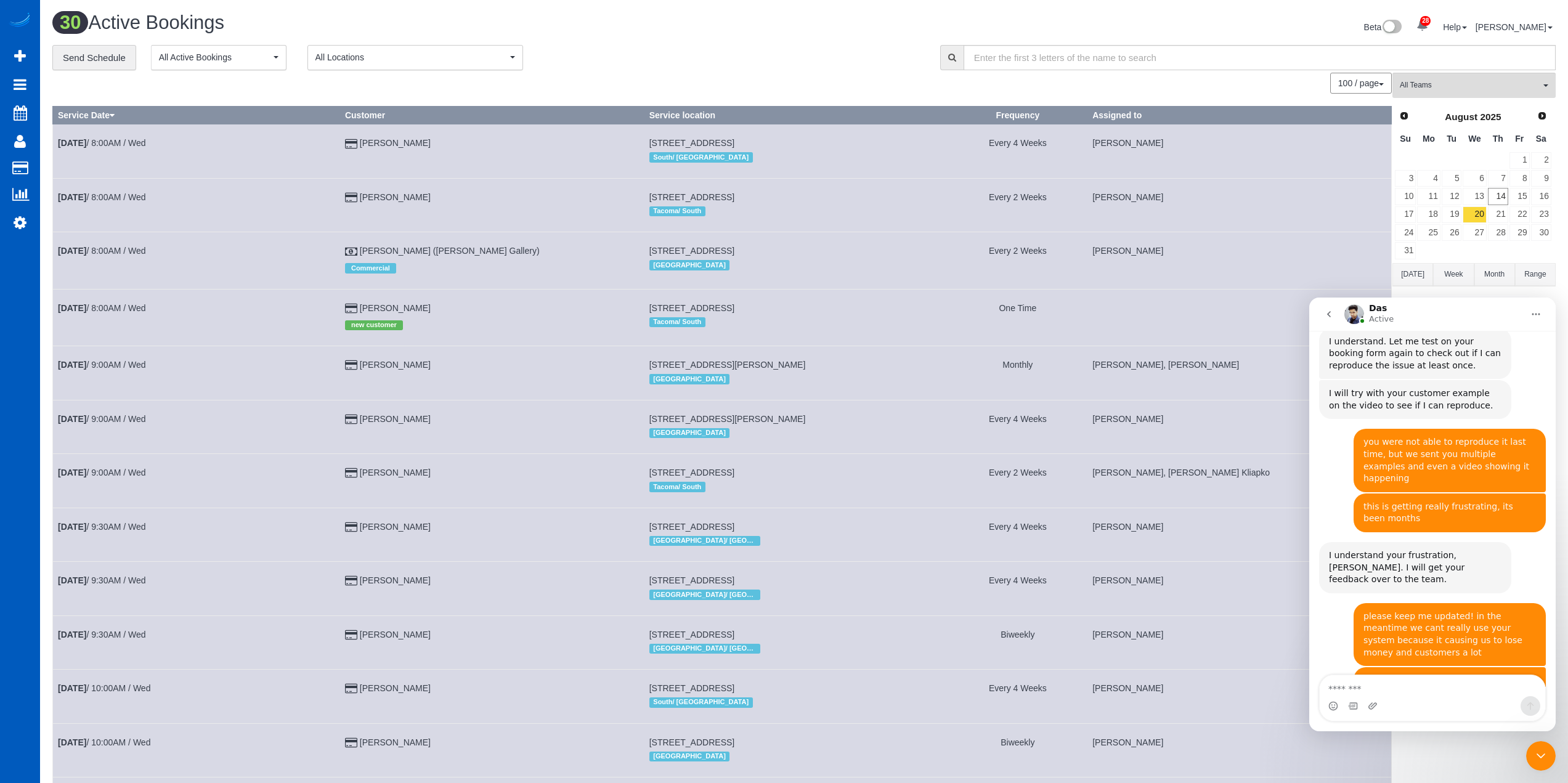
scroll to position [2400, 0]
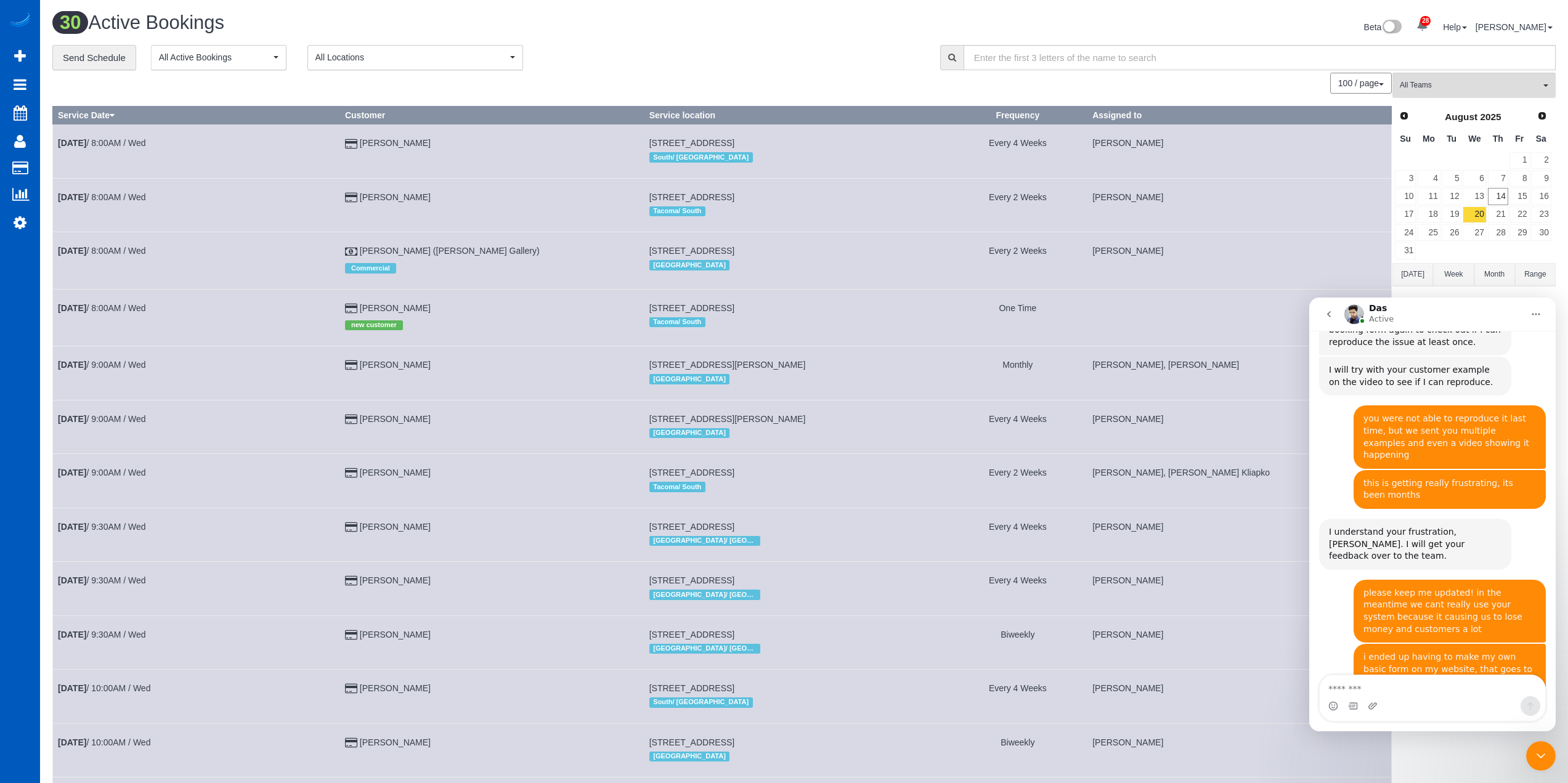
click at [1542, 747] on div "Close Intercom Messenger" at bounding box center [1541, 756] width 30 height 30
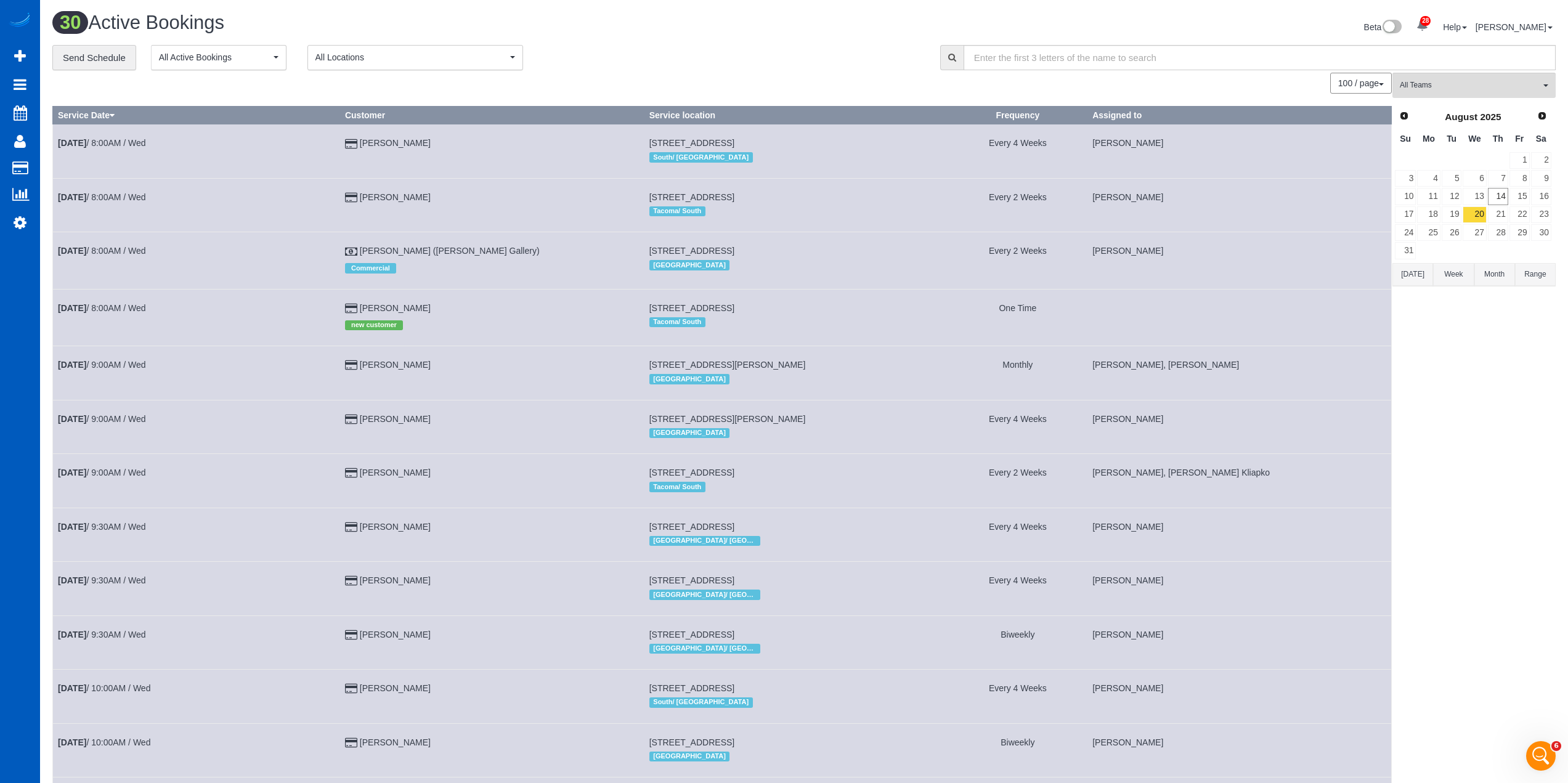
click at [1552, 749] on span "6" at bounding box center [1556, 746] width 10 height 10
click at [1551, 751] on div "Open Intercom Messenger" at bounding box center [1541, 756] width 41 height 41
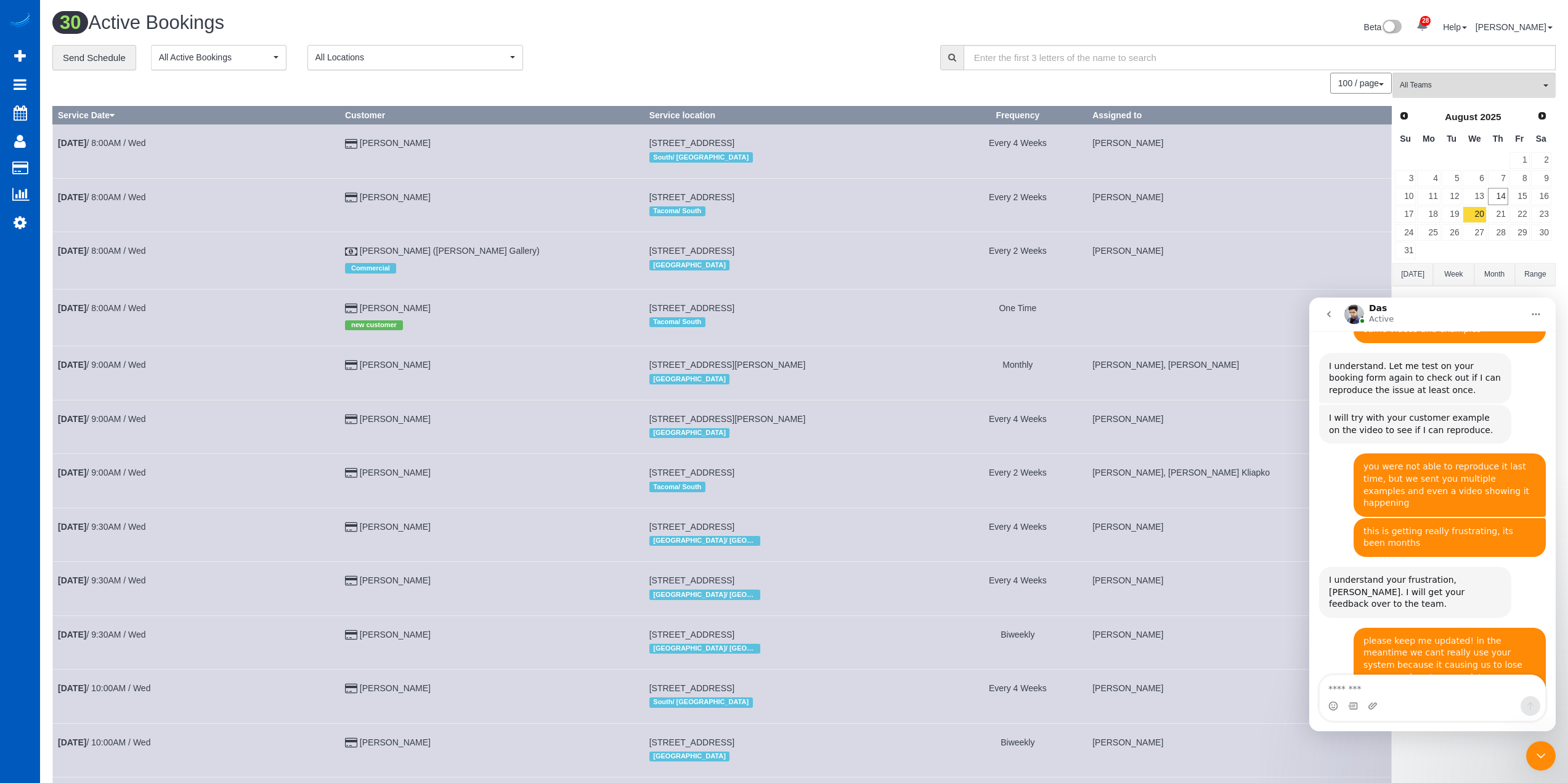
click at [1418, 688] on textarea "Message…" at bounding box center [1432, 686] width 225 height 21
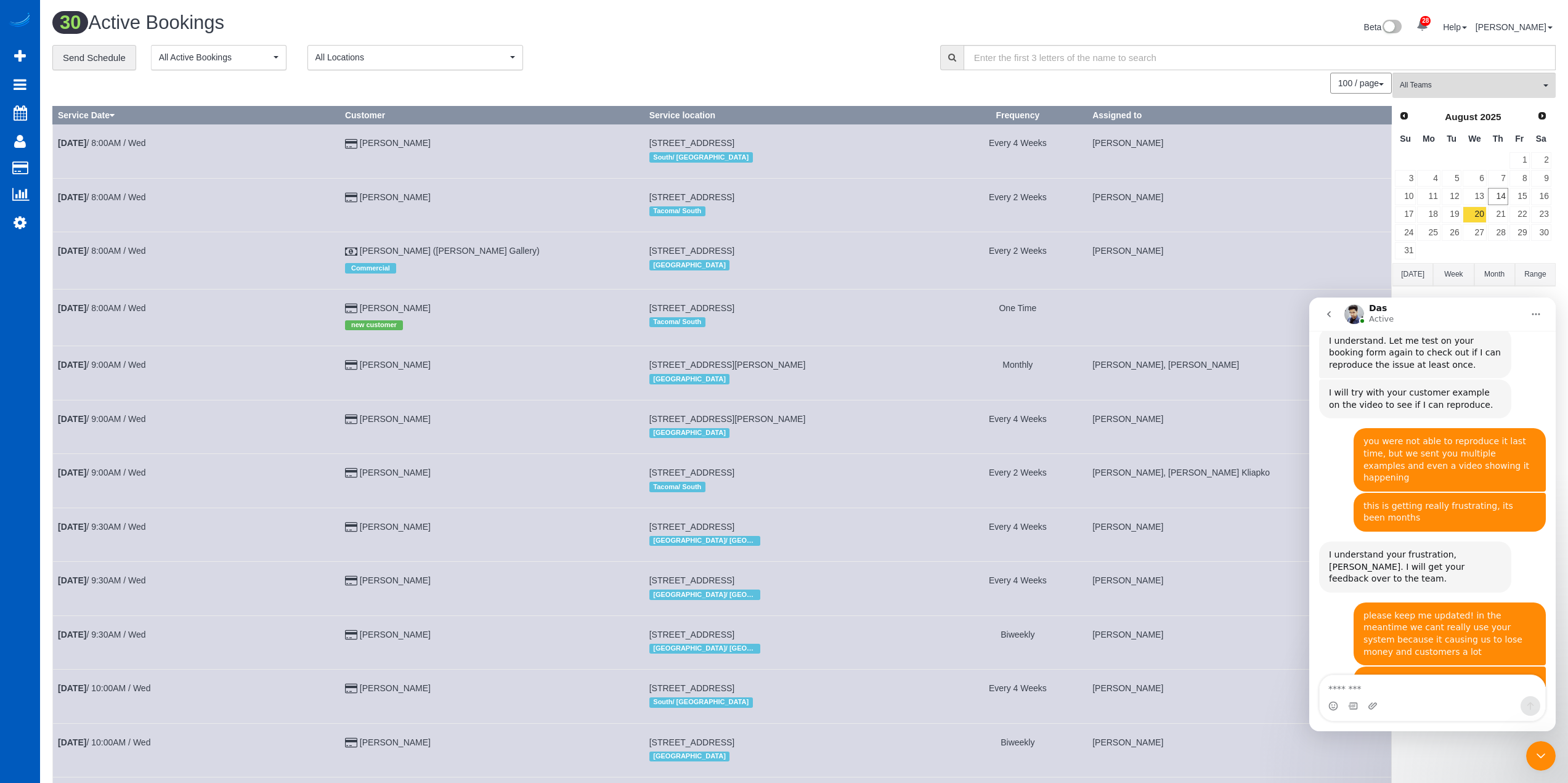
scroll to position [2380, 0]
type textarea "**********"
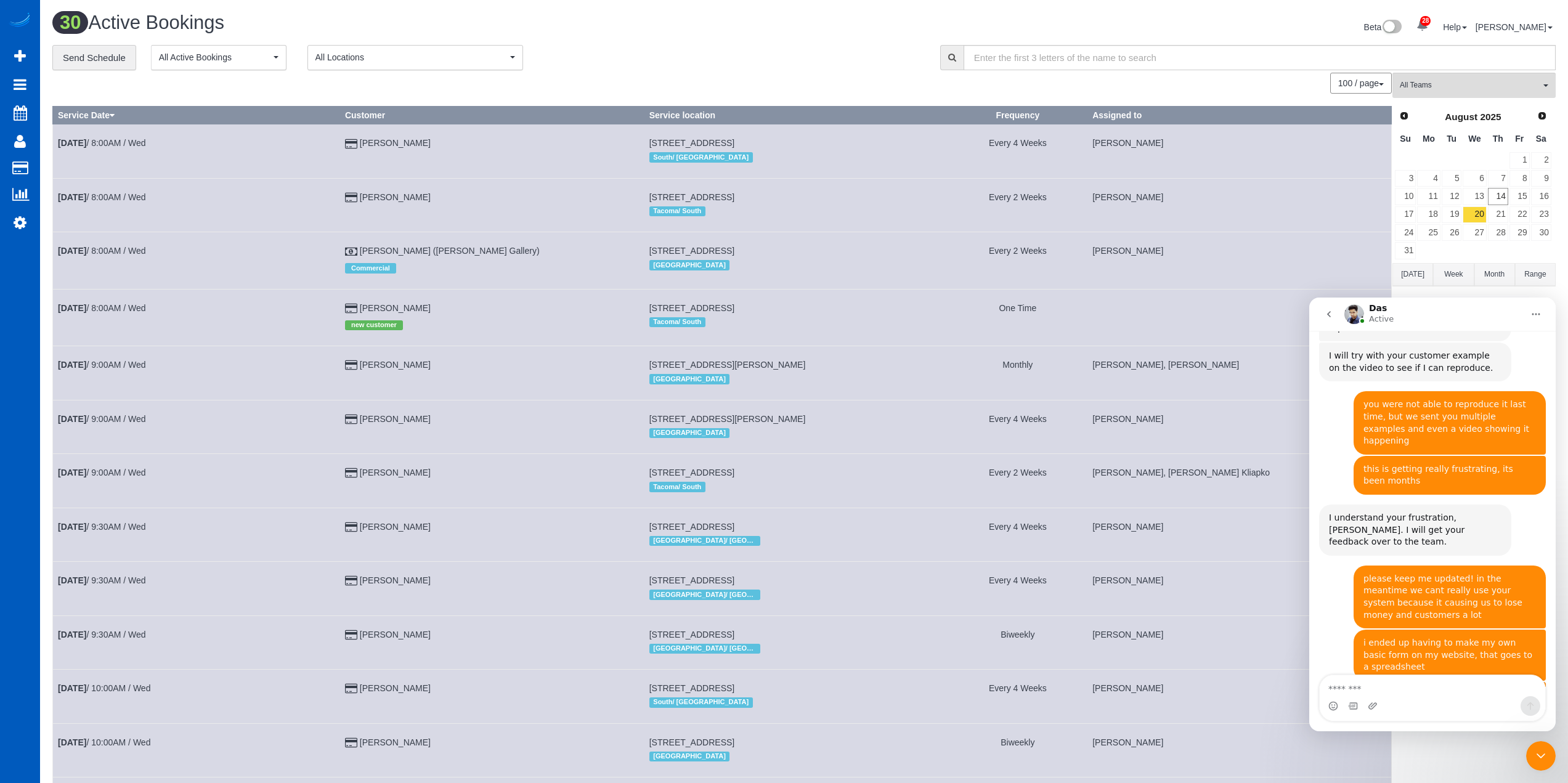
click at [1541, 754] on icon "Close Intercom Messenger" at bounding box center [1541, 756] width 15 height 15
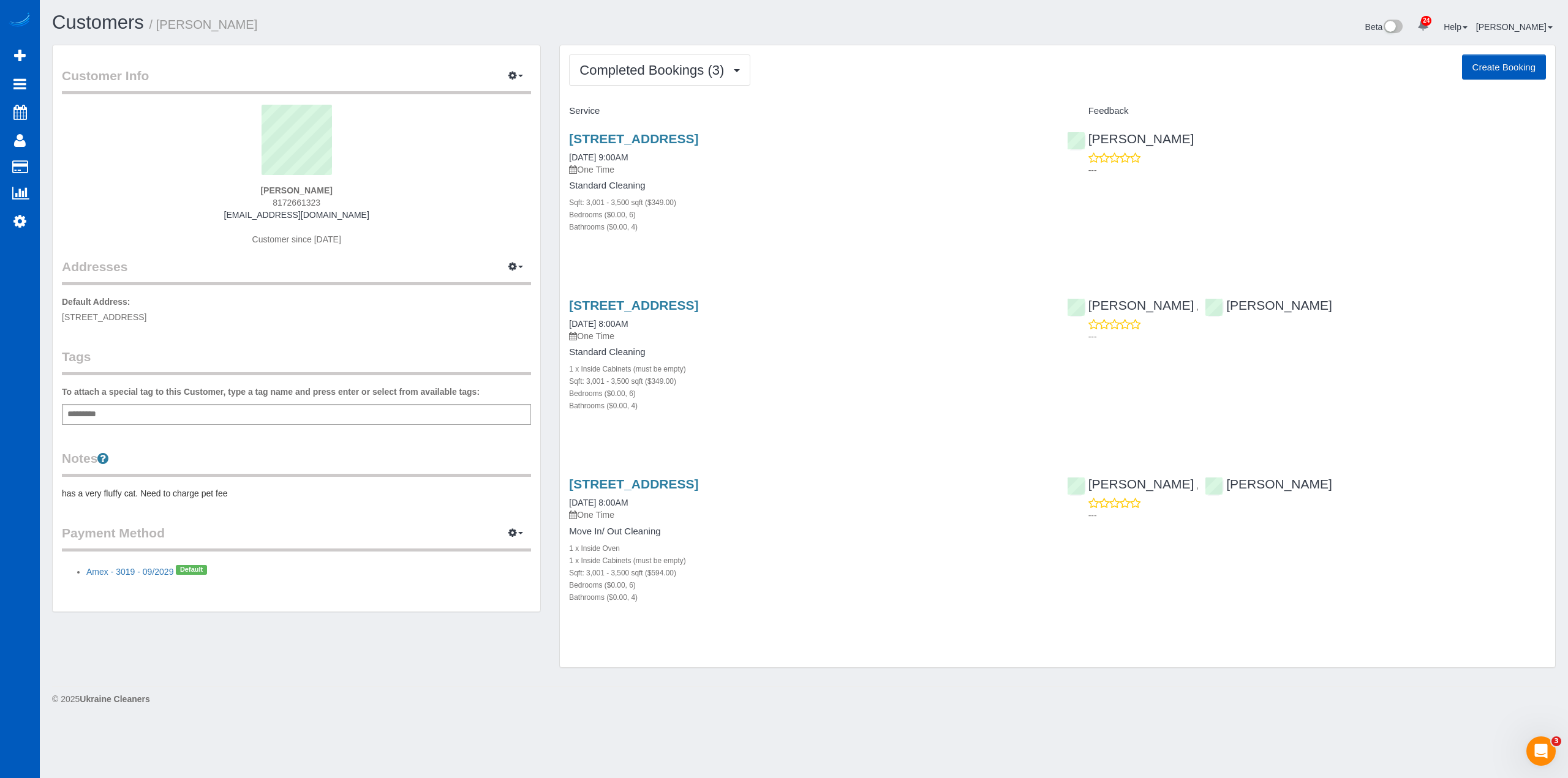
drag, startPoint x: 351, startPoint y: 214, endPoint x: 215, endPoint y: 220, distance: 136.1
click at [215, 220] on div "Ashley Barnhart 8172661323 ashleyrainbarnhart@gmail.com Customer since 2025" at bounding box center [296, 181] width 469 height 153
copy link "[EMAIL_ADDRESS][DOMAIN_NAME]"
click at [706, 69] on span "Completed Bookings (3)" at bounding box center [654, 70] width 150 height 15
click at [874, 52] on div "Completed Bookings (3) Completed Bookings (3) Upcoming Bookings (0) Cancelled B…" at bounding box center [1057, 357] width 995 height 622
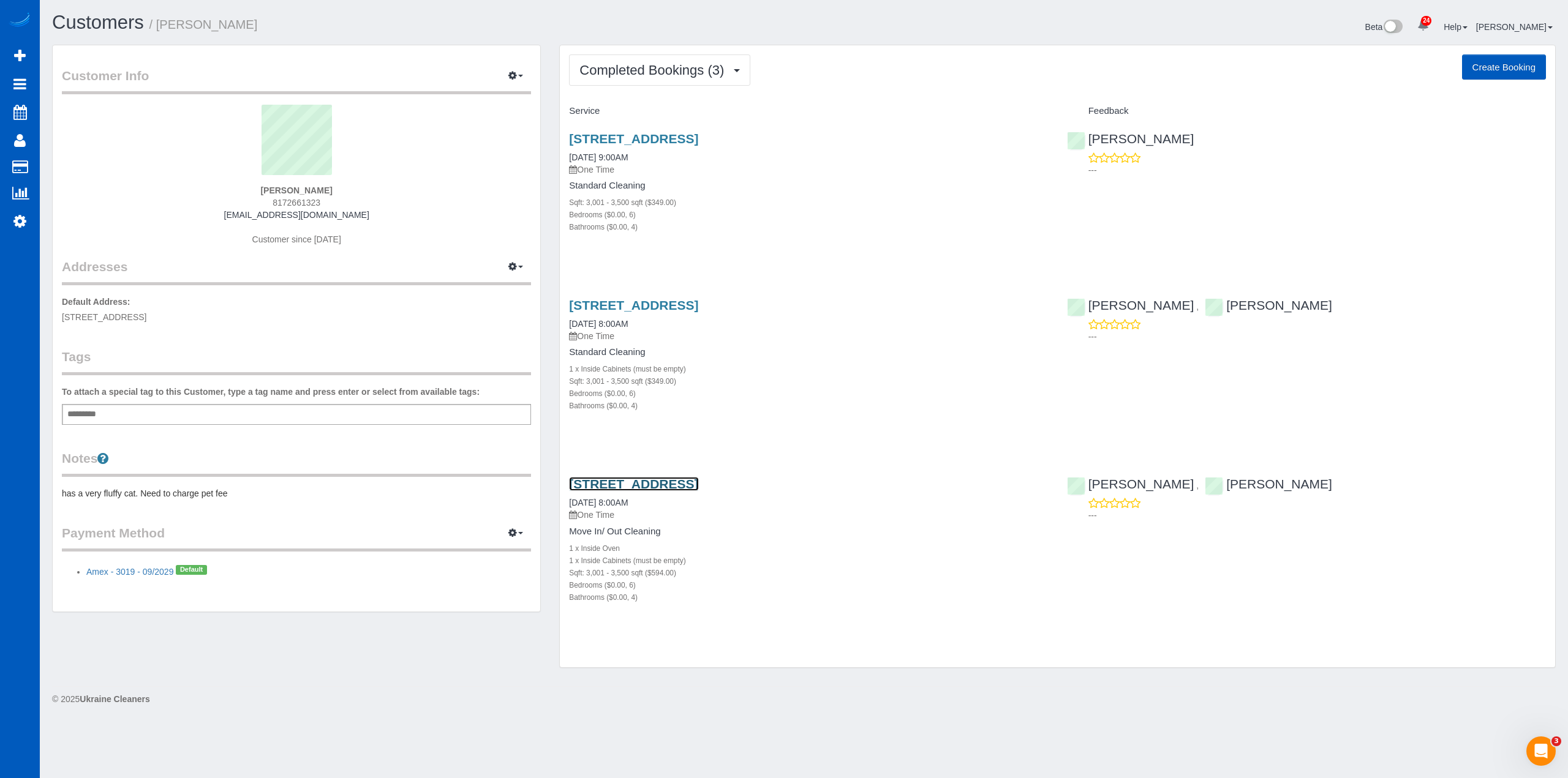
click at [665, 486] on link "1709 S 43rd Pl, Ridgefield, WA 98642" at bounding box center [633, 483] width 129 height 14
click at [687, 304] on link "1709 S 43rd Pl, Ridgefield, WA 98642" at bounding box center [633, 305] width 129 height 14
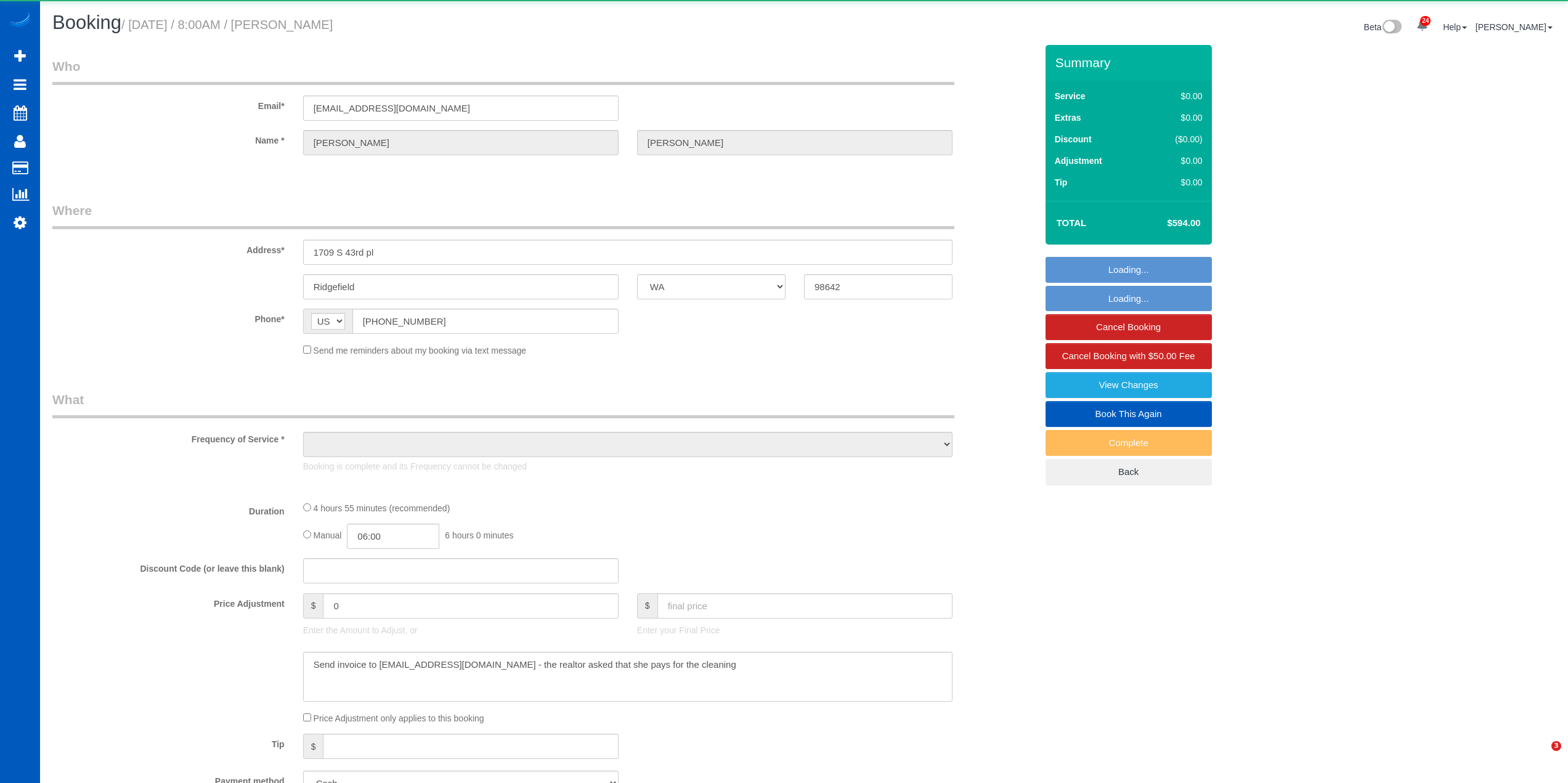
select select "WA"
select select "string:cash"
select select "object:1123"
select select "199"
select select "3001"
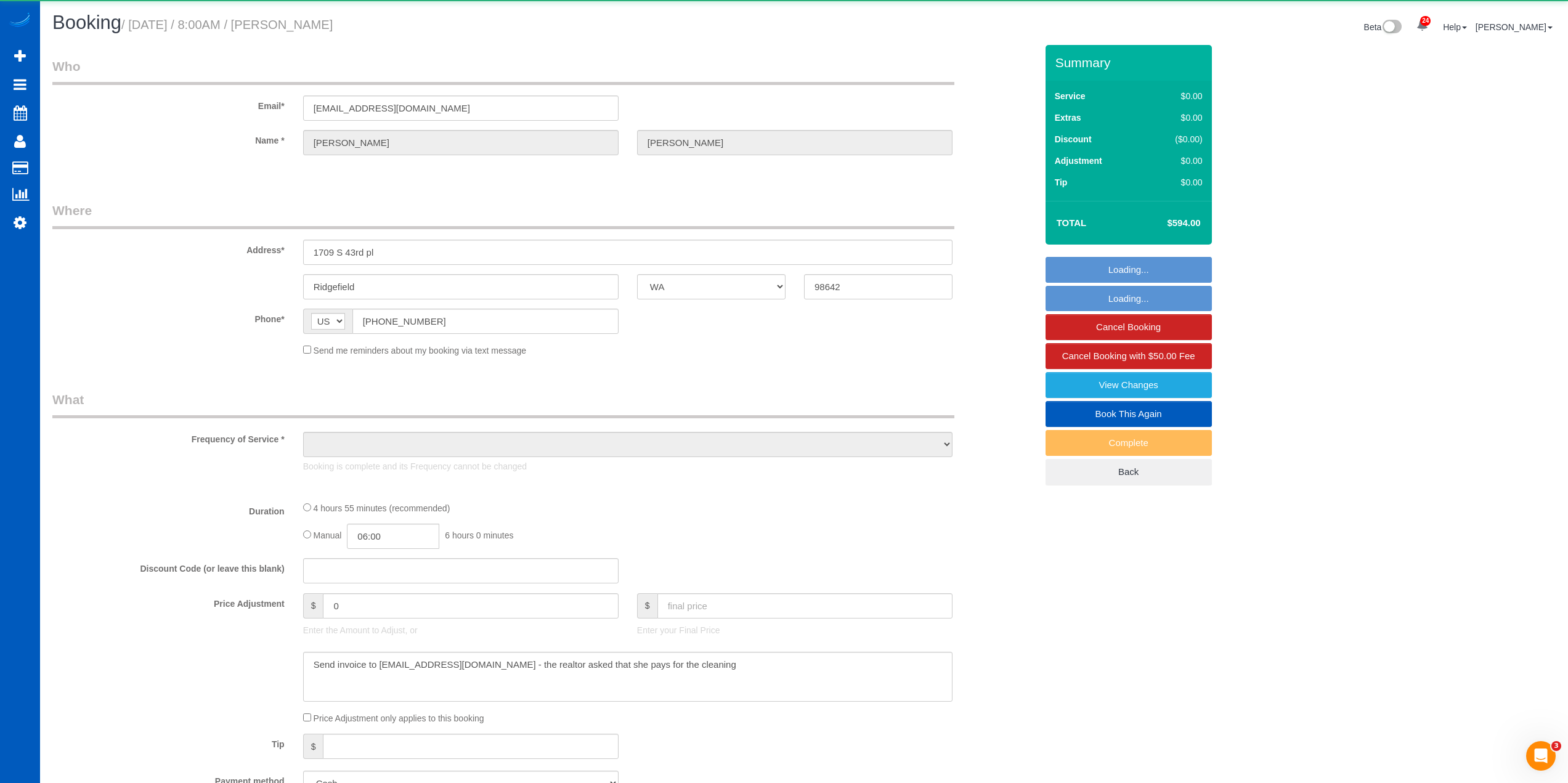
select select "6"
select select "4"
select select "spot1"
select select "number:10"
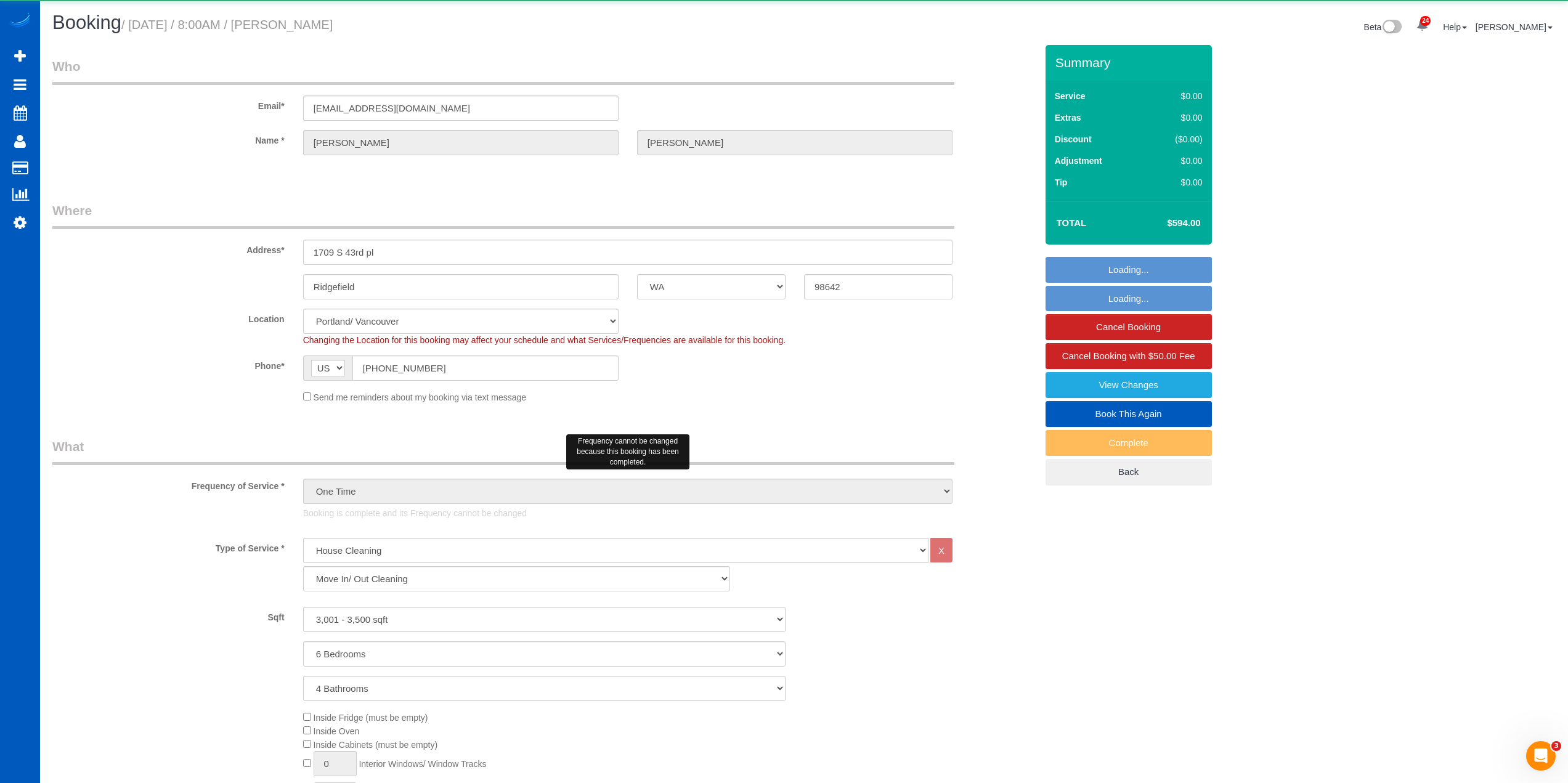
select select "3001"
select select "6"
select select "4"
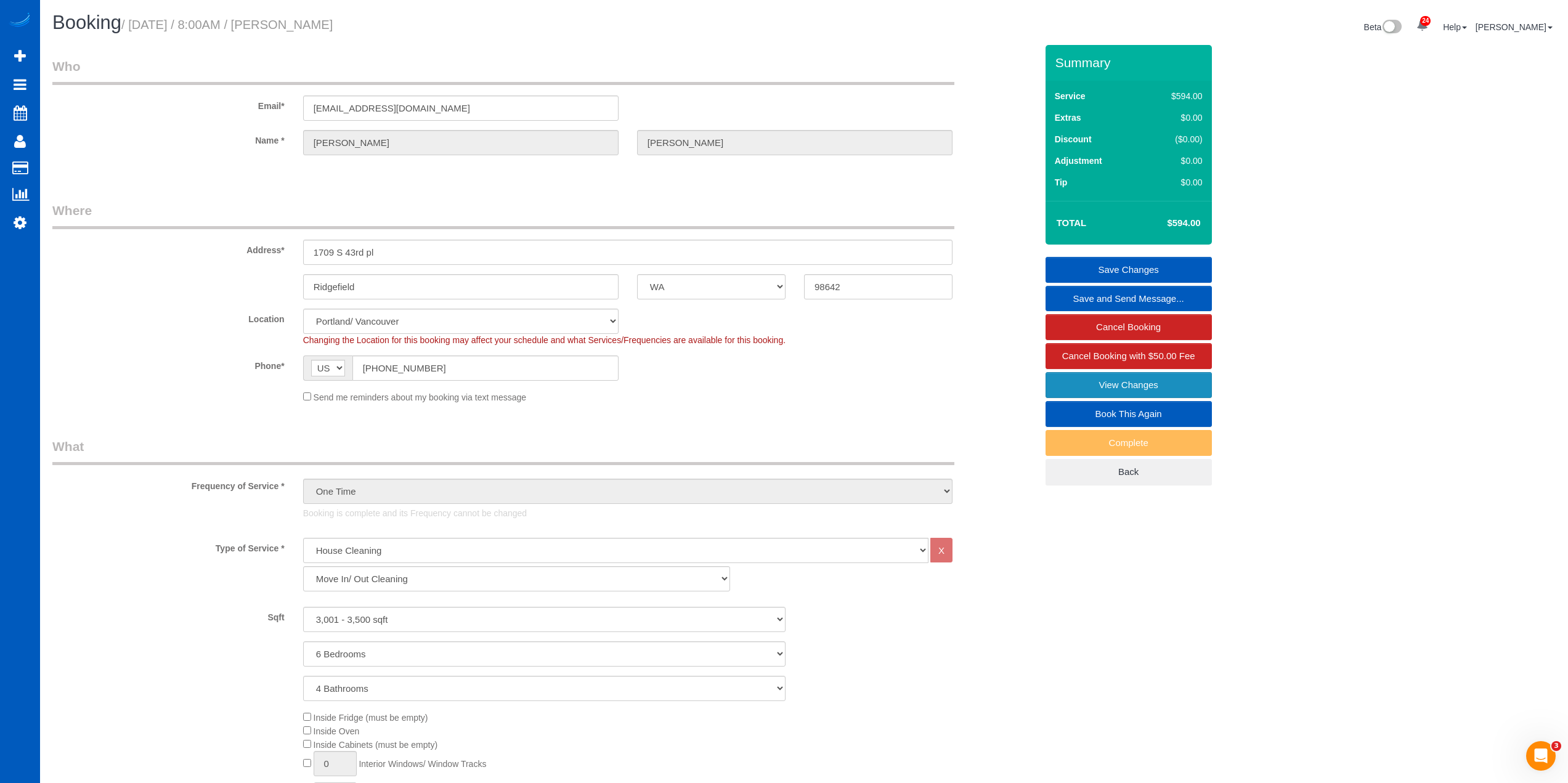
click at [1085, 374] on link "View Changes" at bounding box center [1128, 385] width 166 height 26
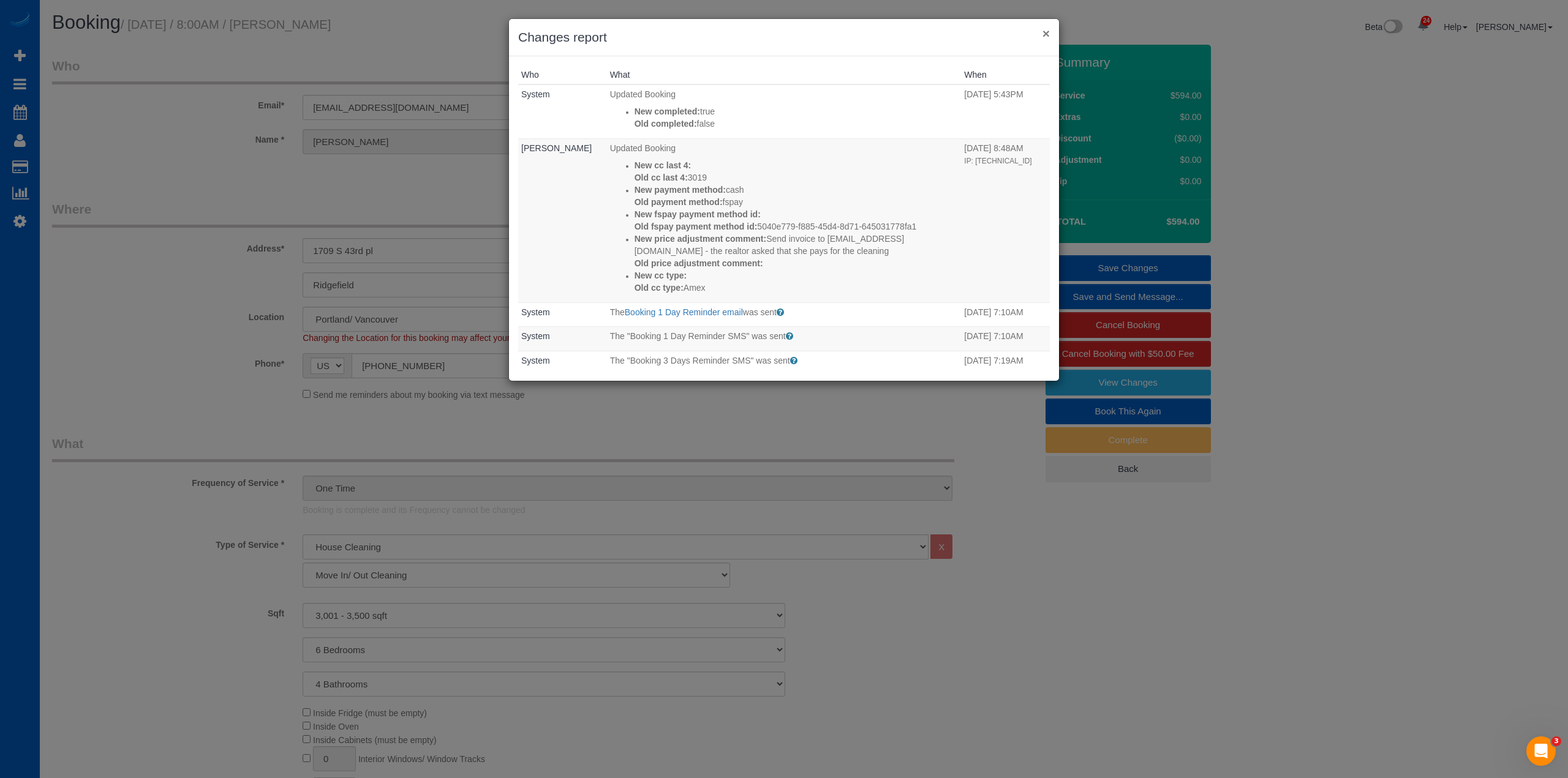
click at [1044, 31] on button "×" at bounding box center [1046, 33] width 7 height 13
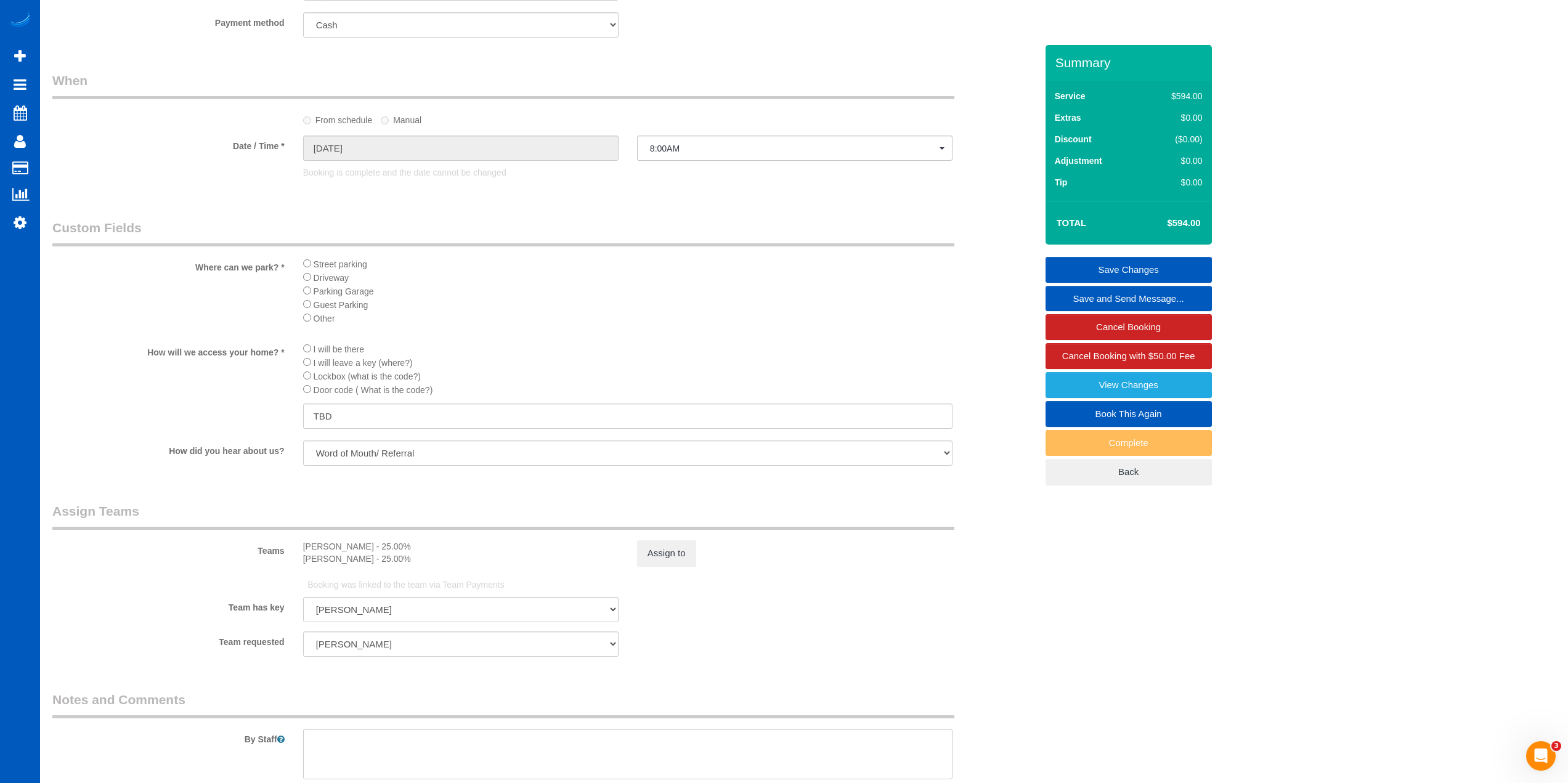
scroll to position [1171, 0]
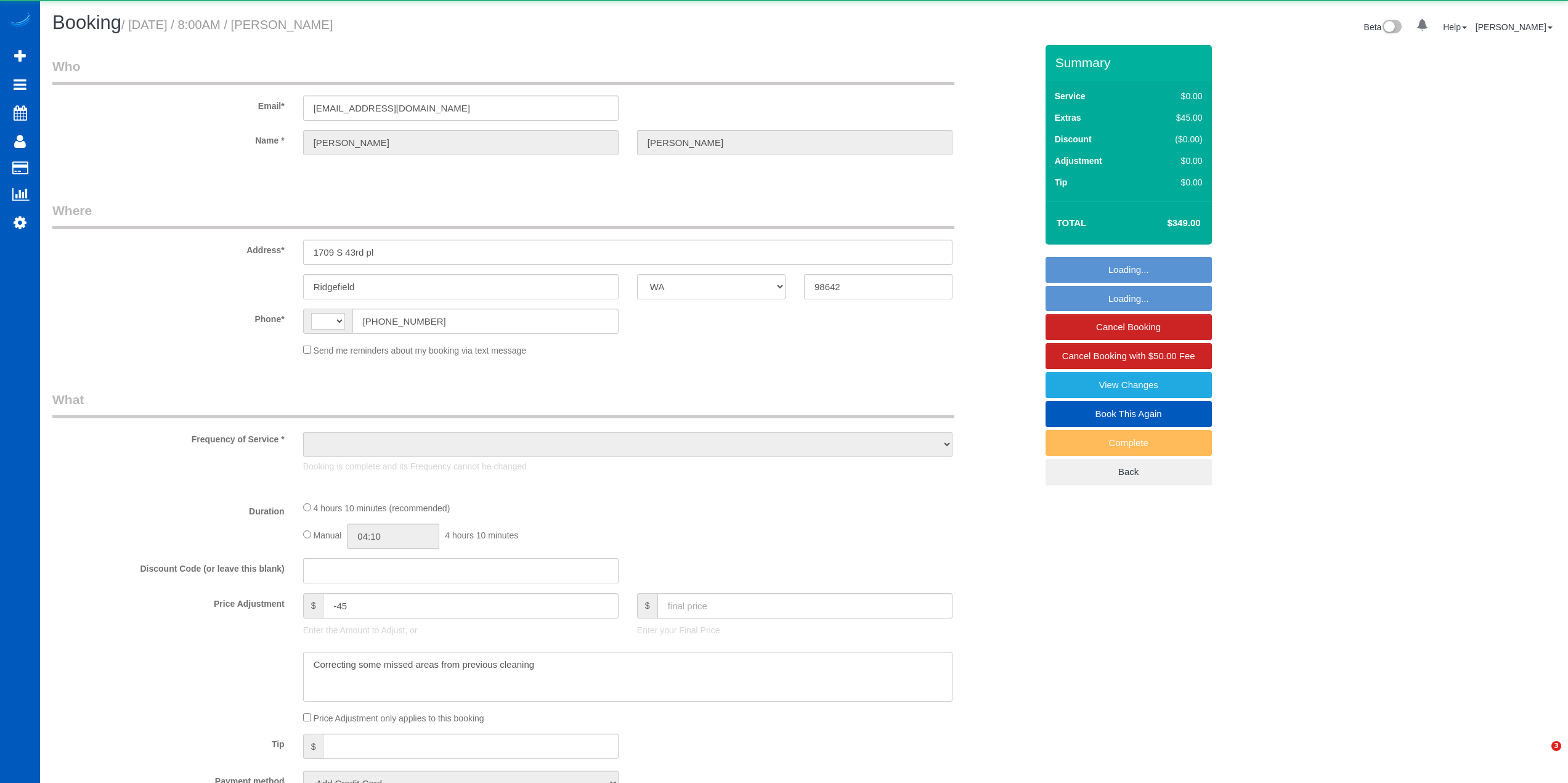
select select "WA"
select select "string:[GEOGRAPHIC_DATA]"
select select "object:1138"
select select "string:fspay-5040e779-f885-45d4-8d71-645031778fa1"
select select "199"
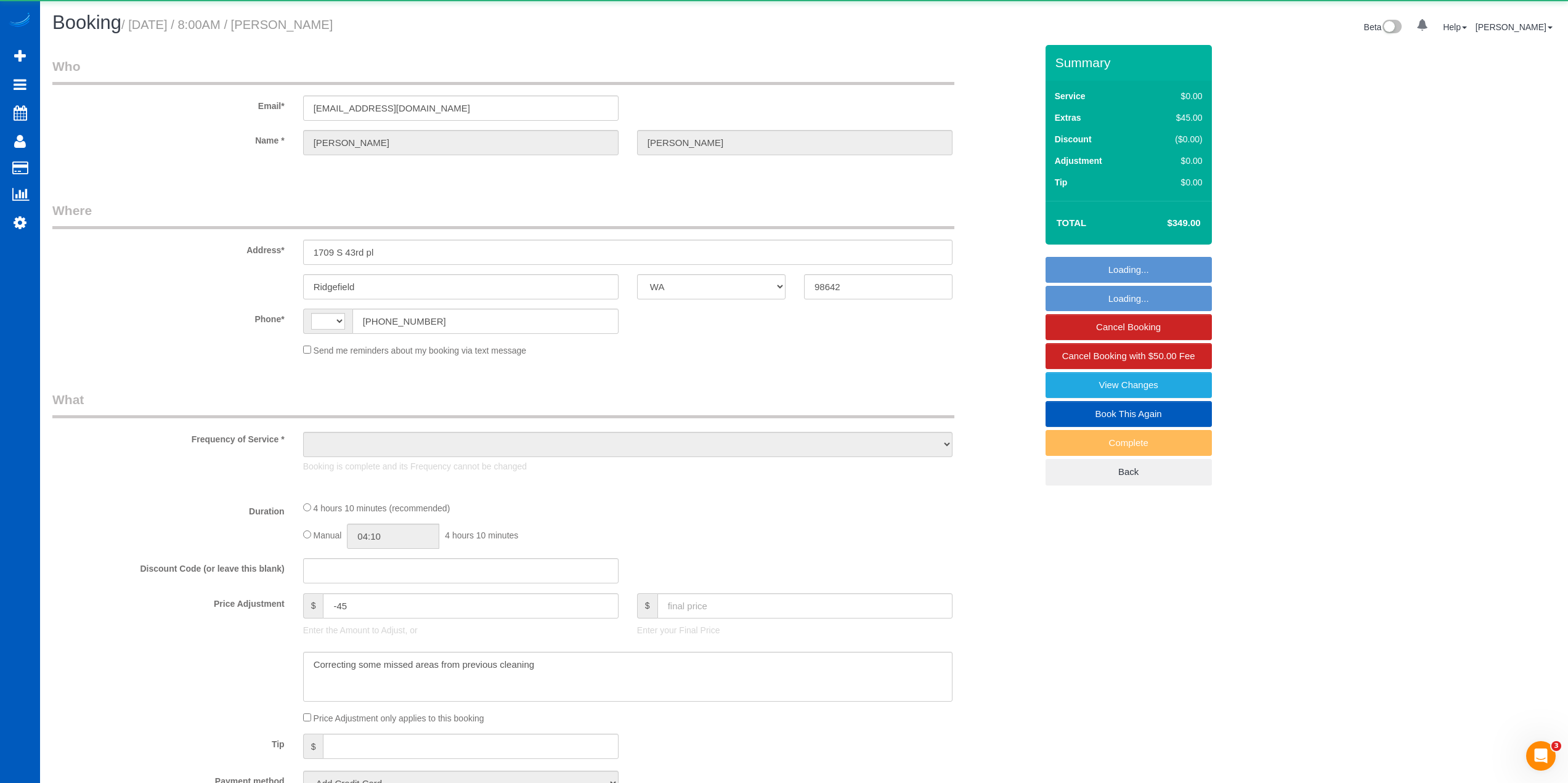
select select "3001"
select select "6"
select select "4"
select select "spot1"
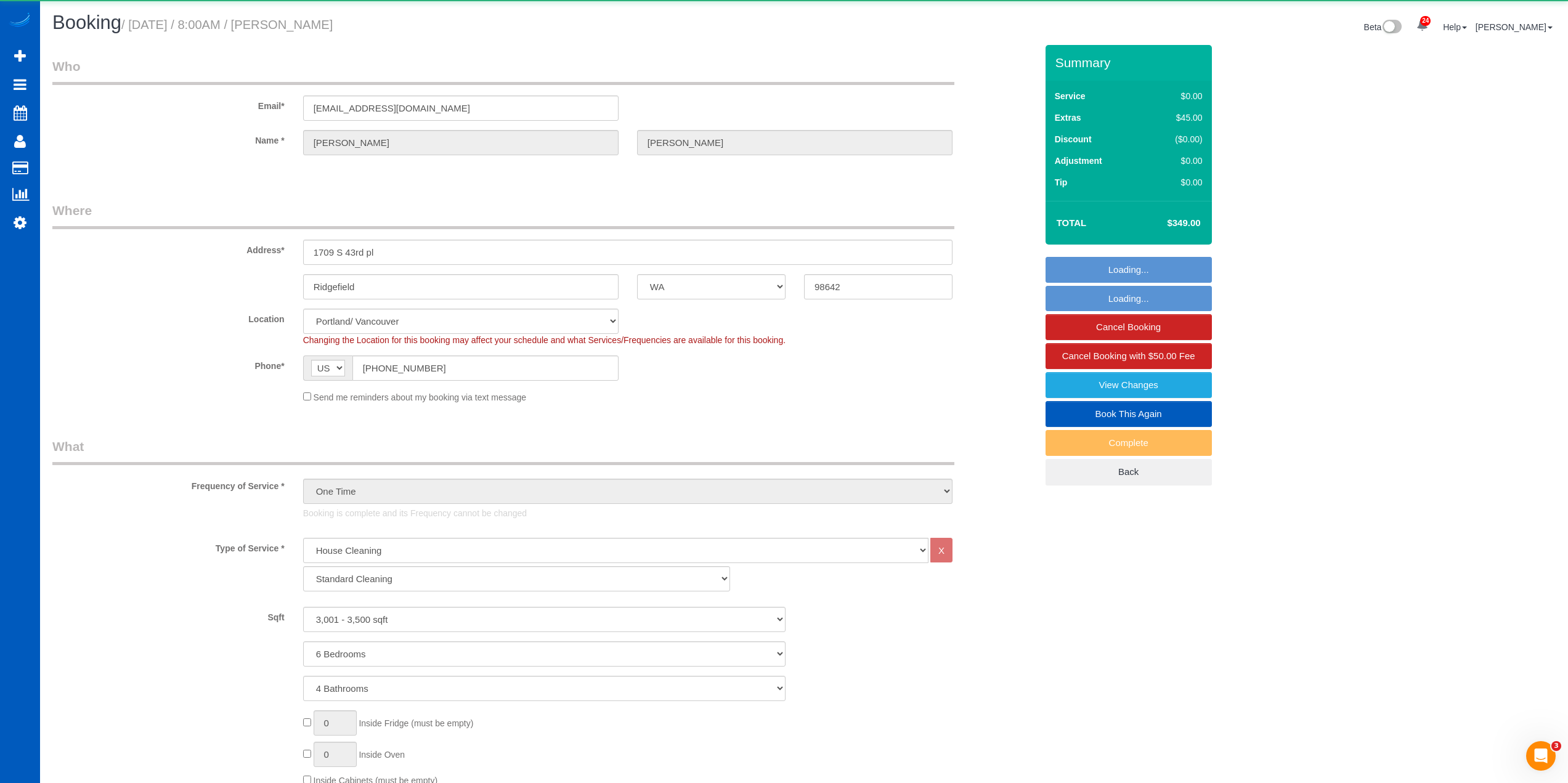
select select "3001"
select select "6"
select select "4"
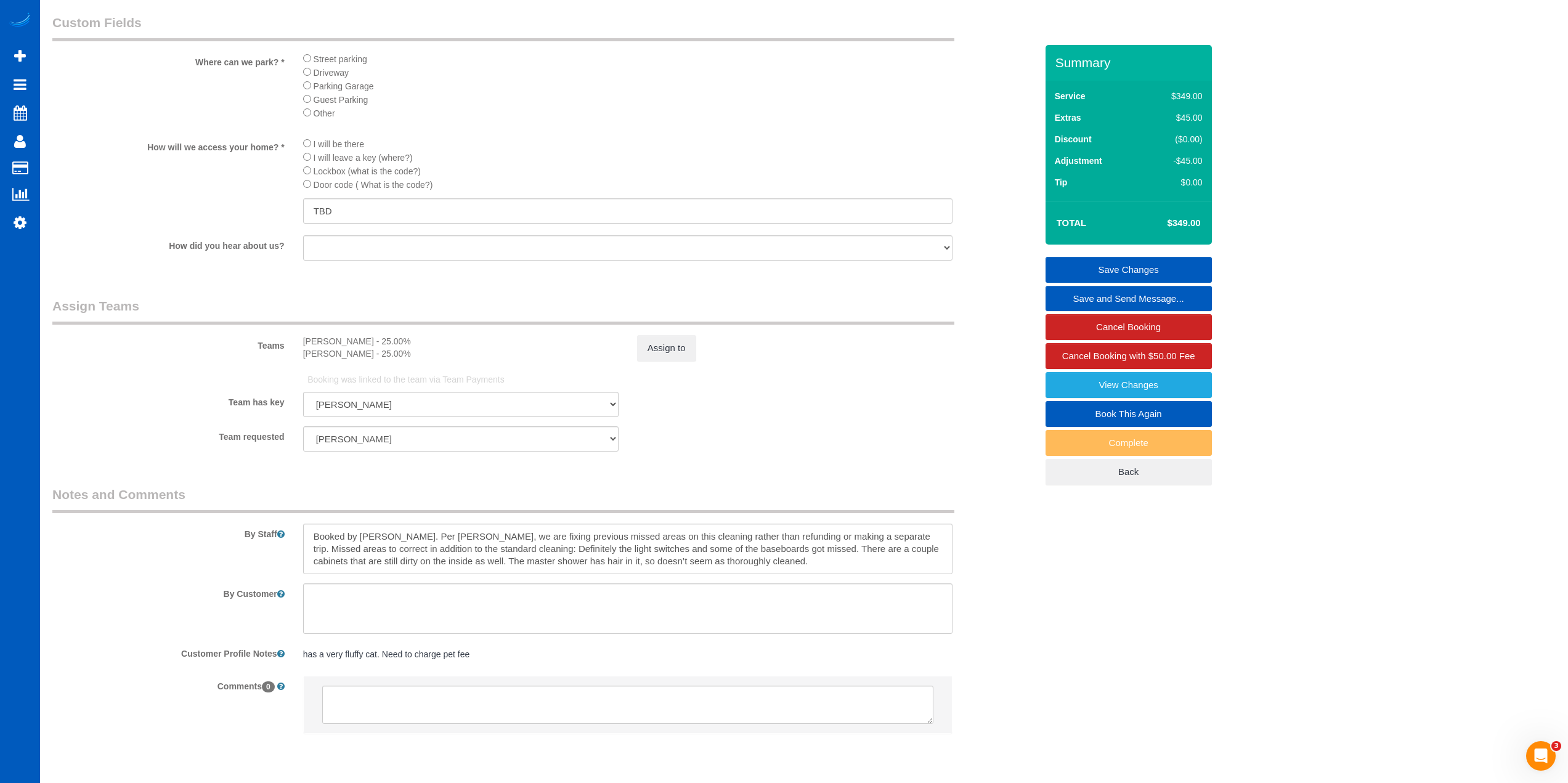
scroll to position [1441, 0]
